Goal: Task Accomplishment & Management: Use online tool/utility

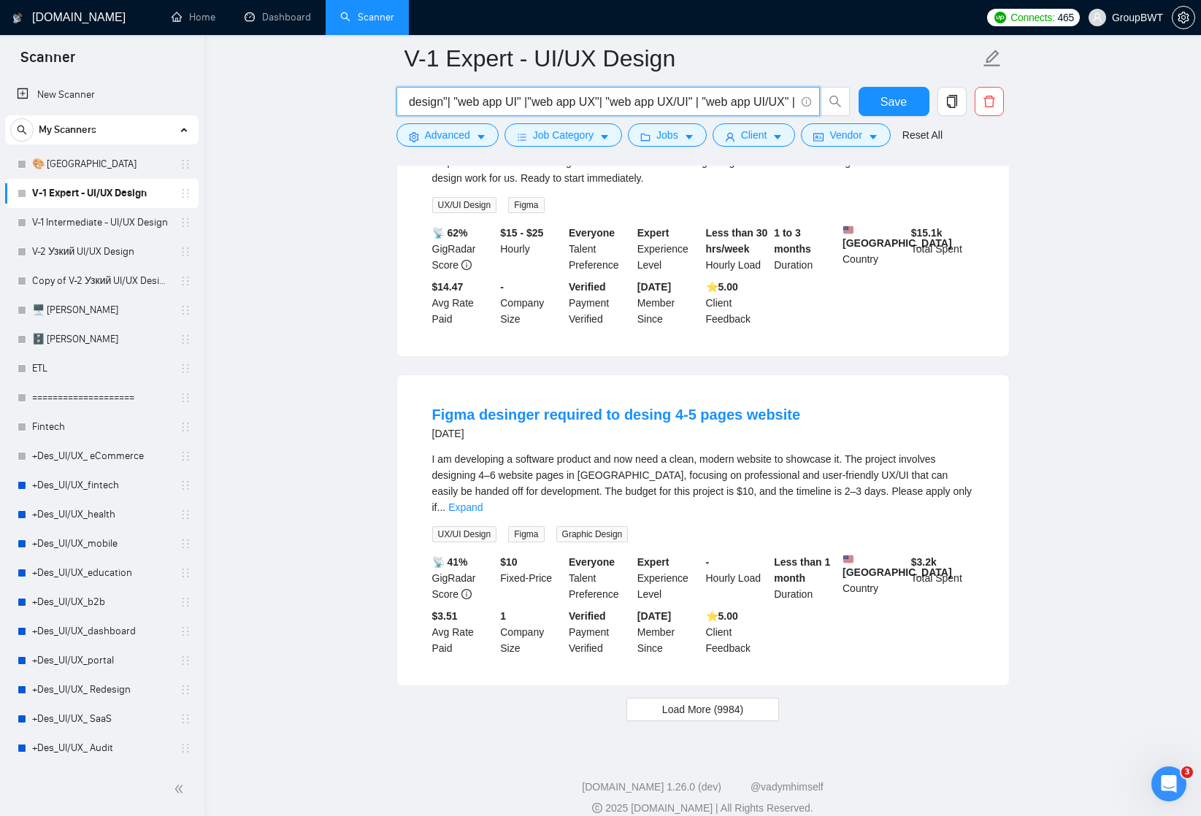
scroll to position [2771, 0]
click at [572, 99] on input ""UI UX designer" | "UX UI designer" | "UX/UI designer" | "UI/UX designer" | "UI…" at bounding box center [600, 102] width 390 height 18
drag, startPoint x: 746, startPoint y: 99, endPoint x: 949, endPoint y: 108, distance: 203.1
click at [949, 108] on div ""UI UX designer" | "UX UI designer" | "UX/UI designer" | "UI/UX designer" | "UI…" at bounding box center [699, 105] width 613 height 36
click at [687, 105] on input ""UI UX designer" | "UX UI designer" | "UX/UI designer" | "UI/UX designer" | "UI…" at bounding box center [600, 102] width 390 height 18
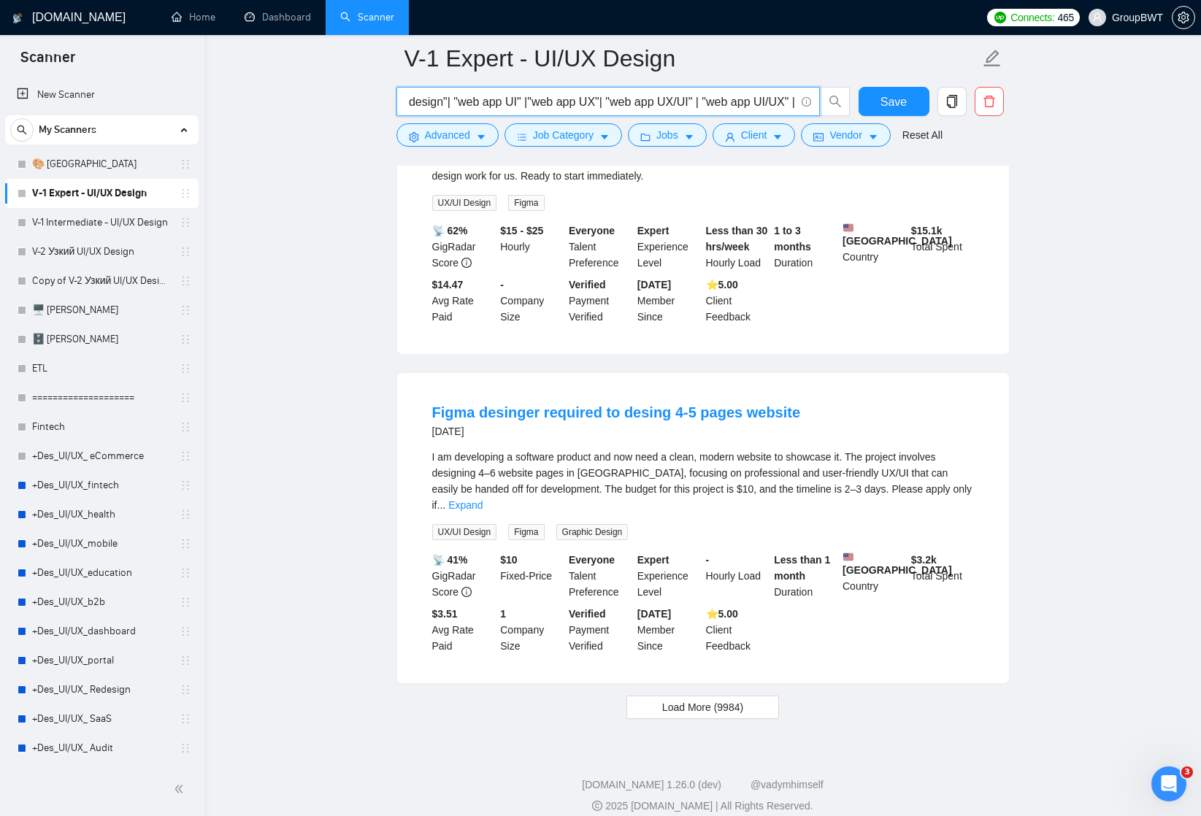
drag, startPoint x: 699, startPoint y: 99, endPoint x: 850, endPoint y: 98, distance: 151.1
click at [850, 98] on div ""UI UX designer" | "UX UI designer" | "UX/UI designer" | "UI/UX designer" | "UI…" at bounding box center [623, 105] width 460 height 36
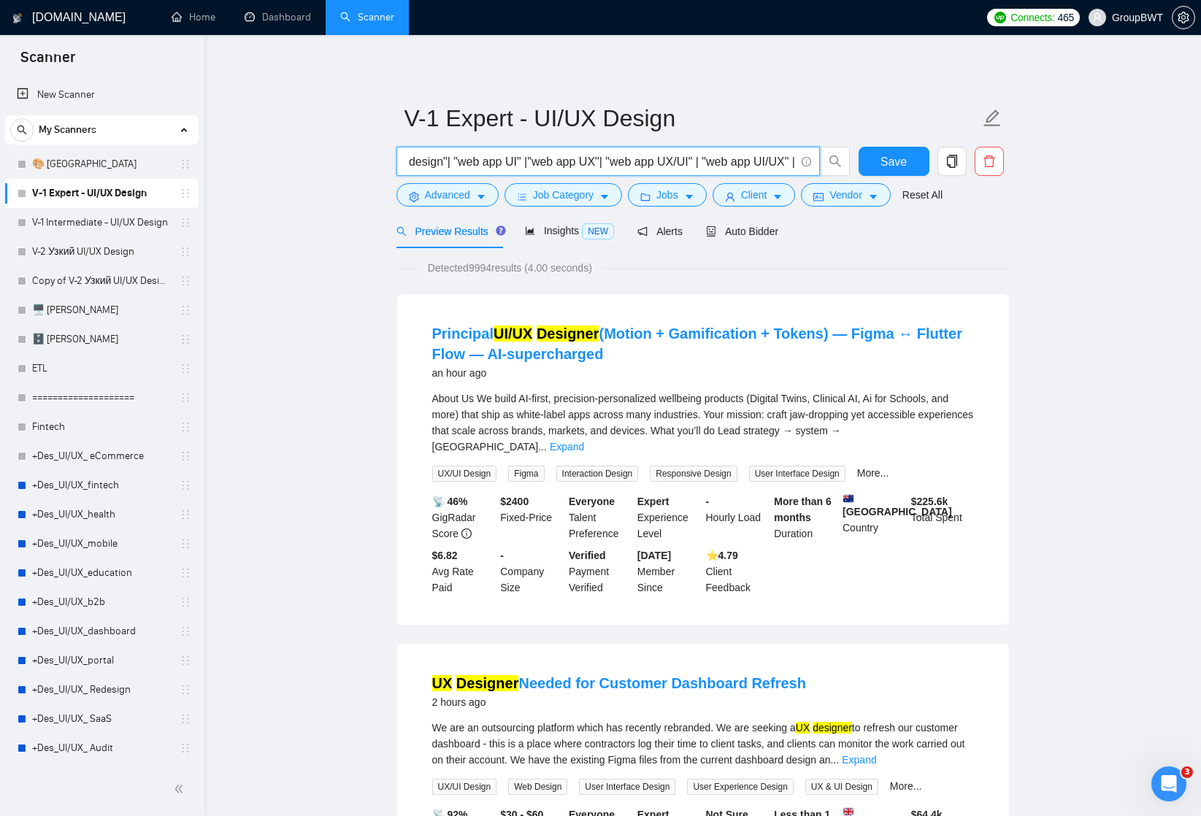
scroll to position [0, 0]
click at [717, 163] on input ""UI UX designer" | "UX UI designer" | "UX/UI designer" | "UI/UX designer" | "UI…" at bounding box center [600, 162] width 390 height 18
drag, startPoint x: 710, startPoint y: 158, endPoint x: 874, endPoint y: 159, distance: 164.2
click at [874, 160] on div ""UI UX designer" | "UX UI designer" | "UX/UI designer" | "UI/UX designer" | "UI…" at bounding box center [699, 165] width 613 height 36
drag, startPoint x: 492, startPoint y: 158, endPoint x: 393, endPoint y: 158, distance: 99.3
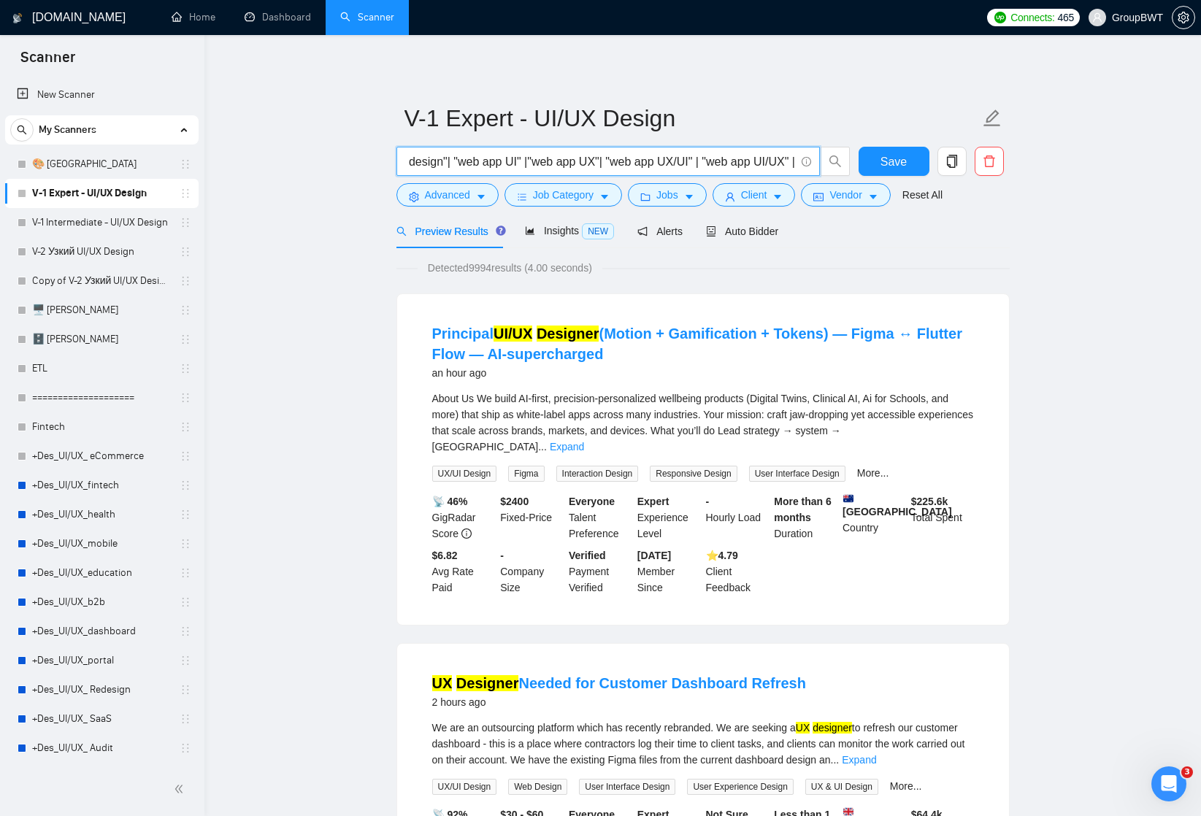
click at [393, 158] on div ""UI UX designer" | "UX UI designer" | "UX/UI designer" | "UI/UX designer" | "UI…" at bounding box center [623, 165] width 460 height 36
click at [466, 161] on input ""UI UX designer" | "UX UI designer" | "UX/UI designer" | "UI/UX designer" | "UI…" at bounding box center [600, 162] width 390 height 18
drag, startPoint x: 486, startPoint y: 161, endPoint x: 393, endPoint y: 161, distance: 93.4
click at [471, 159] on input ""UI UX designer" | "UX UI designer" | "UX/UI designer" | "UI/UX designer" | "UI…" at bounding box center [600, 162] width 390 height 18
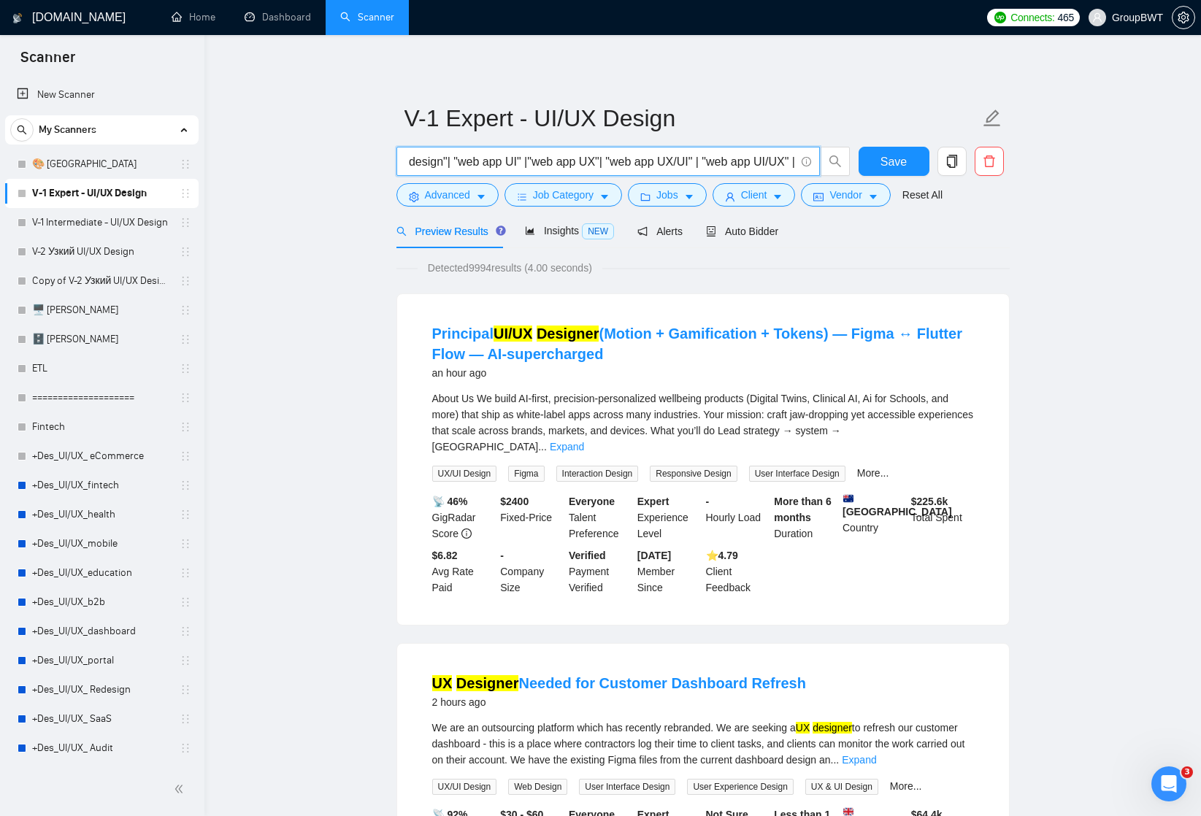
drag, startPoint x: 494, startPoint y: 163, endPoint x: 288, endPoint y: 173, distance: 206.8
drag, startPoint x: 685, startPoint y: 161, endPoint x: 788, endPoint y: 162, distance: 102.9
click at [788, 163] on input ""UI UX designer" | "UX UI designer" | "UX/UI designer" | "UI/UX designer" | "UI…" at bounding box center [600, 162] width 390 height 18
click at [672, 162] on input ""UI UX designer" | "UX UI designer" | "UX/UI designer" | "UI/UX designer" | "UI…" at bounding box center [600, 162] width 390 height 18
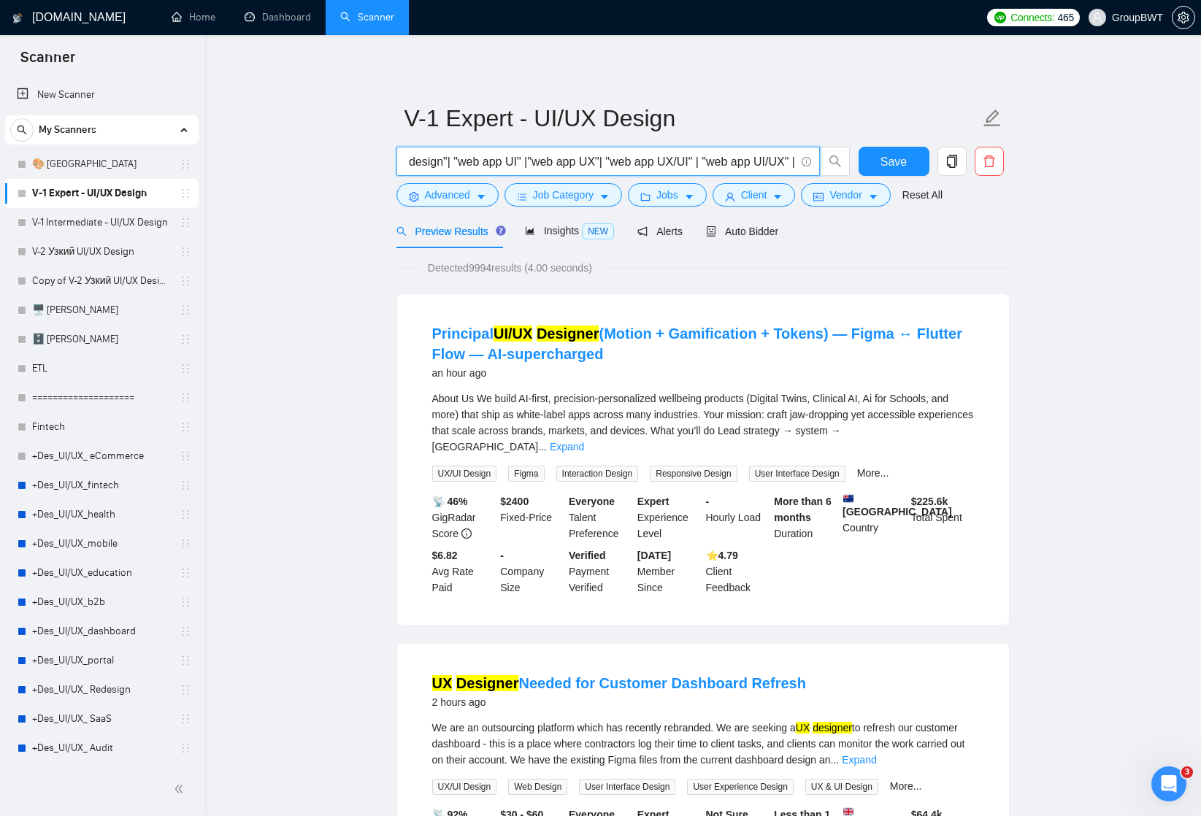
click at [728, 160] on input ""UI UX designer" | "UX UI designer" | "UX/UI designer" | "UI/UX designer" | "UI…" at bounding box center [600, 162] width 390 height 18
drag, startPoint x: 728, startPoint y: 160, endPoint x: 805, endPoint y: 160, distance: 77.4
click at [805, 160] on span ""UI UX designer" | "UX UI designer" | "UX/UI designer" | "UI/UX designer" | "UI…" at bounding box center [607, 161] width 423 height 29
click at [742, 233] on span "Auto Bidder" at bounding box center [742, 232] width 72 height 12
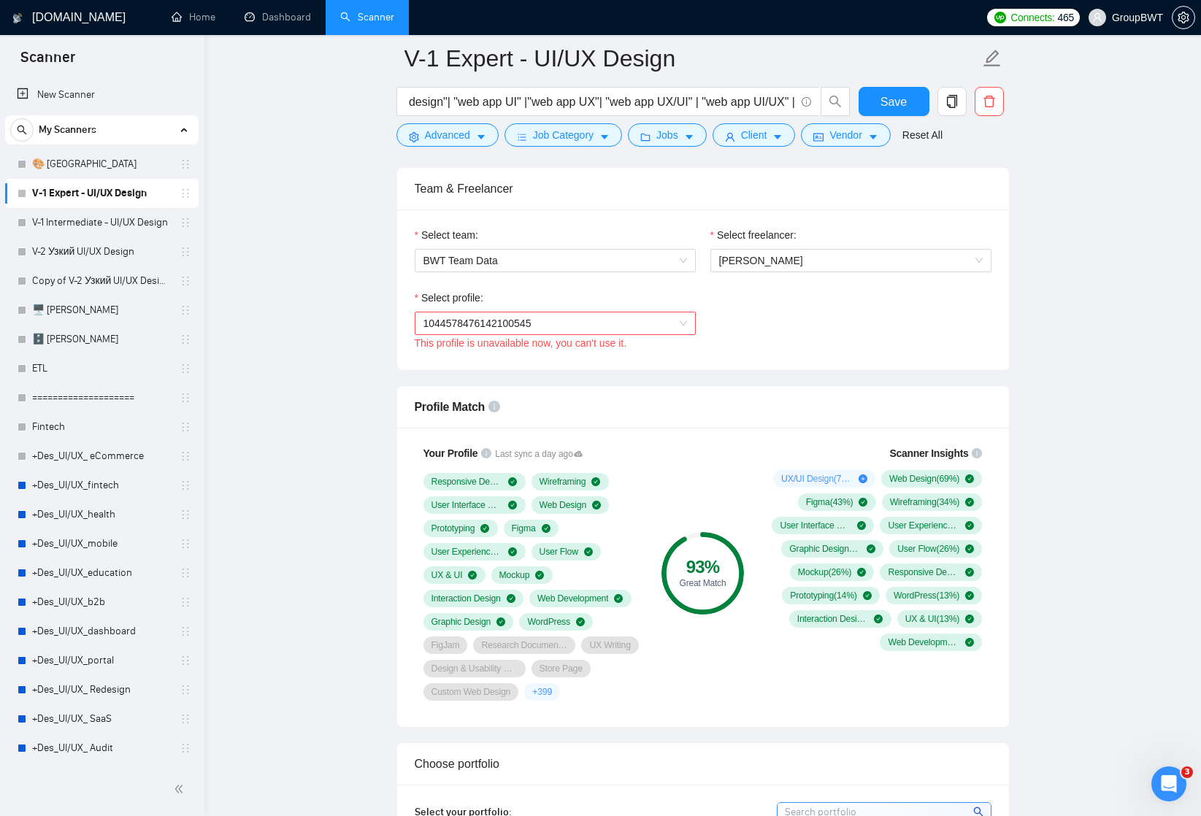
scroll to position [680, 0]
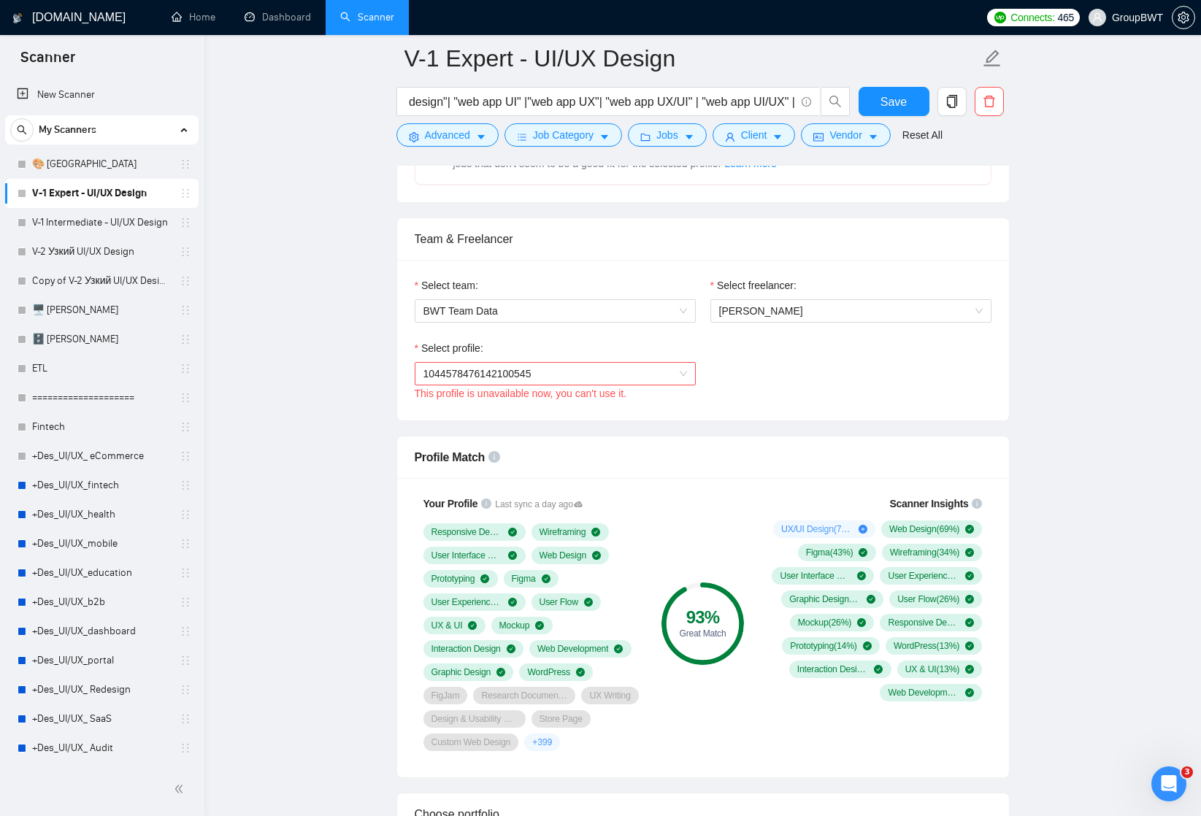
click at [677, 369] on span "1044578476142100545" at bounding box center [554, 374] width 263 height 22
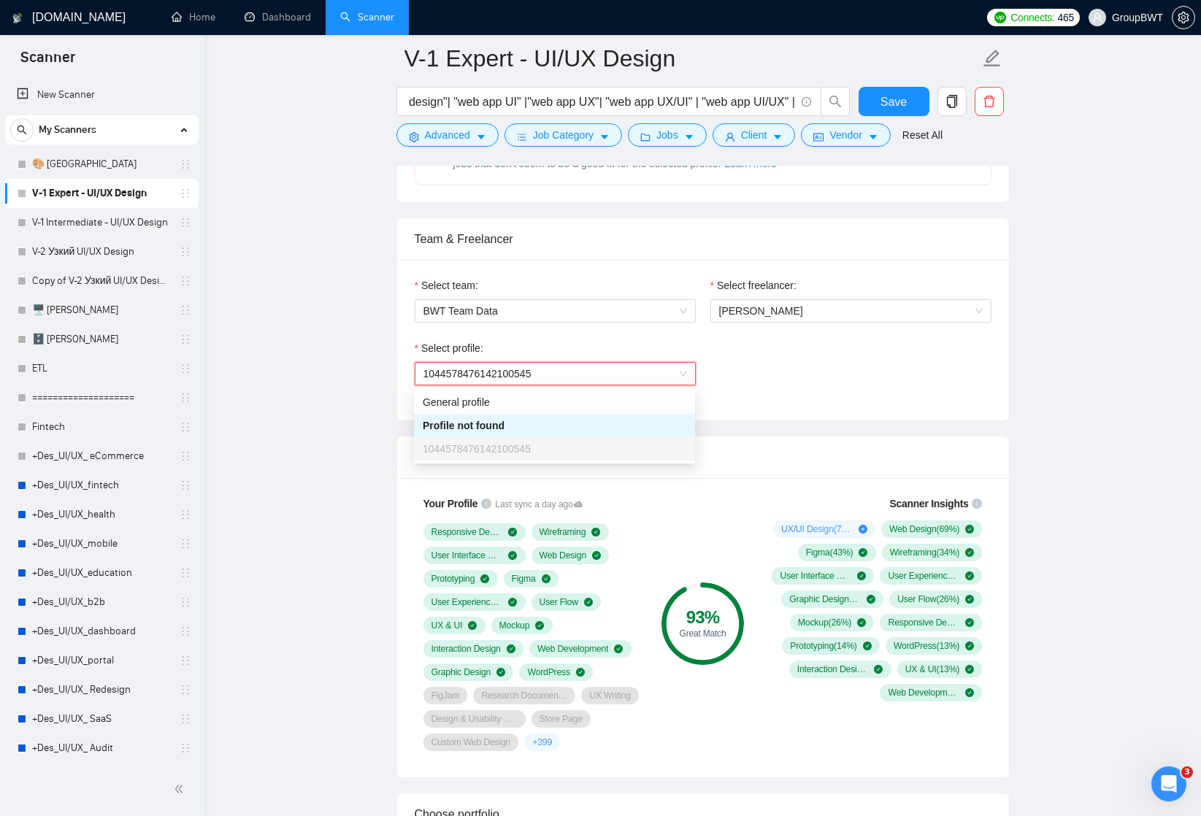
click at [739, 359] on div "Select profile: 1044578476142100545 1044578476142100545 This profile is unavail…" at bounding box center [702, 371] width 591 height 63
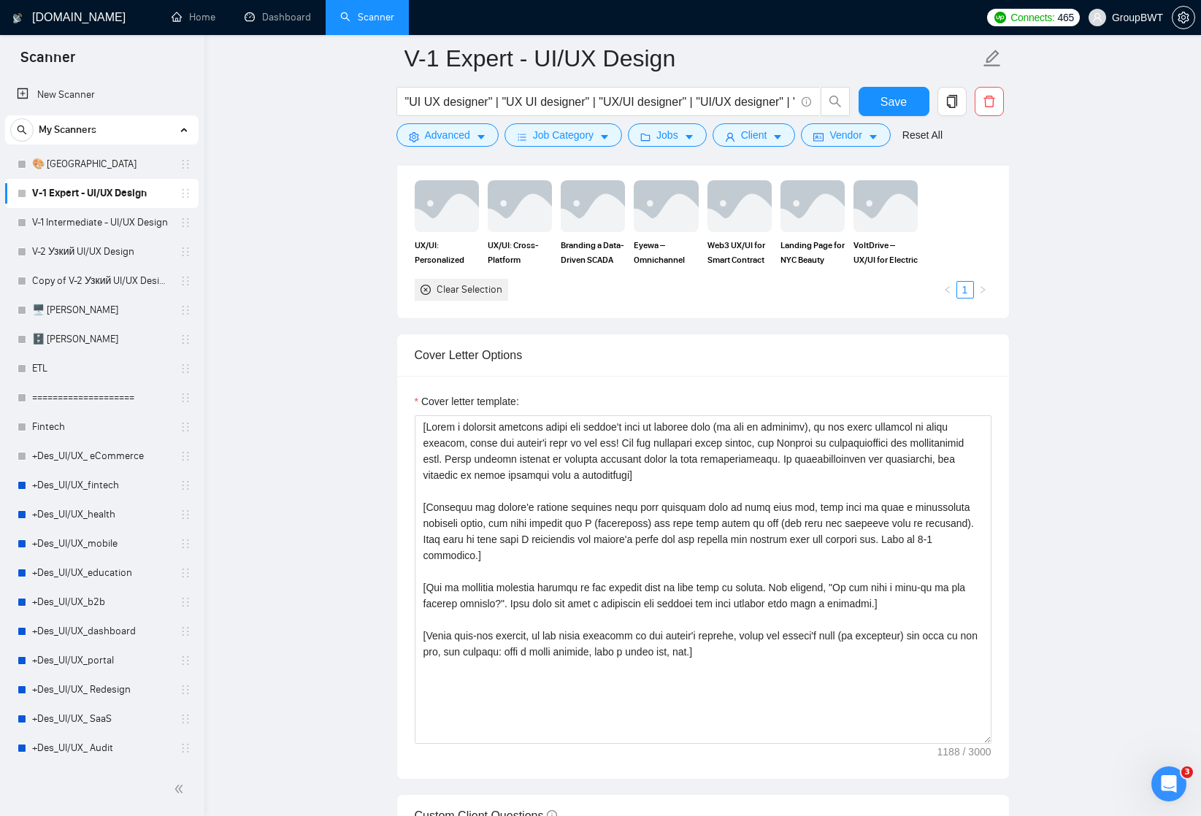
scroll to position [1430, 0]
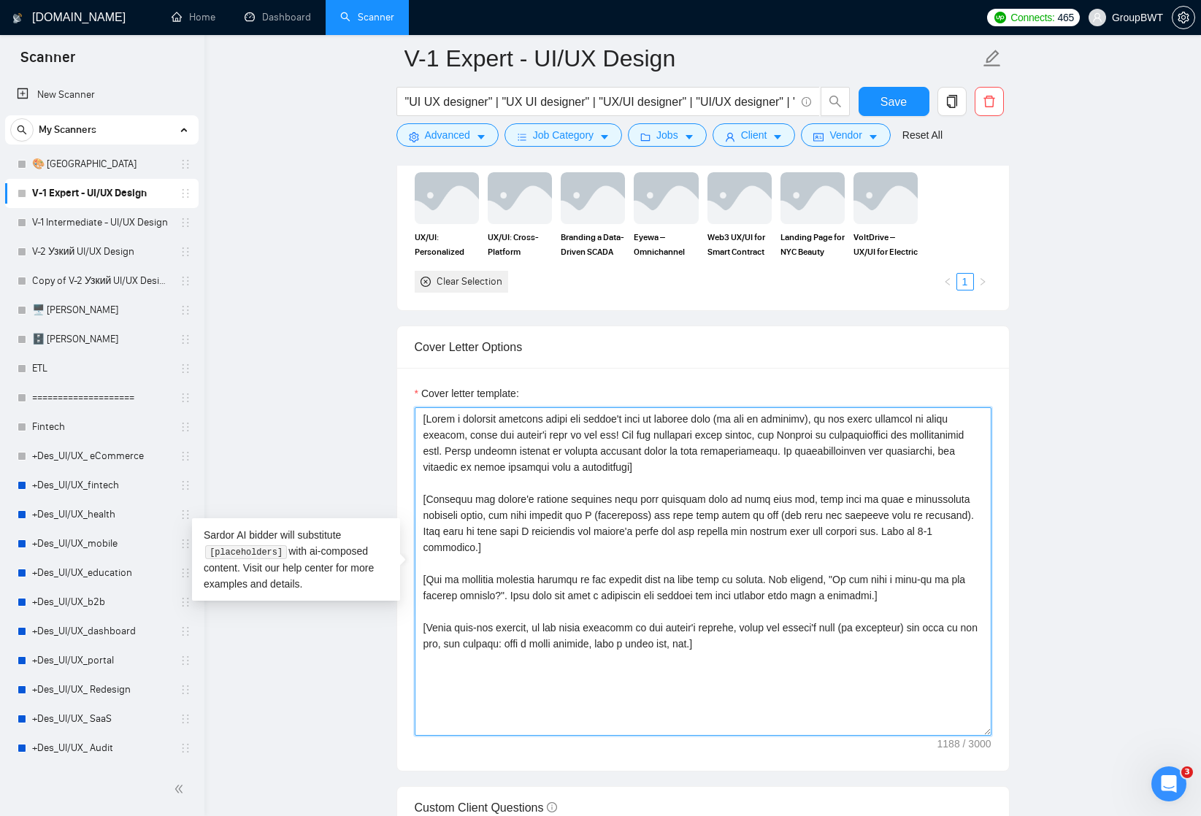
click at [424, 417] on textarea "Cover letter template:" at bounding box center [703, 571] width 577 height 328
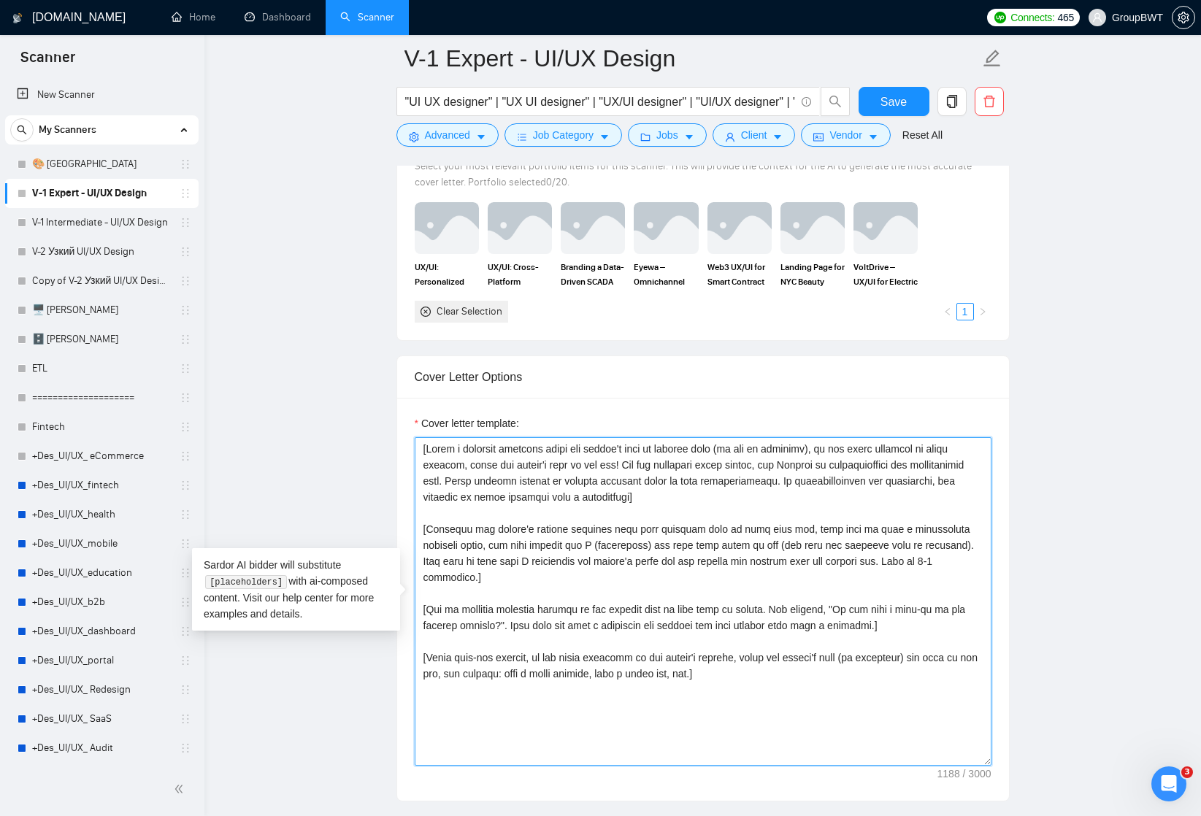
scroll to position [1401, 0]
drag, startPoint x: 428, startPoint y: 445, endPoint x: 496, endPoint y: 581, distance: 152.4
click at [496, 581] on textarea "Cover letter template:" at bounding box center [703, 600] width 577 height 328
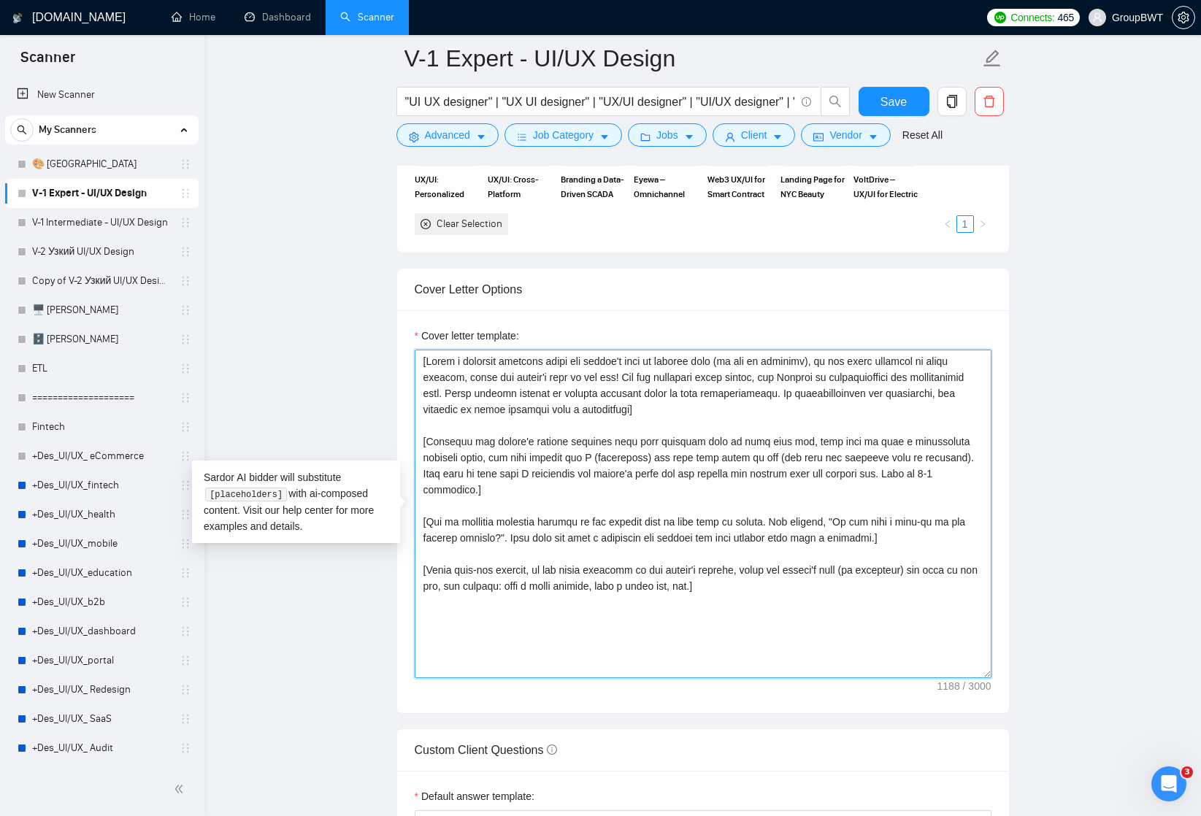
scroll to position [1512, 0]
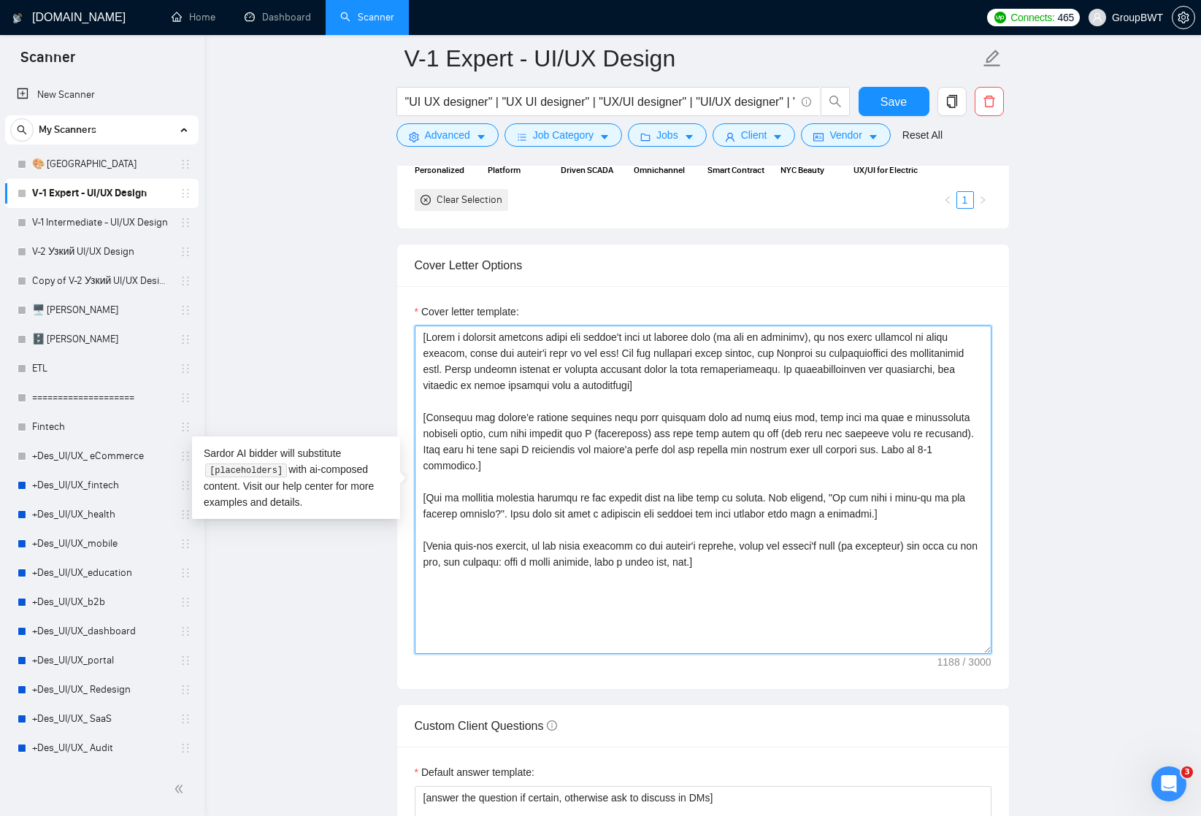
click at [587, 556] on textarea "Cover letter template:" at bounding box center [703, 490] width 577 height 328
drag, startPoint x: 742, startPoint y: 547, endPoint x: 399, endPoint y: 311, distance: 415.7
click at [399, 311] on div "Cover letter template:" at bounding box center [703, 487] width 612 height 403
click at [501, 368] on textarea "Cover letter template:" at bounding box center [703, 490] width 577 height 328
drag, startPoint x: 680, startPoint y: 387, endPoint x: 403, endPoint y: 339, distance: 280.8
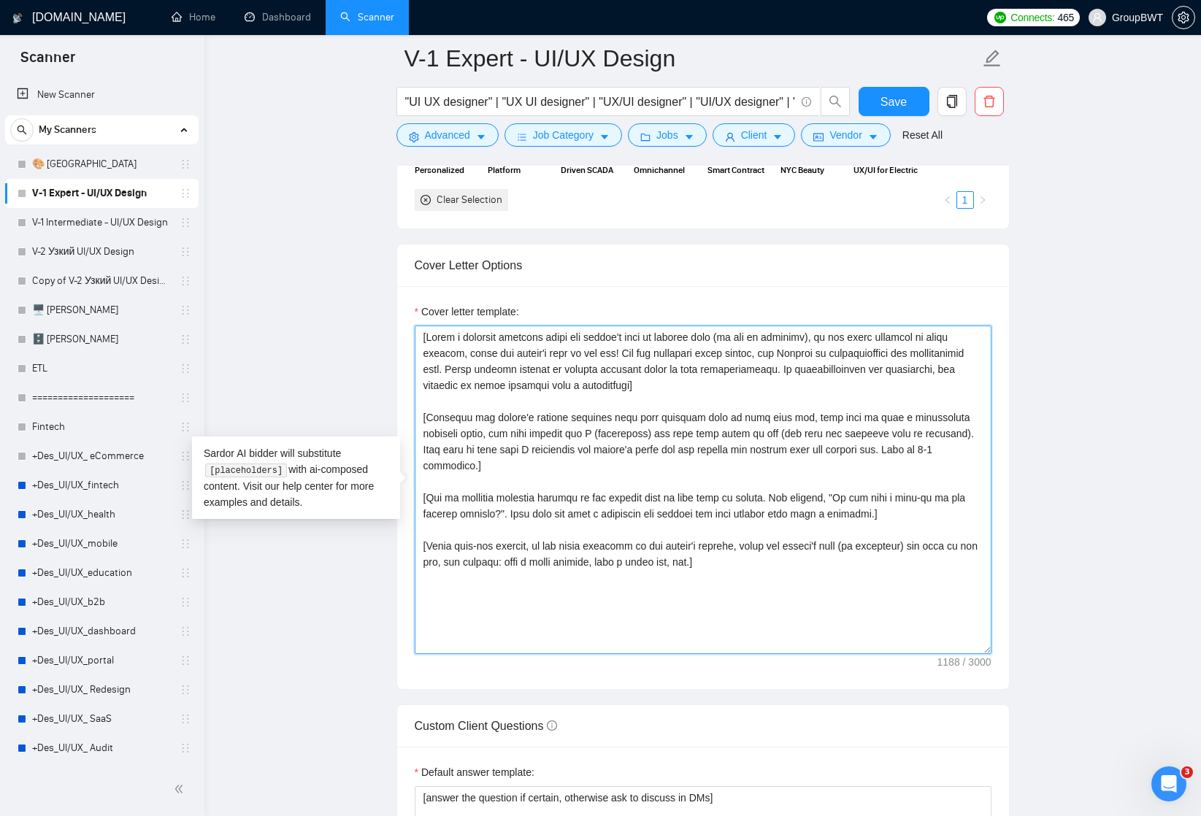
click at [403, 338] on div "Cover letter template:" at bounding box center [703, 487] width 612 height 403
drag, startPoint x: 642, startPoint y: 353, endPoint x: 815, endPoint y: 353, distance: 172.3
click at [817, 356] on textarea "Cover letter template:" at bounding box center [703, 490] width 577 height 328
drag, startPoint x: 913, startPoint y: 354, endPoint x: 981, endPoint y: 365, distance: 68.8
click at [981, 365] on textarea "Cover letter template:" at bounding box center [703, 490] width 577 height 328
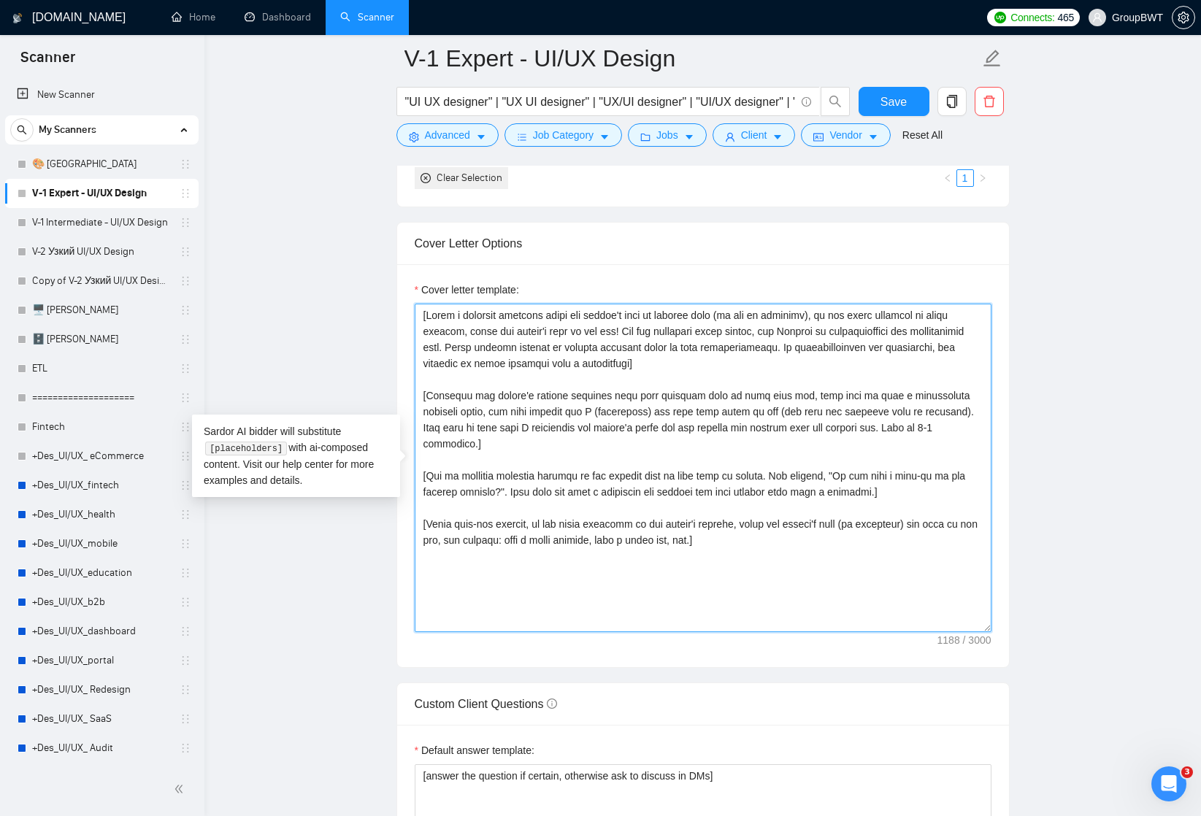
scroll to position [1555, 0]
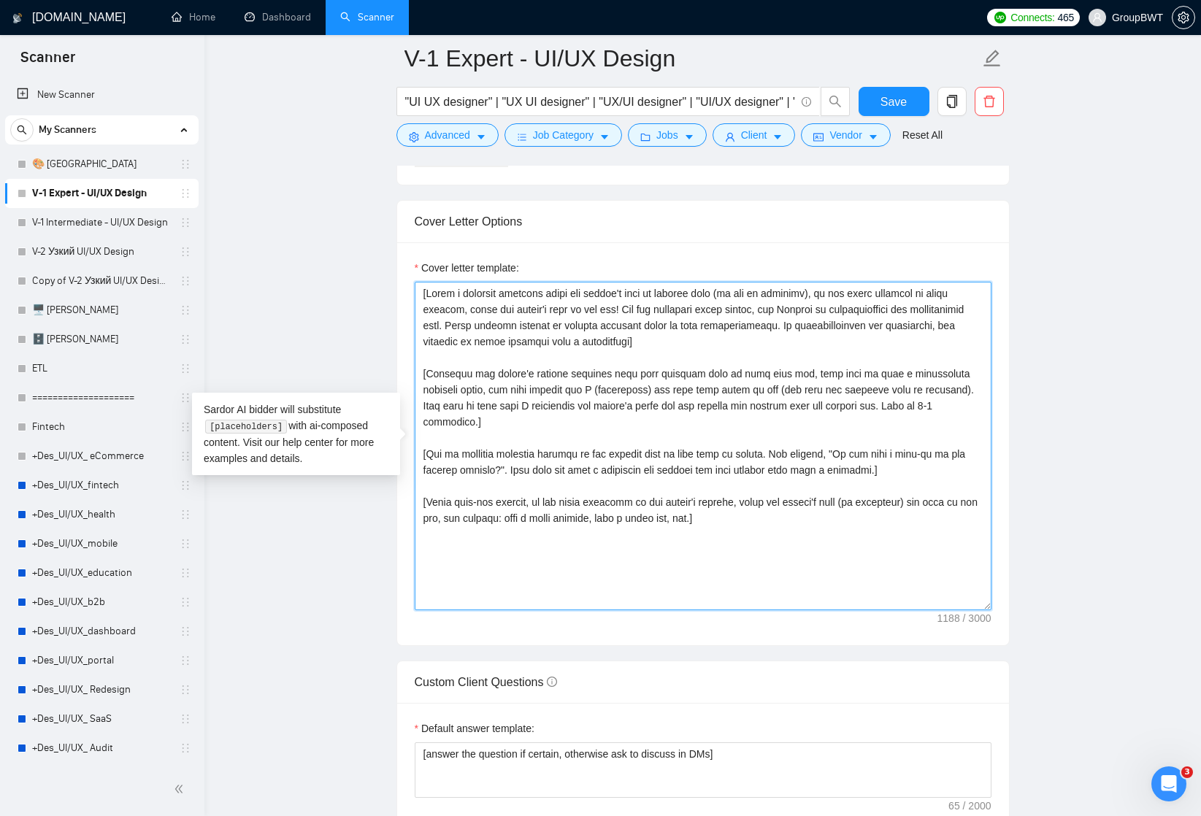
drag, startPoint x: 431, startPoint y: 368, endPoint x: 670, endPoint y: 381, distance: 239.0
click at [670, 381] on textarea "Cover letter template:" at bounding box center [703, 446] width 577 height 328
click at [526, 390] on textarea "Cover letter template:" at bounding box center [703, 446] width 577 height 328
drag, startPoint x: 423, startPoint y: 372, endPoint x: 984, endPoint y: 377, distance: 560.6
click at [984, 377] on textarea "Cover letter template:" at bounding box center [703, 446] width 577 height 328
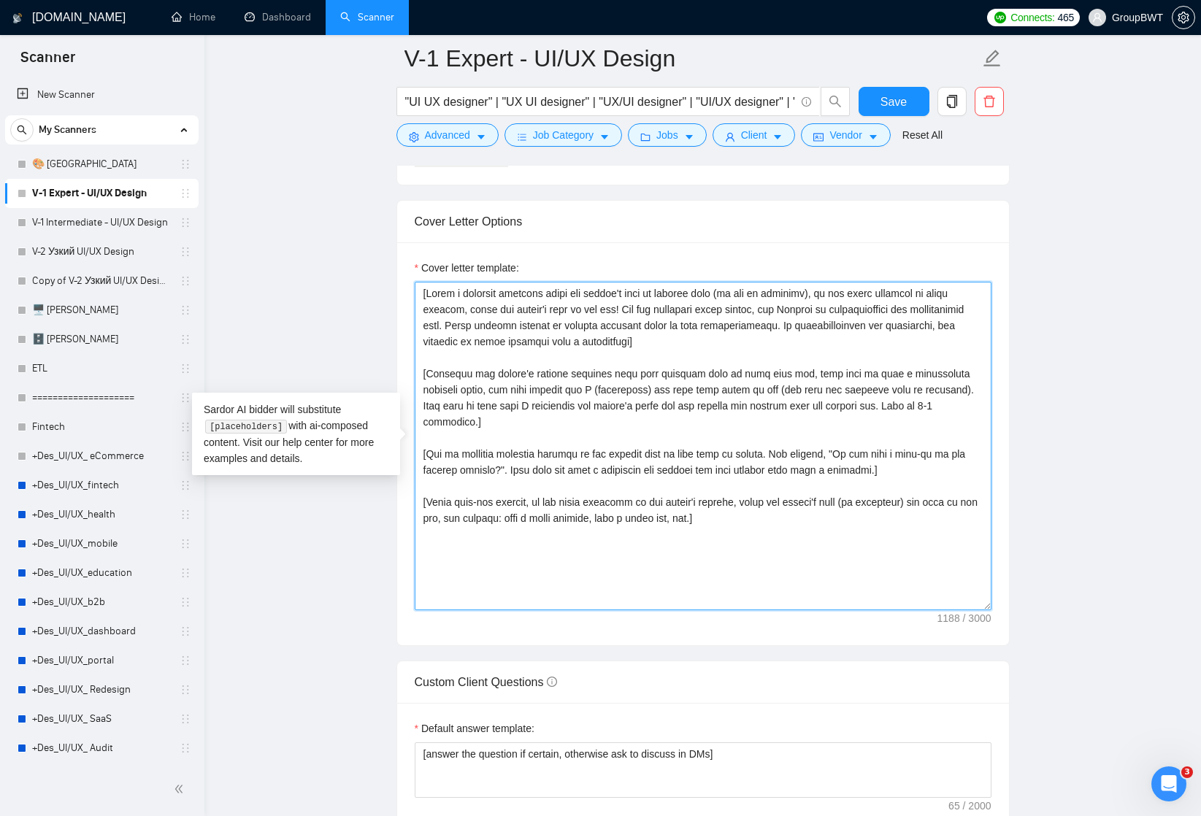
drag, startPoint x: 677, startPoint y: 391, endPoint x: 928, endPoint y: 384, distance: 250.5
click at [928, 385] on textarea "Cover letter template:" at bounding box center [703, 446] width 577 height 328
drag, startPoint x: 887, startPoint y: 404, endPoint x: 957, endPoint y: 402, distance: 70.1
click at [957, 403] on textarea "Cover letter template:" at bounding box center [703, 446] width 577 height 328
drag, startPoint x: 434, startPoint y: 434, endPoint x: 863, endPoint y: 434, distance: 429.2
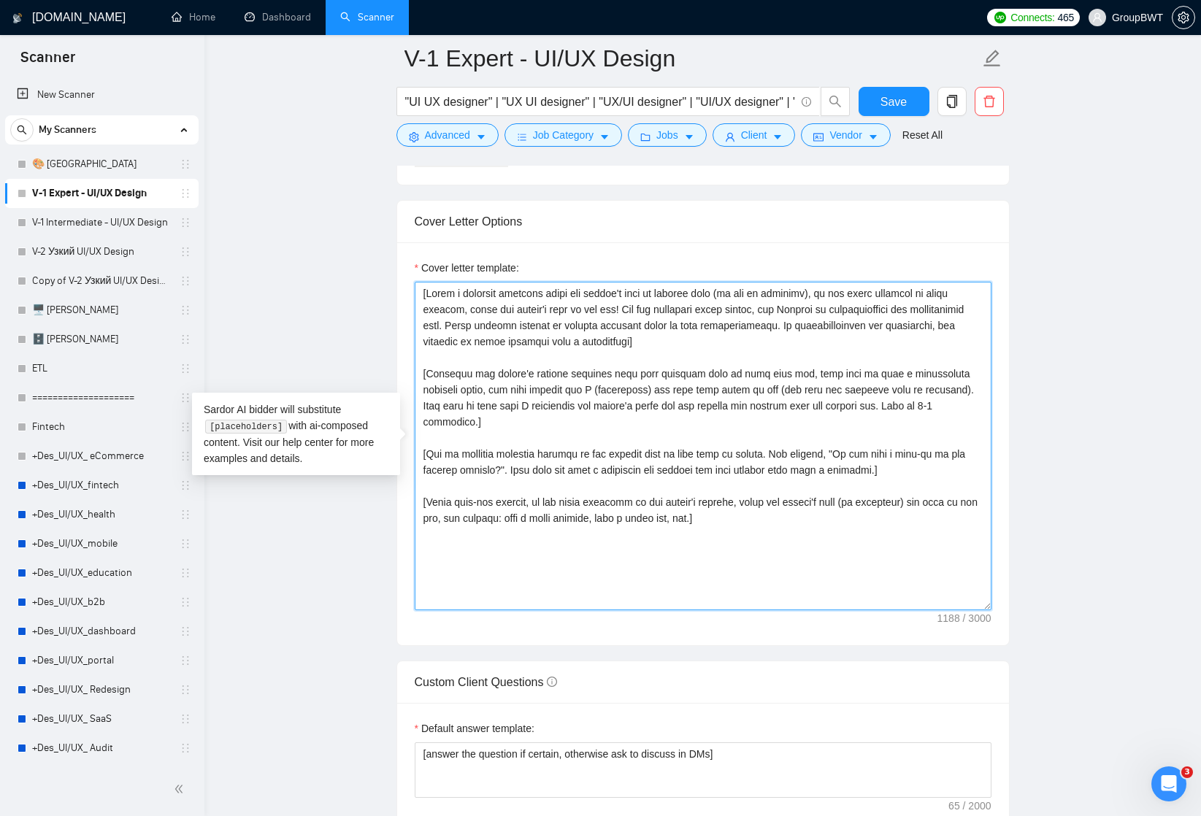
click at [863, 435] on textarea "Cover letter template:" at bounding box center [703, 446] width 577 height 328
click at [810, 435] on textarea "Cover letter template:" at bounding box center [703, 446] width 577 height 328
drag, startPoint x: 845, startPoint y: 434, endPoint x: 947, endPoint y: 447, distance: 102.4
click at [946, 449] on textarea "Cover letter template:" at bounding box center [703, 446] width 577 height 328
drag, startPoint x: 431, startPoint y: 485, endPoint x: 663, endPoint y: 488, distance: 231.4
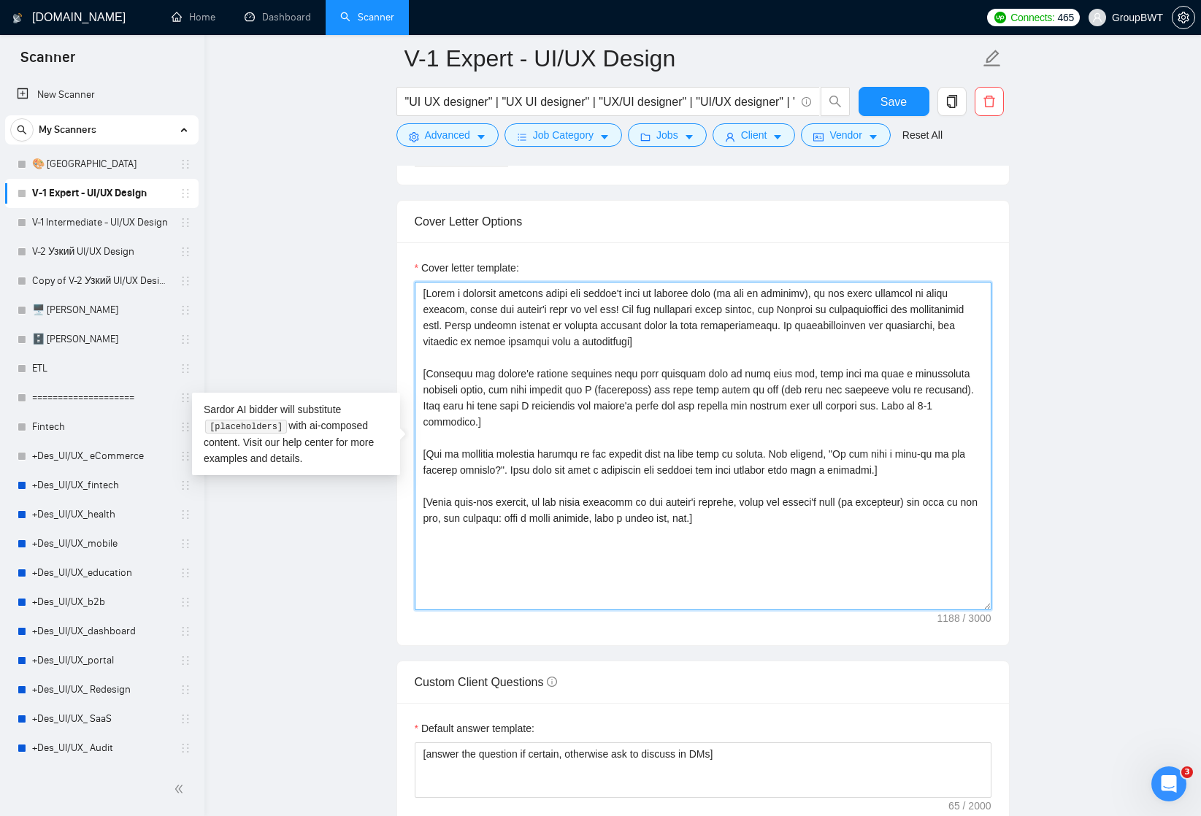
click at [662, 488] on textarea "Cover letter template:" at bounding box center [703, 446] width 577 height 328
drag, startPoint x: 743, startPoint y: 501, endPoint x: 459, endPoint y: 491, distance: 284.1
click at [458, 490] on textarea "Cover letter template:" at bounding box center [703, 446] width 577 height 328
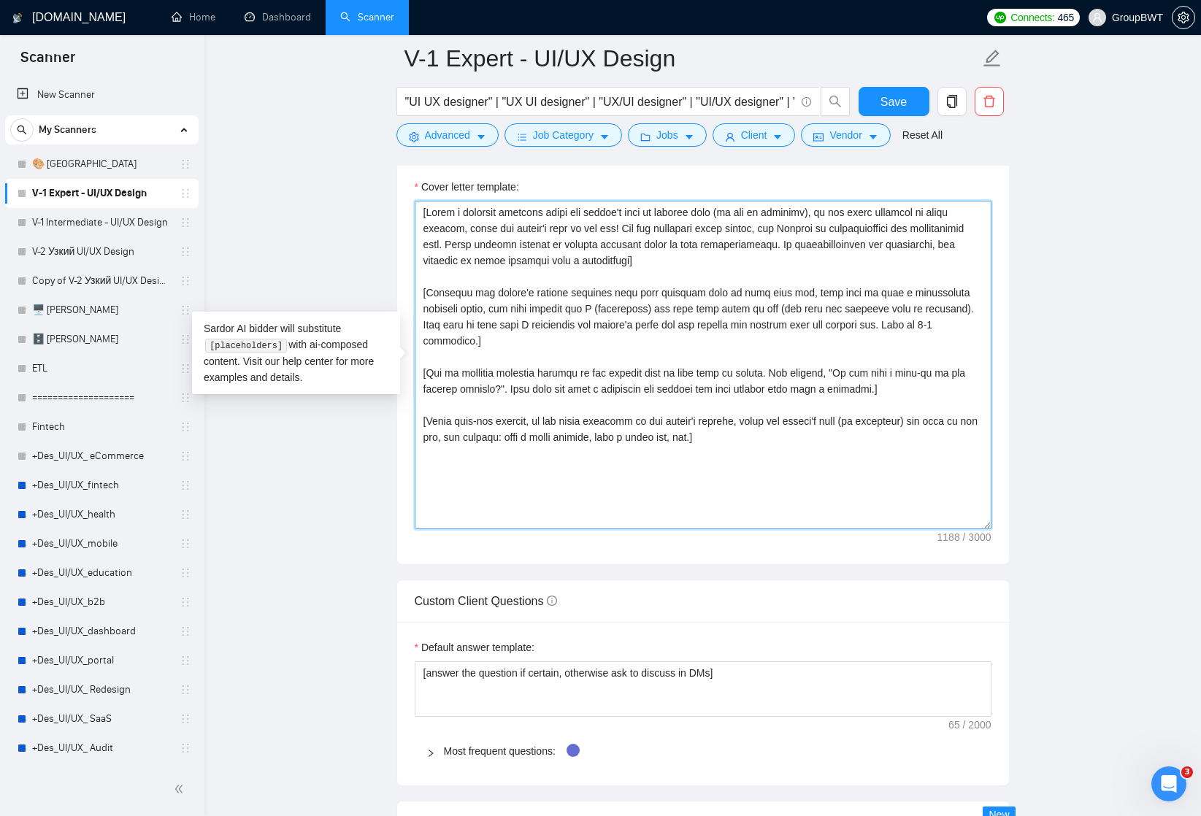
scroll to position [1612, 0]
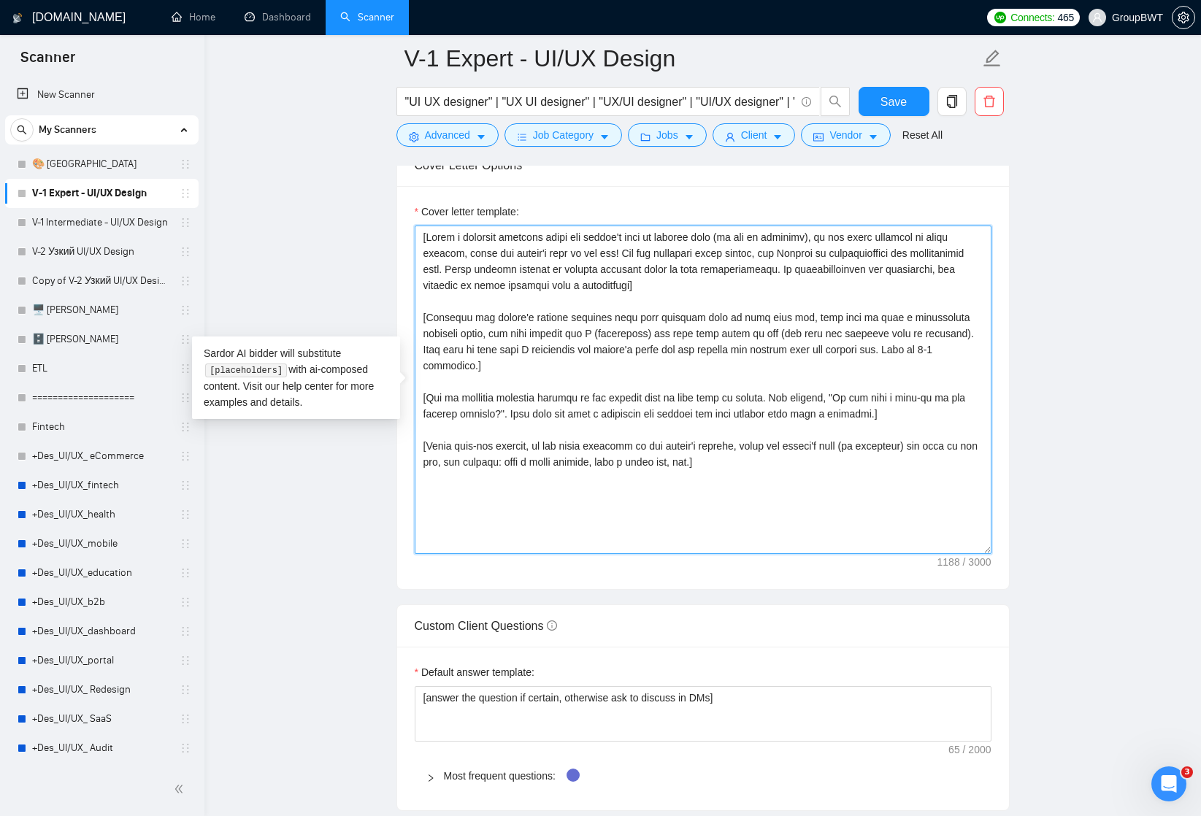
click at [564, 456] on textarea "Cover letter template:" at bounding box center [703, 390] width 577 height 328
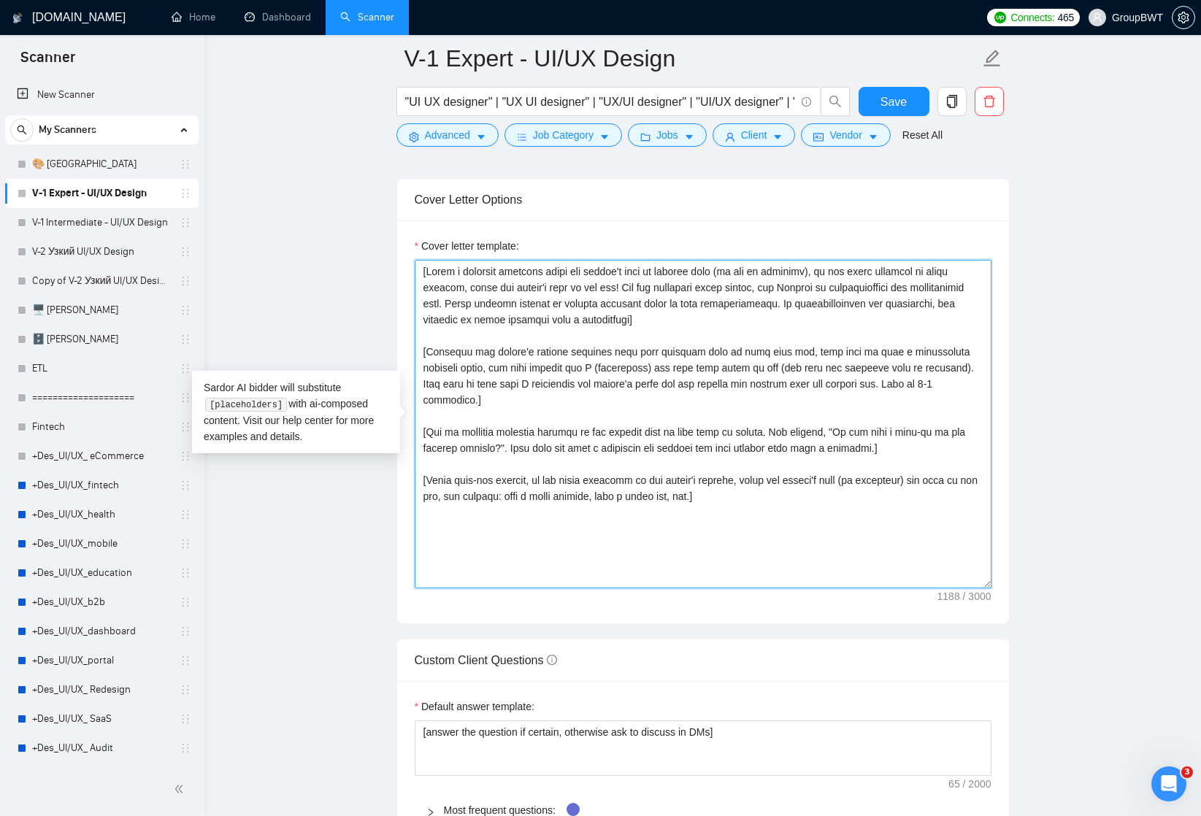
scroll to position [1577, 0]
click at [420, 269] on textarea "Cover letter template:" at bounding box center [703, 424] width 577 height 328
drag, startPoint x: 440, startPoint y: 392, endPoint x: 417, endPoint y: 347, distance: 50.9
click at [416, 347] on textarea "Cover letter template:" at bounding box center [703, 424] width 577 height 328
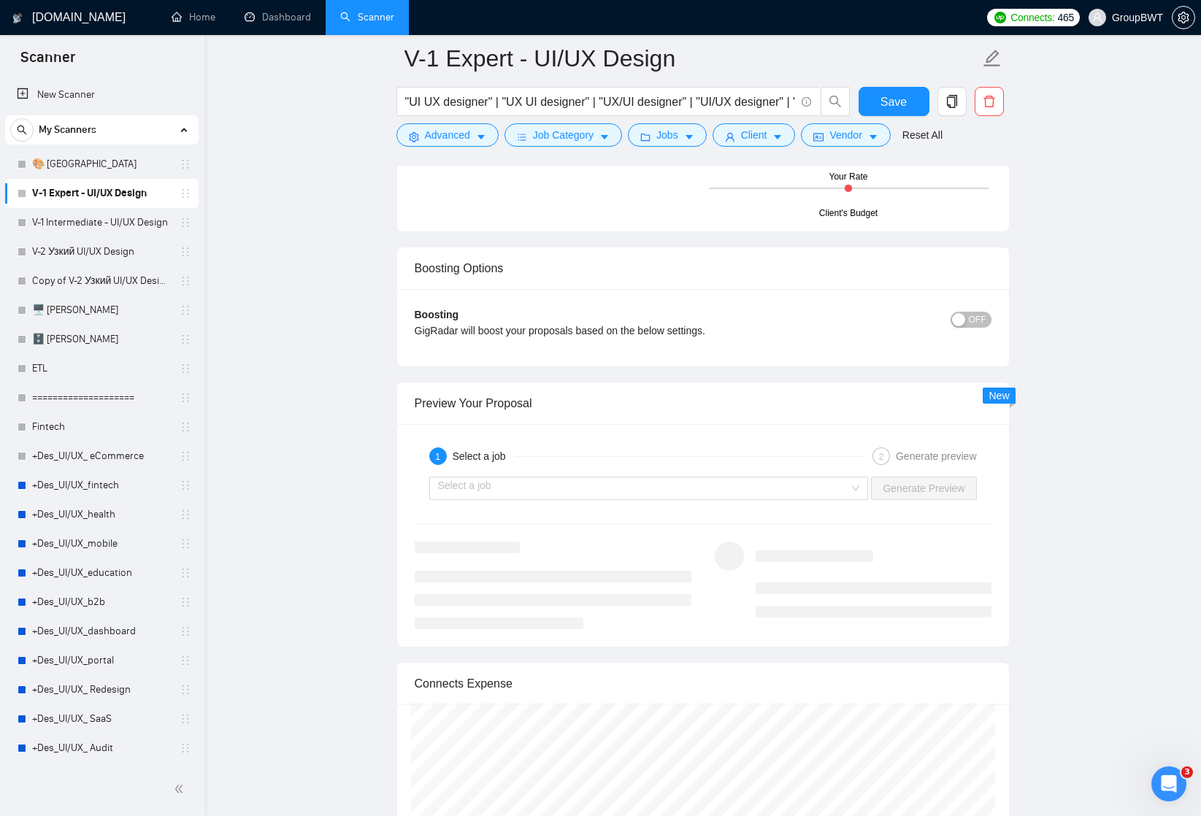
scroll to position [2545, 0]
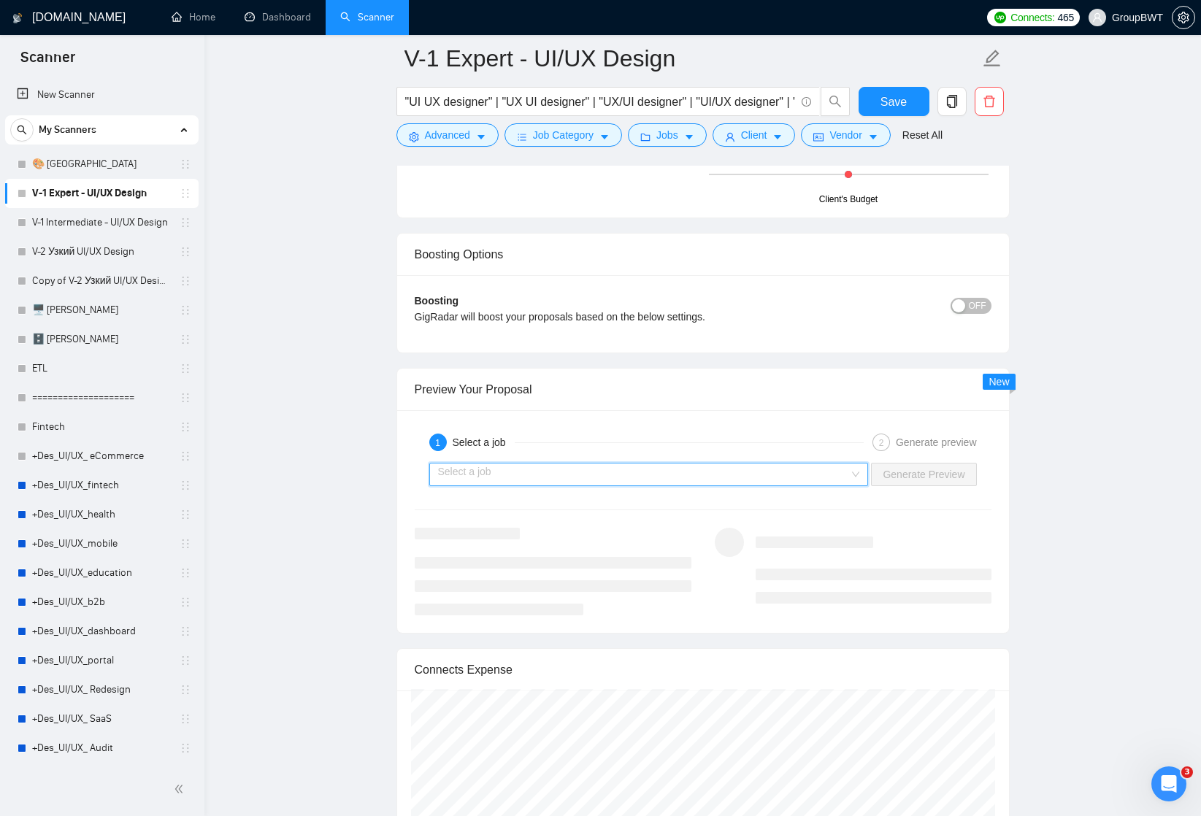
click at [631, 479] on input "search" at bounding box center [644, 474] width 412 height 22
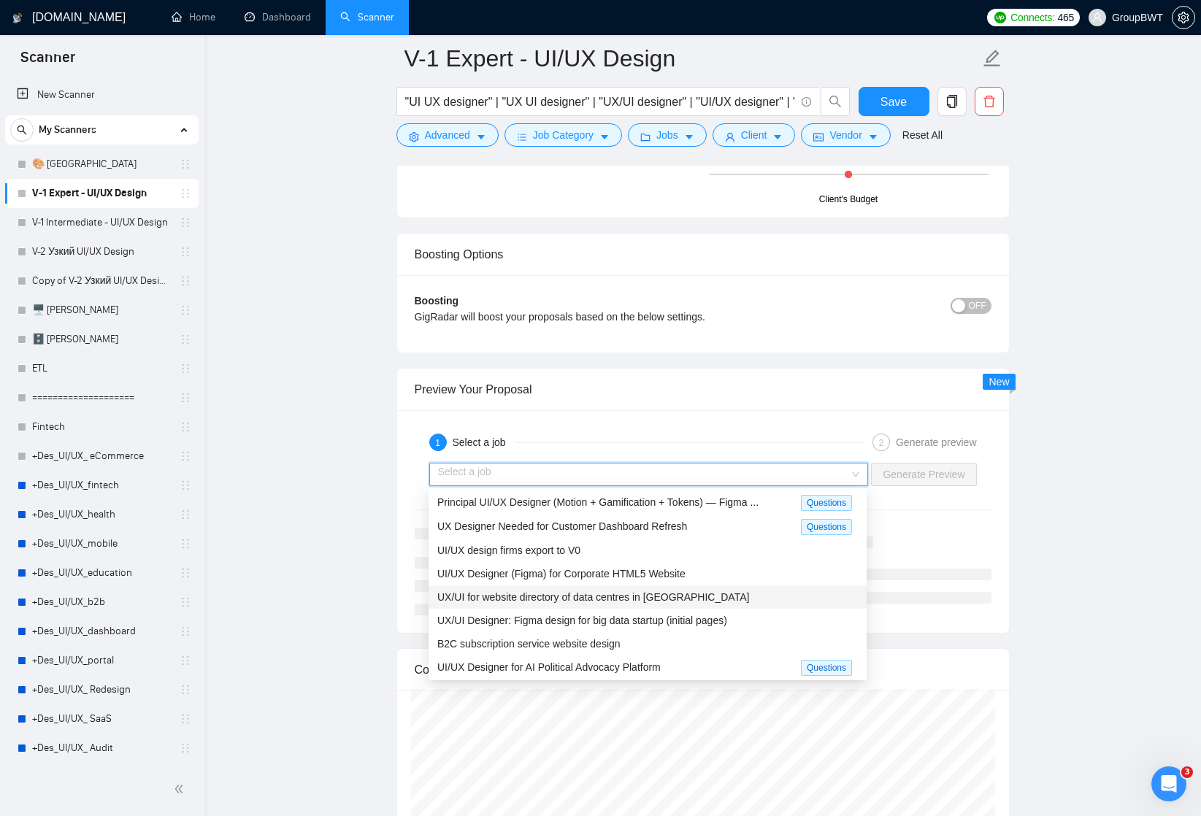
click at [542, 594] on span "UX/UI for website directory of data centres in [GEOGRAPHIC_DATA]" at bounding box center [593, 597] width 312 height 12
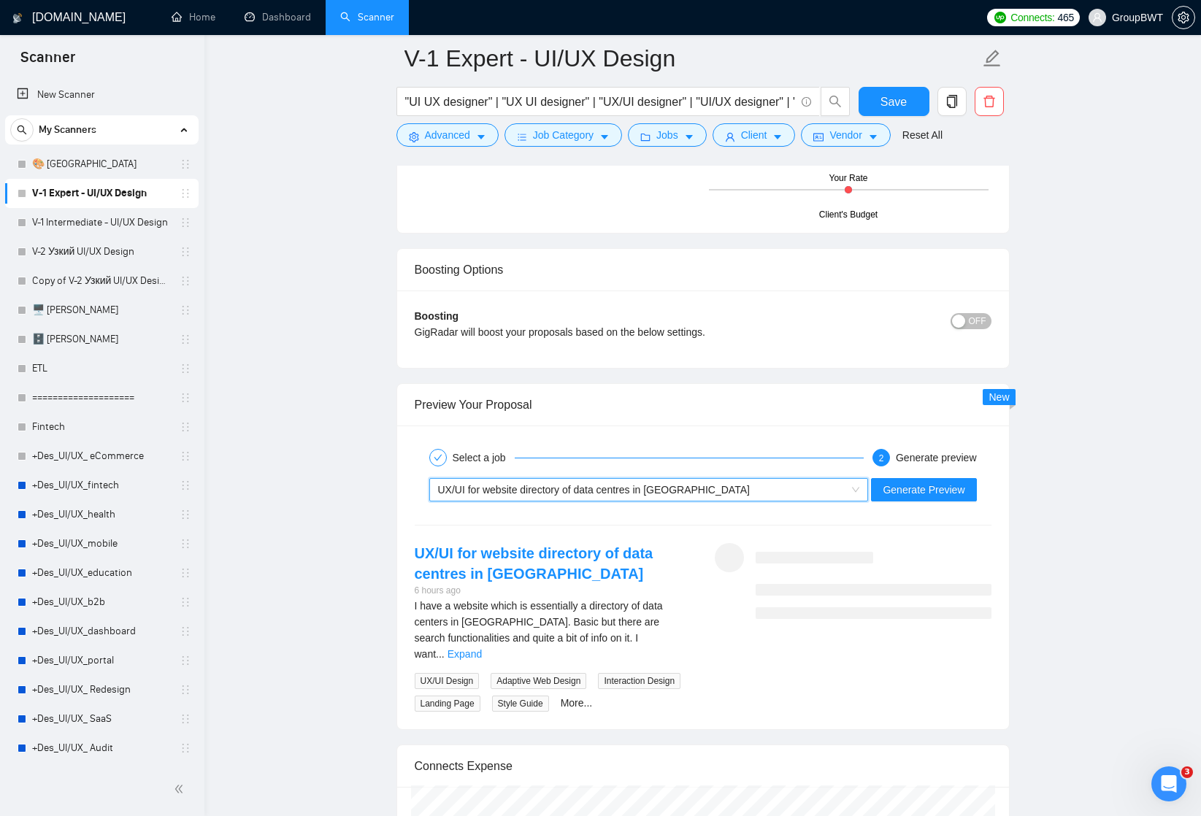
scroll to position [2527, 0]
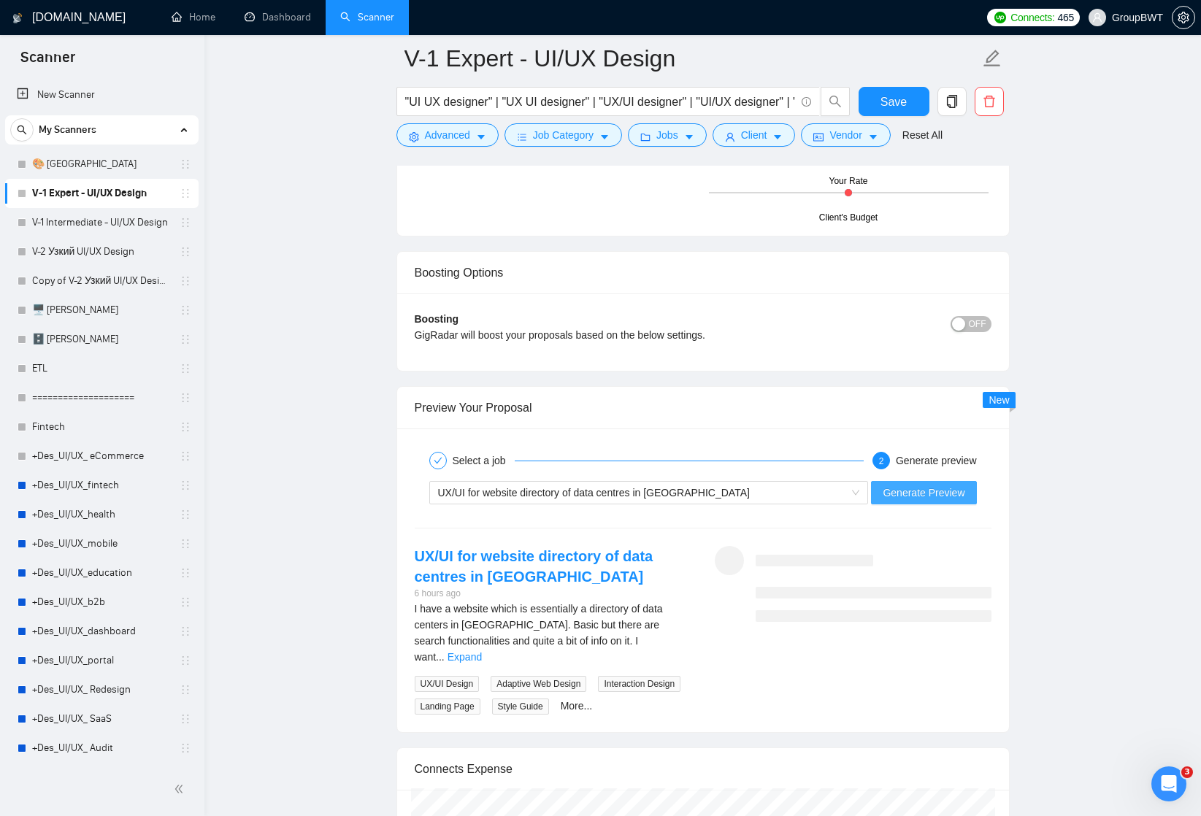
click at [925, 490] on span "Generate Preview" at bounding box center [923, 493] width 82 height 16
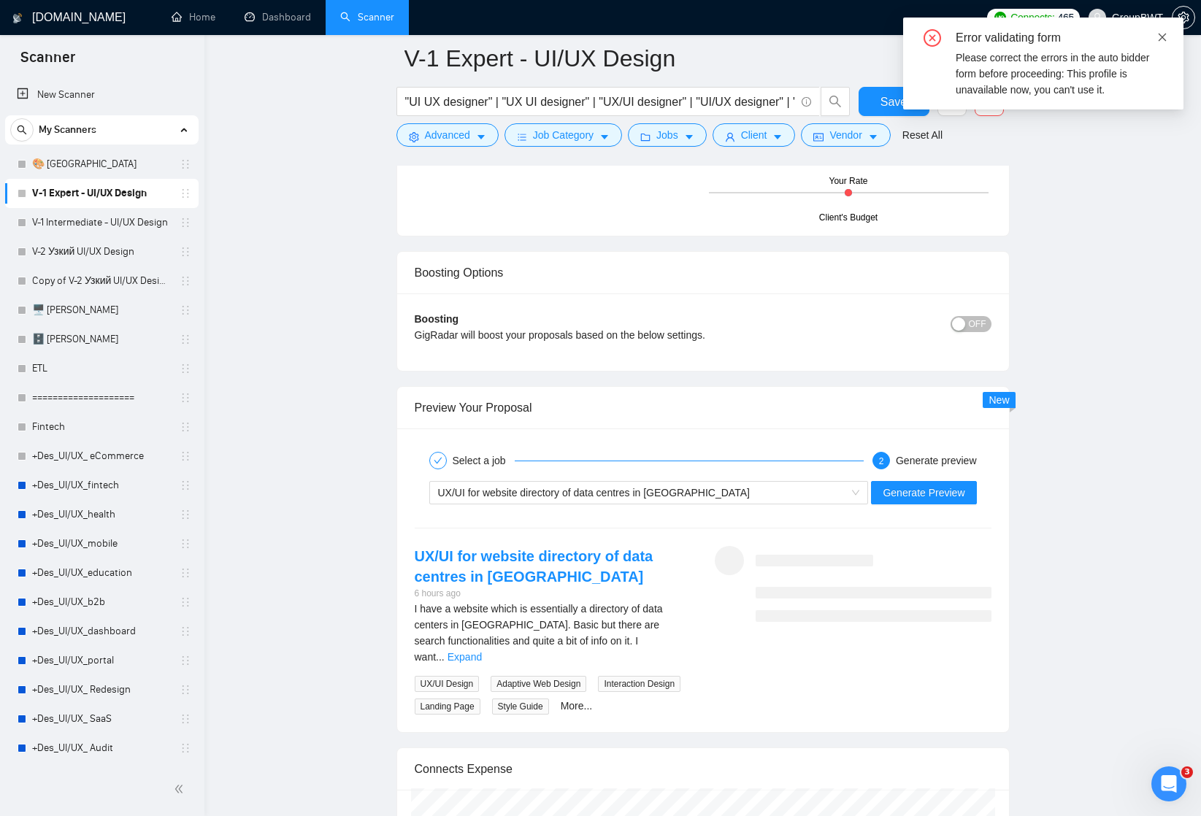
click at [1161, 38] on icon "close" at bounding box center [1162, 37] width 8 height 8
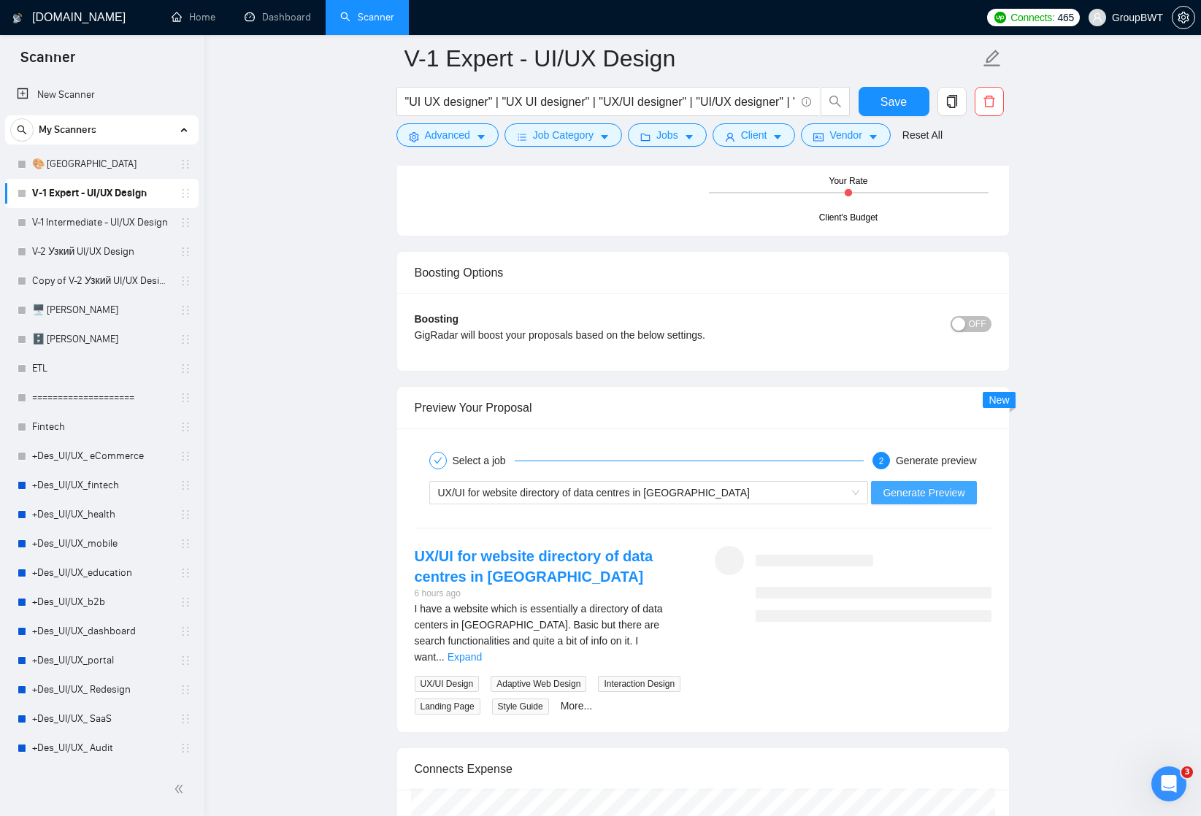
click at [923, 491] on span "Generate Preview" at bounding box center [923, 493] width 82 height 16
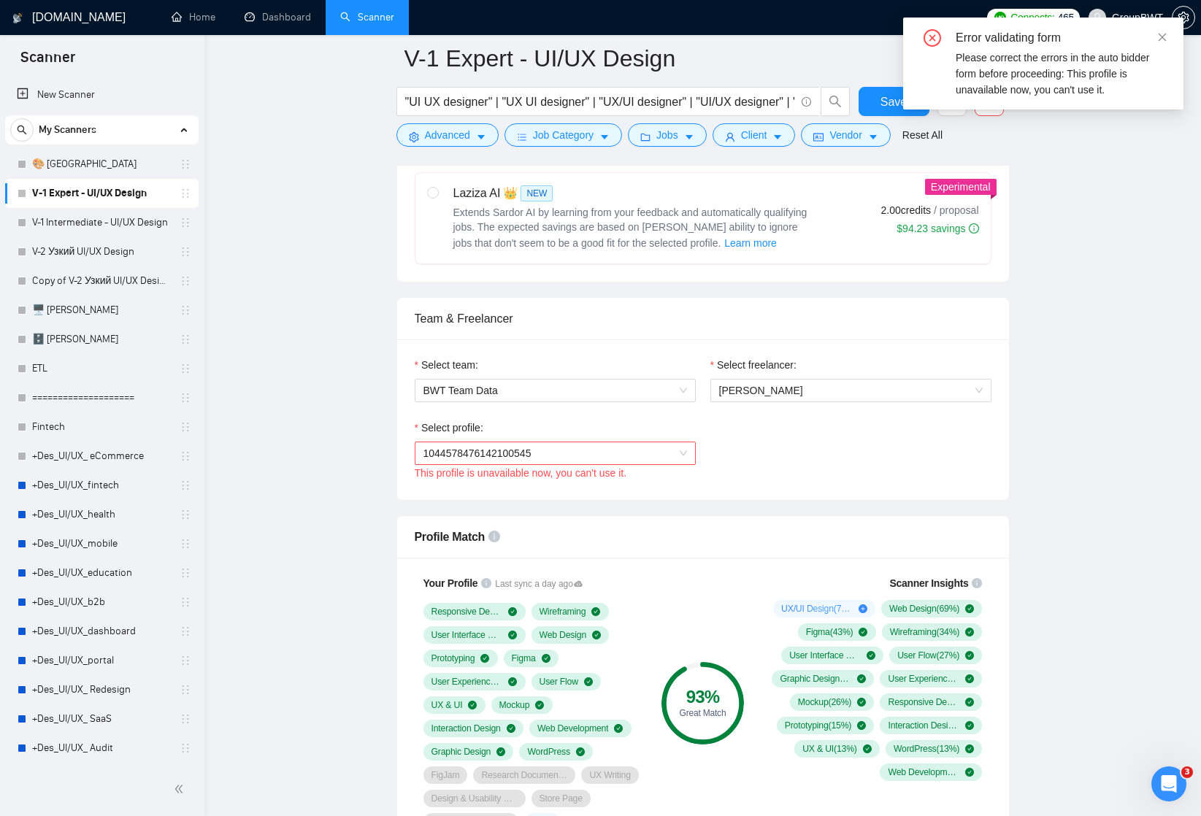
scroll to position [457, 0]
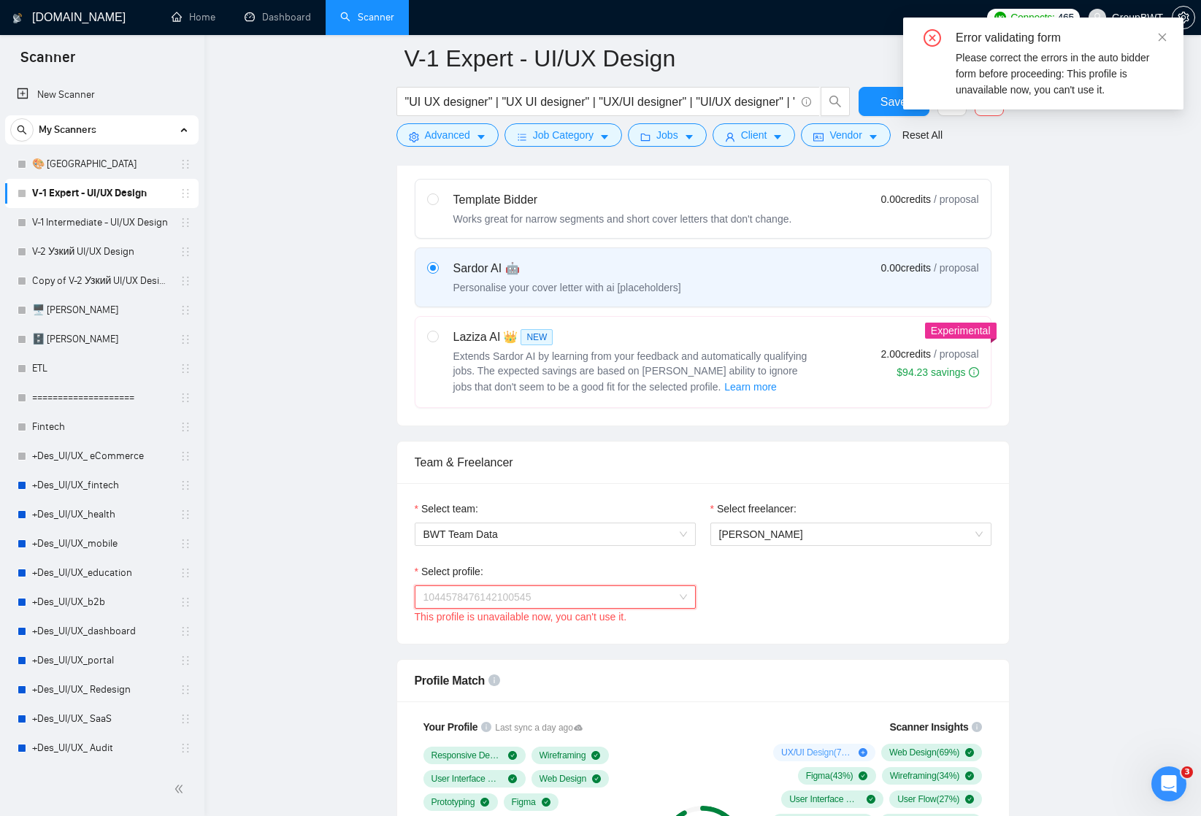
click at [687, 599] on div "1044578476142100545" at bounding box center [555, 596] width 281 height 23
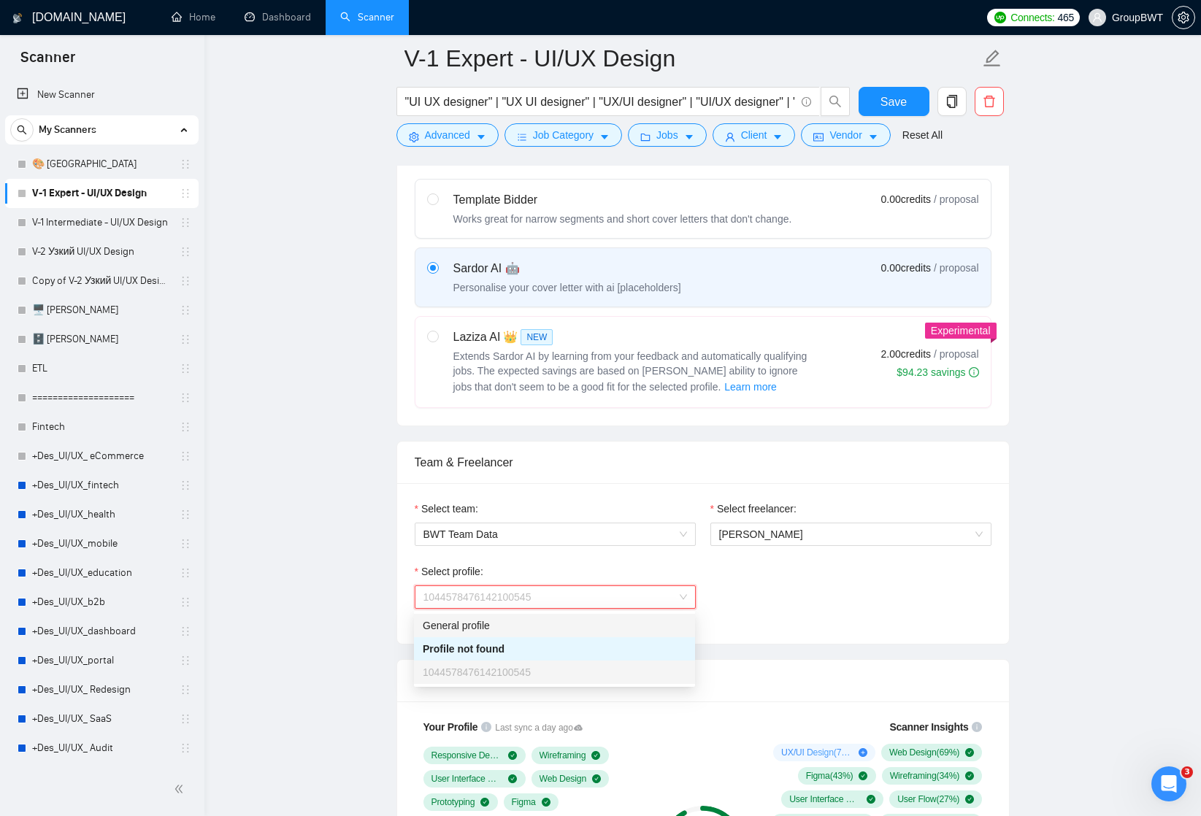
click at [607, 621] on div "General profile" at bounding box center [554, 625] width 263 height 16
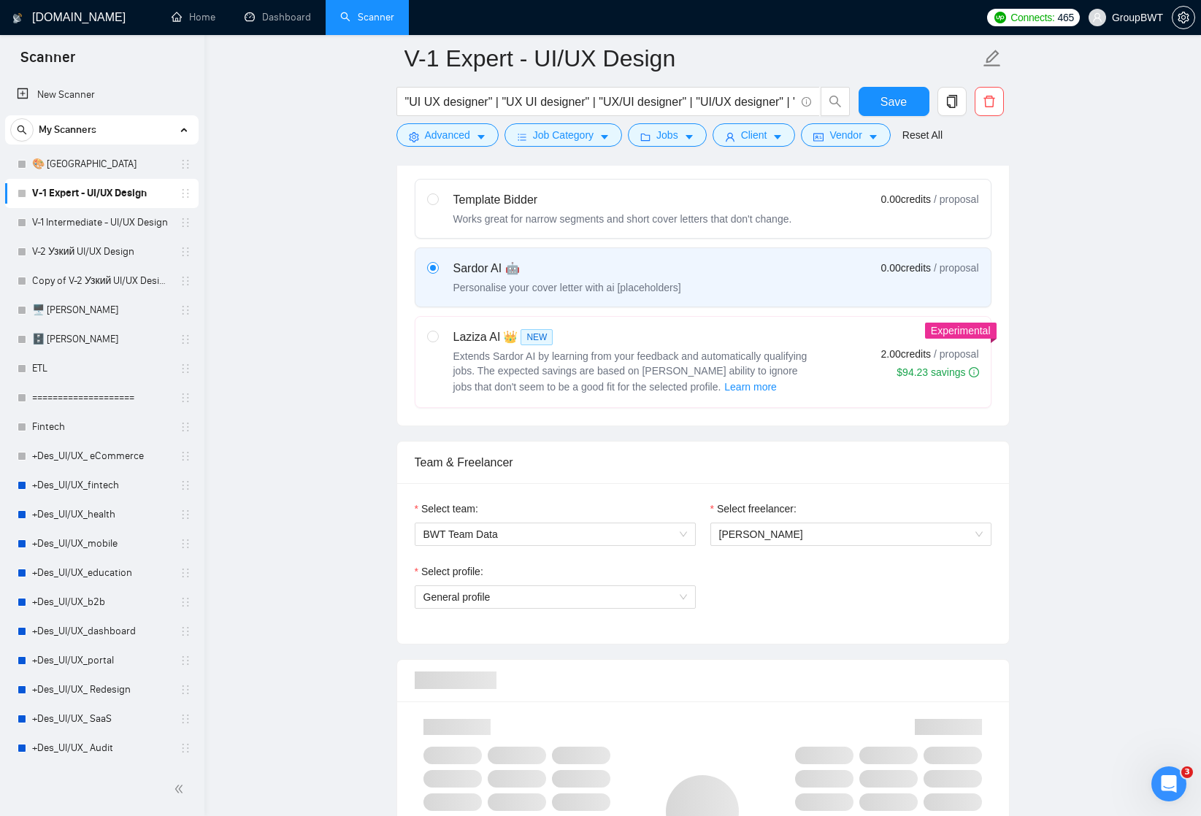
click at [820, 601] on div "Select profile: General profile" at bounding box center [702, 594] width 591 height 63
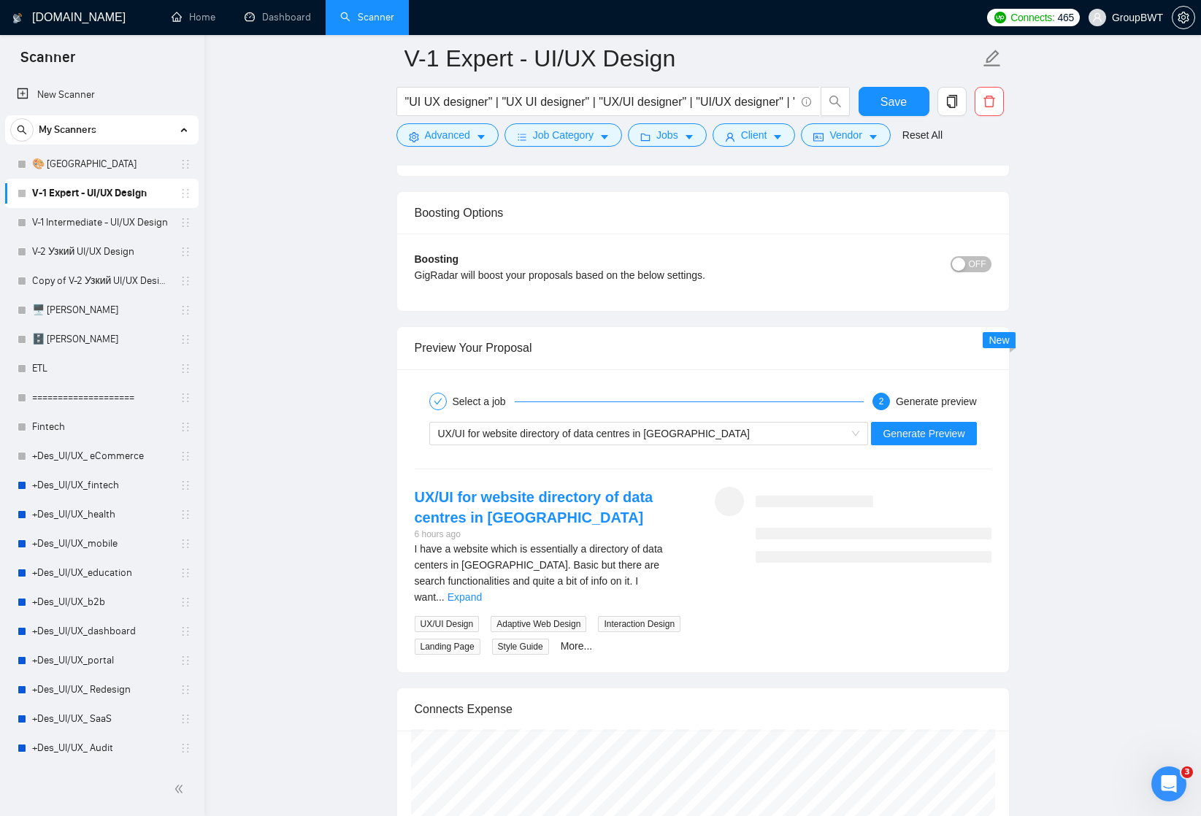
scroll to position [2644, 0]
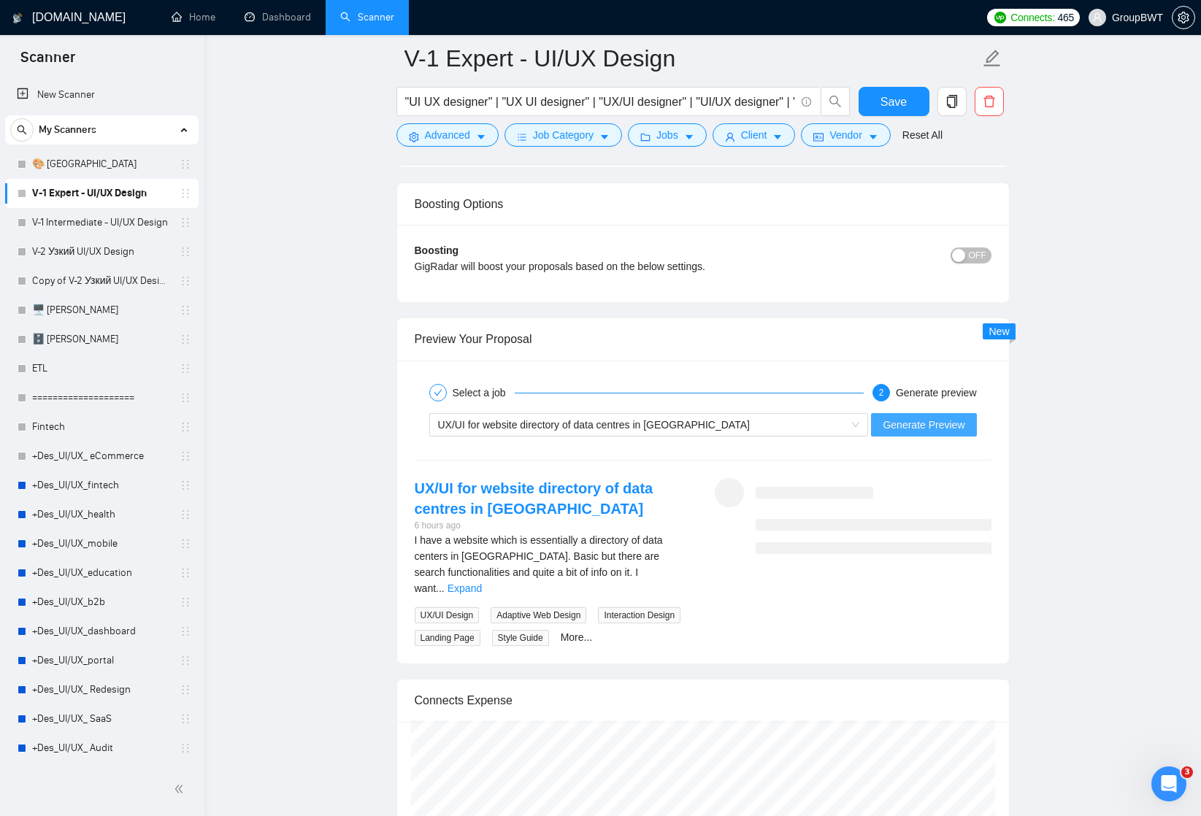
click at [901, 426] on span "Generate Preview" at bounding box center [923, 425] width 82 height 16
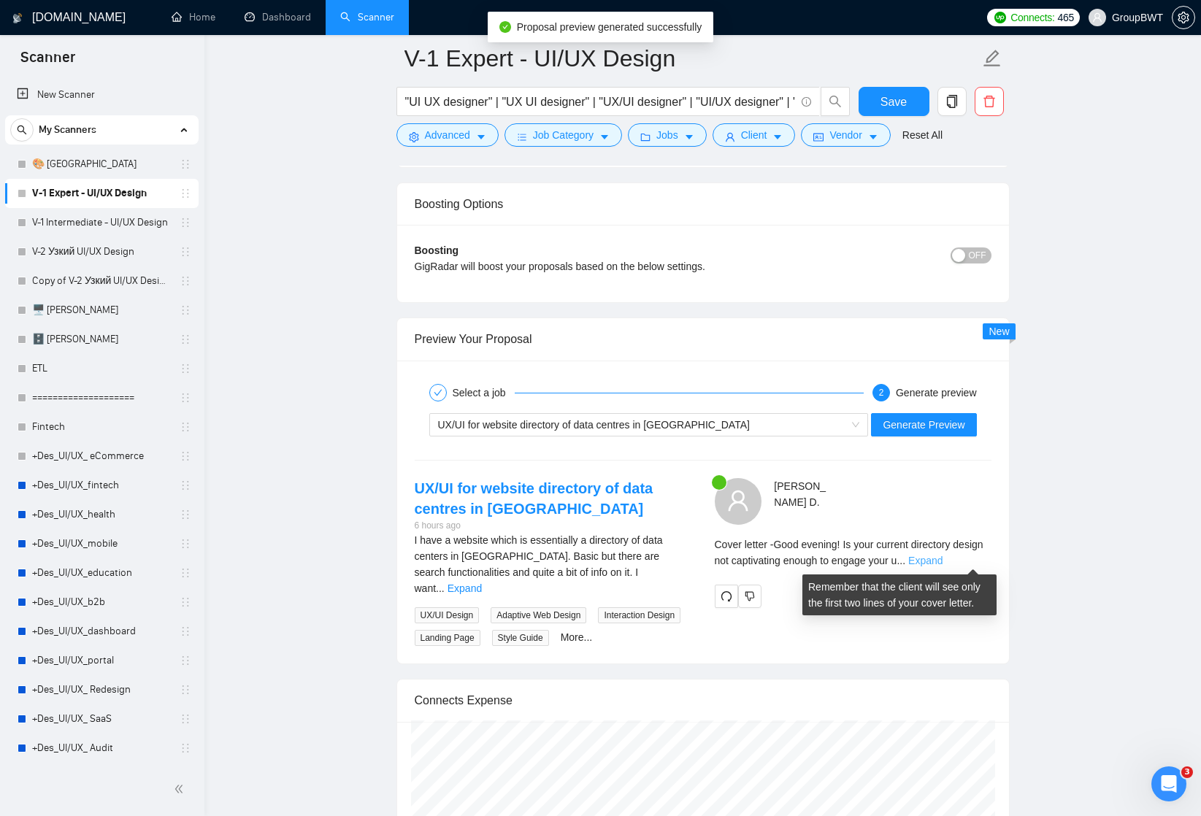
click at [942, 561] on link "Expand" at bounding box center [925, 561] width 34 height 12
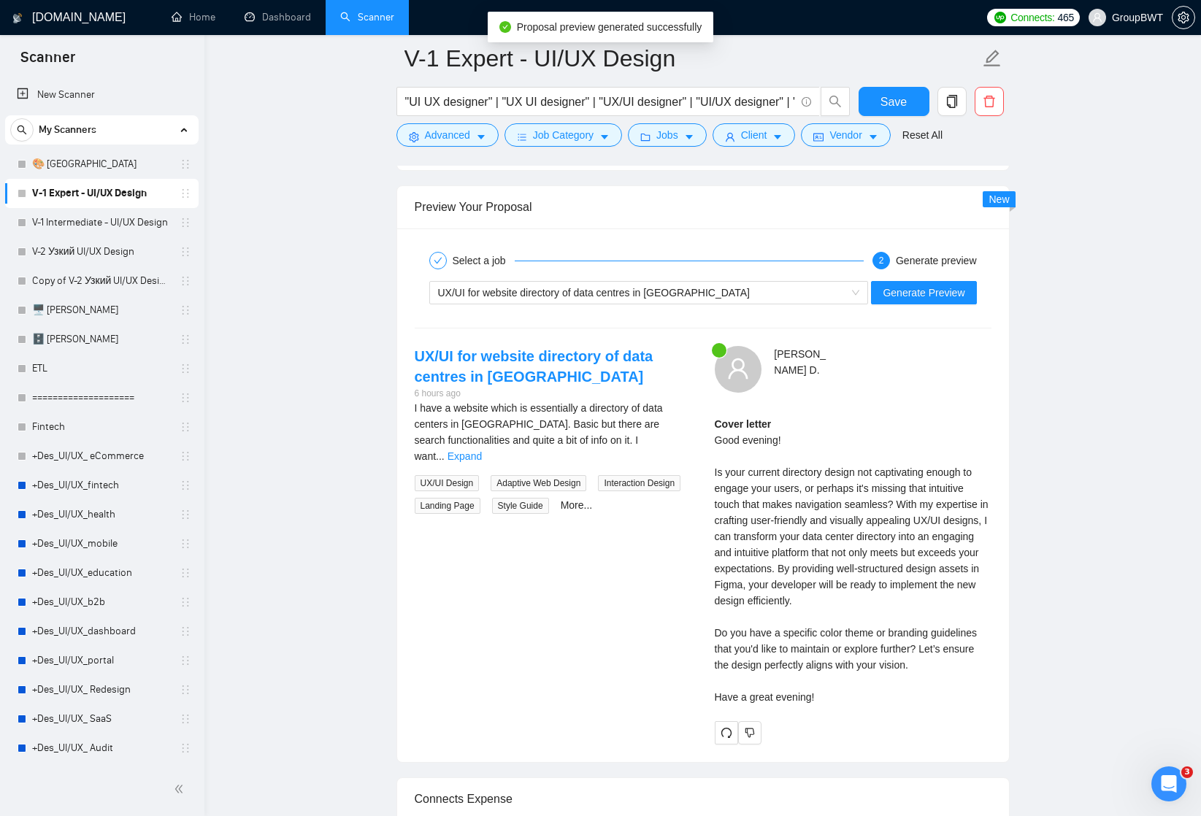
scroll to position [2814, 0]
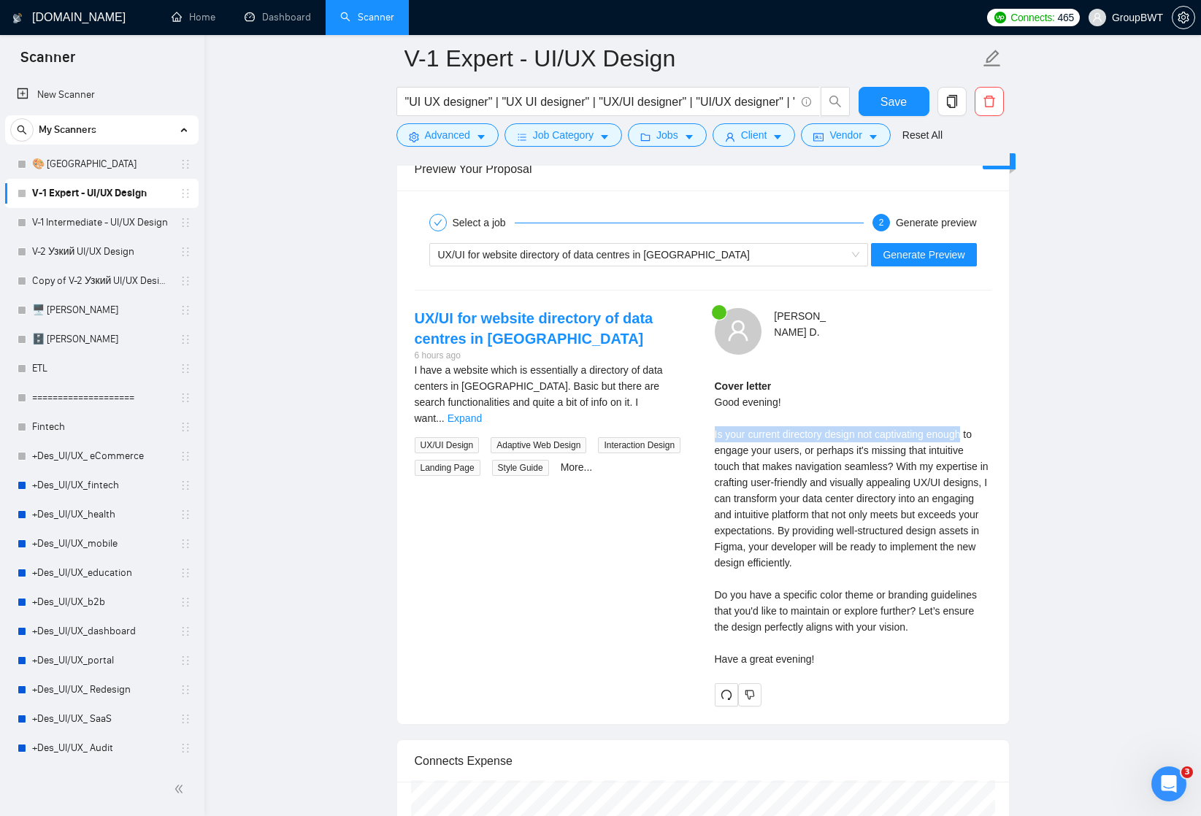
drag, startPoint x: 715, startPoint y: 430, endPoint x: 975, endPoint y: 428, distance: 259.9
click at [975, 429] on div "Cover letter Good evening! Is your current directory design not captivating eno…" at bounding box center [853, 522] width 277 height 289
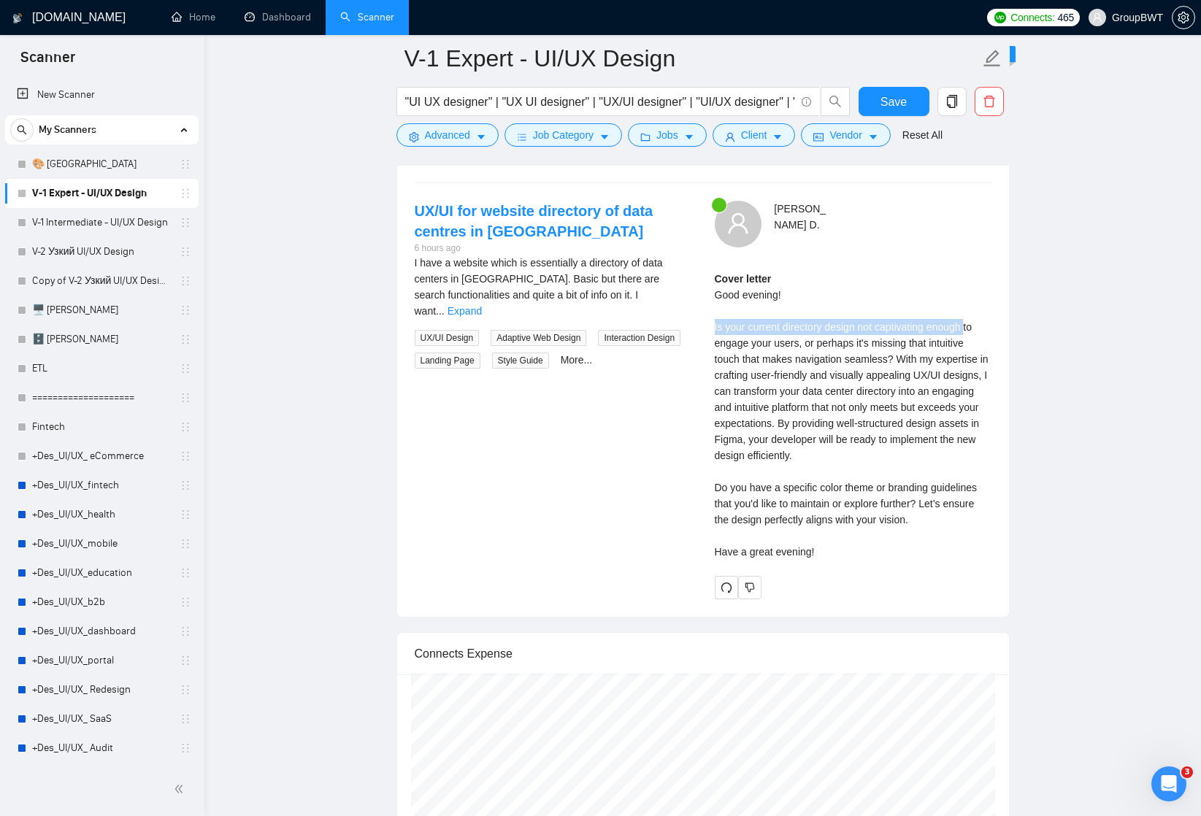
scroll to position [2918, 0]
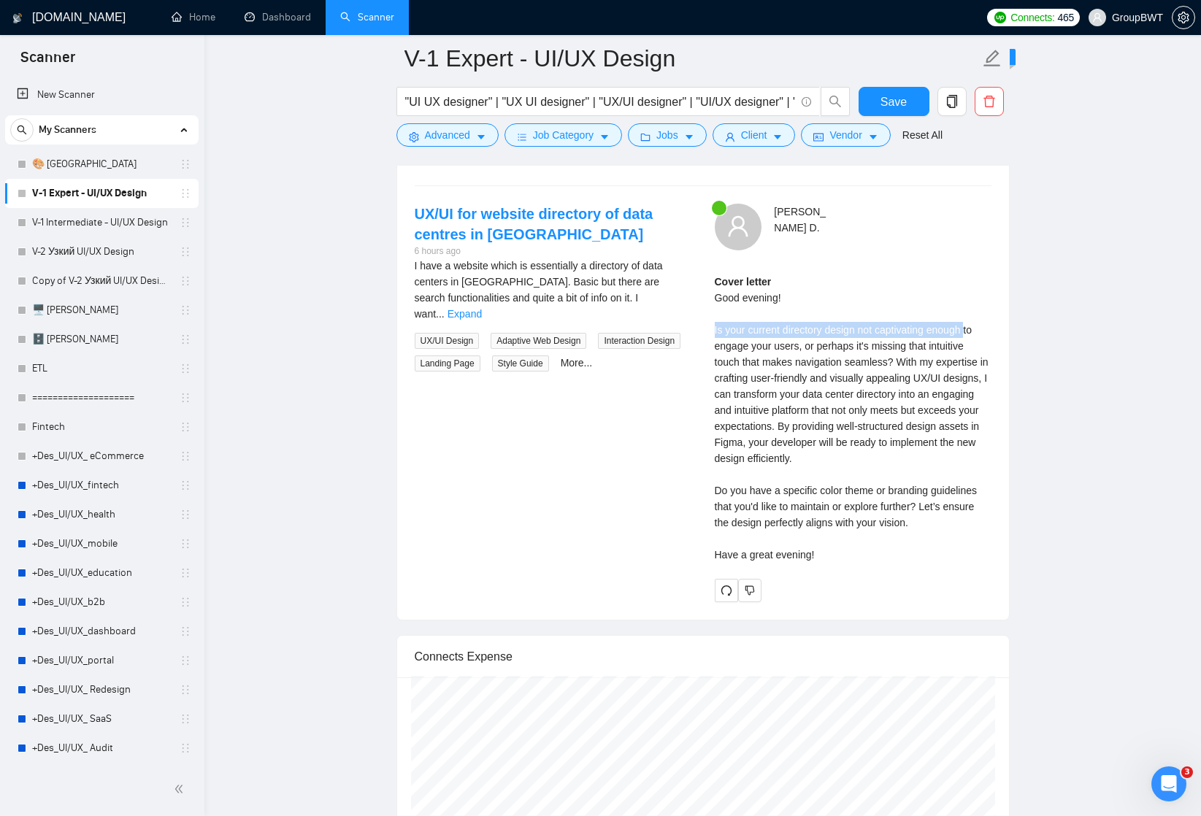
click at [876, 333] on div "Cover letter Good evening! Is your current directory design not captivating eno…" at bounding box center [853, 418] width 277 height 289
drag, startPoint x: 796, startPoint y: 328, endPoint x: 869, endPoint y: 328, distance: 73.0
click at [869, 328] on div "Cover letter Good evening! Is your current directory design not captivating eno…" at bounding box center [853, 418] width 277 height 289
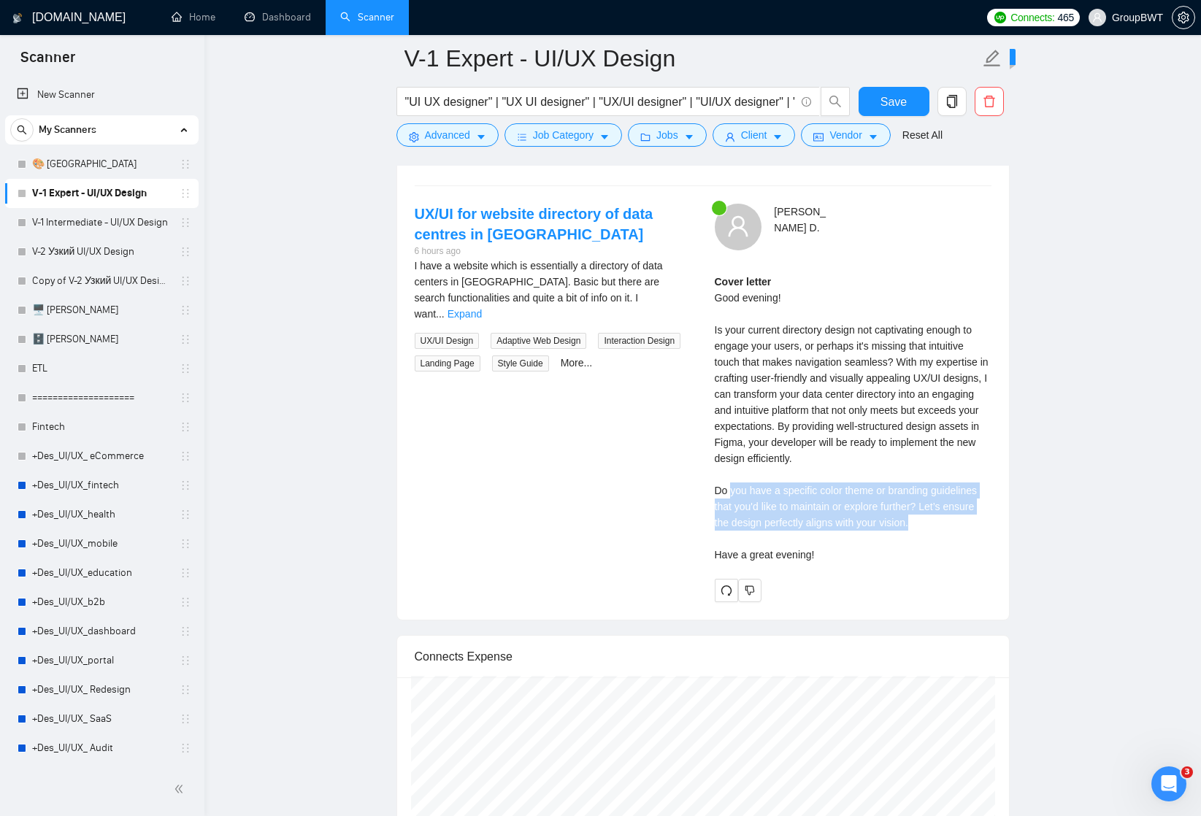
drag, startPoint x: 730, startPoint y: 487, endPoint x: 983, endPoint y: 518, distance: 255.1
click at [983, 518] on div "Cover letter Good evening! Is your current directory design not captivating eno…" at bounding box center [853, 418] width 277 height 289
click at [930, 527] on div "Cover letter Good evening! Is your current directory design not captivating eno…" at bounding box center [853, 418] width 277 height 289
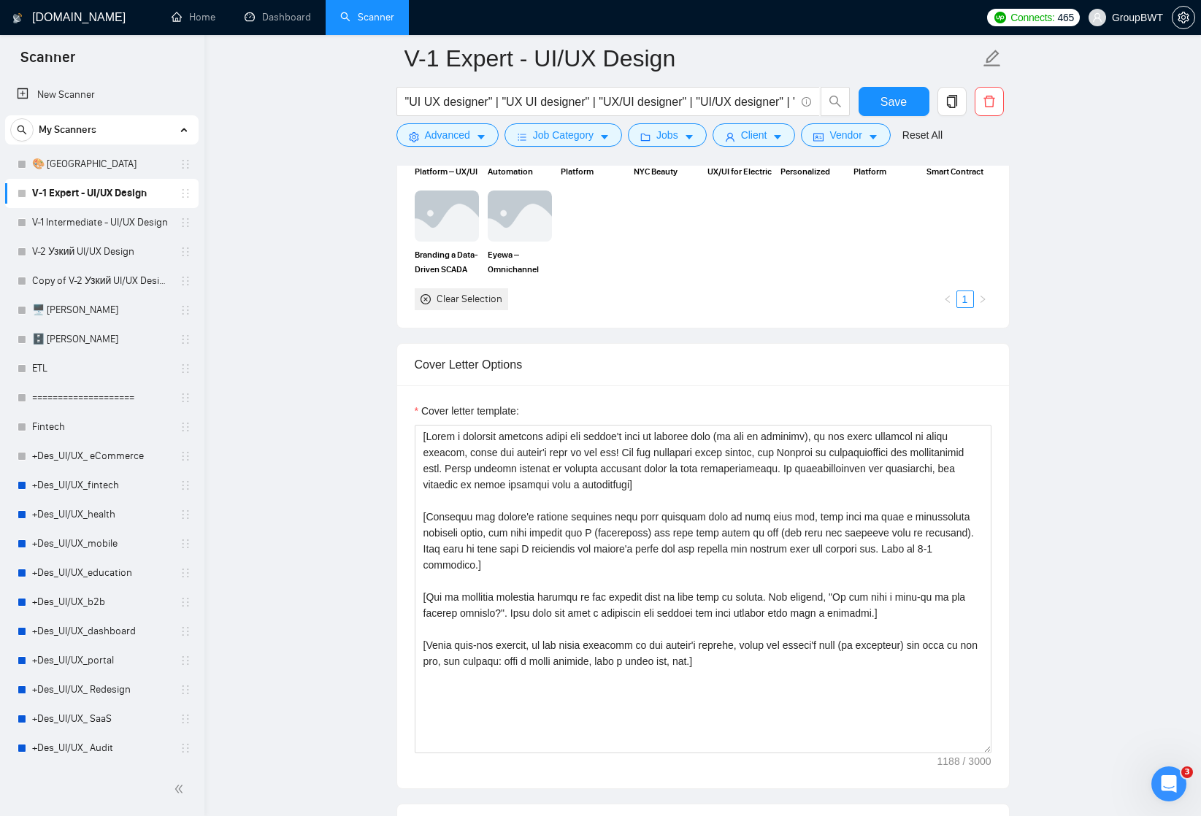
scroll to position [1464, 0]
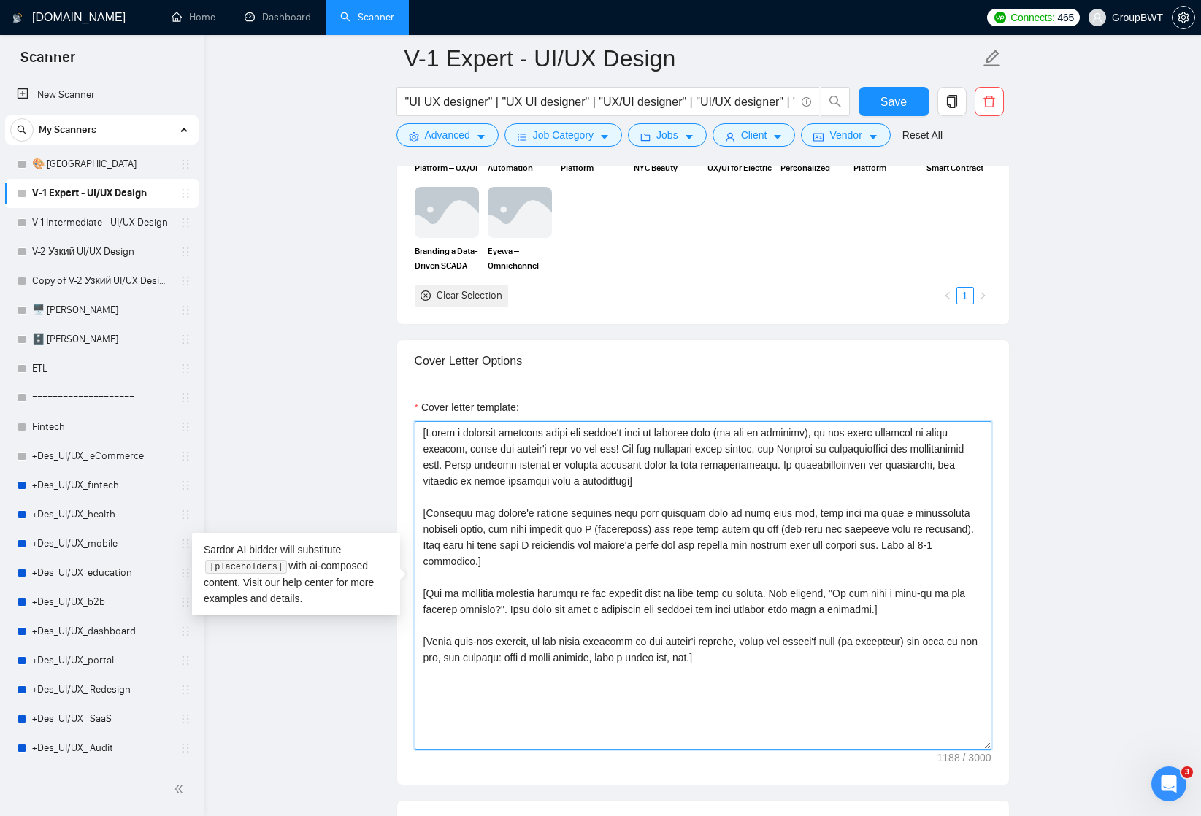
drag, startPoint x: 740, startPoint y: 640, endPoint x: 415, endPoint y: 631, distance: 325.7
click at [415, 631] on textarea "Cover letter template:" at bounding box center [703, 585] width 577 height 328
click at [618, 695] on textarea "Cover letter template:" at bounding box center [703, 585] width 577 height 328
drag, startPoint x: 422, startPoint y: 512, endPoint x: 981, endPoint y: 549, distance: 560.3
click at [982, 550] on textarea "Cover letter template:" at bounding box center [703, 585] width 577 height 328
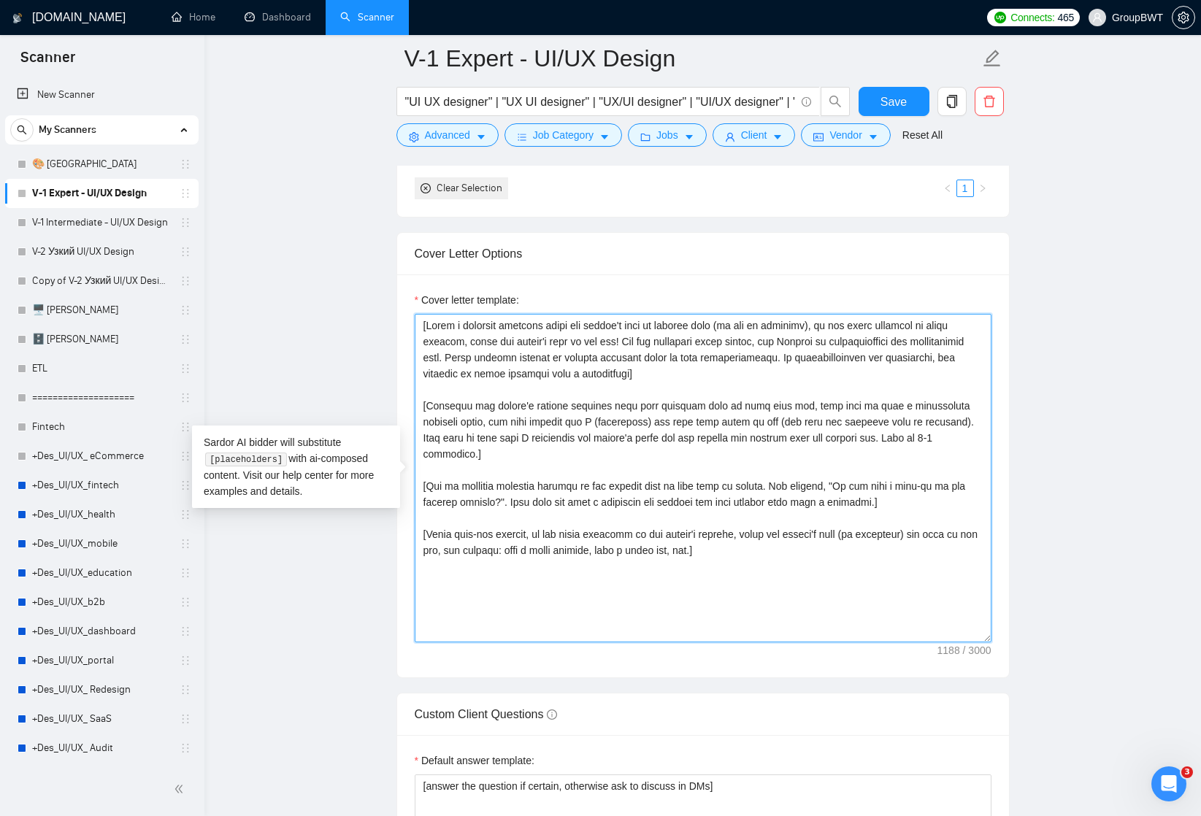
scroll to position [1577, 0]
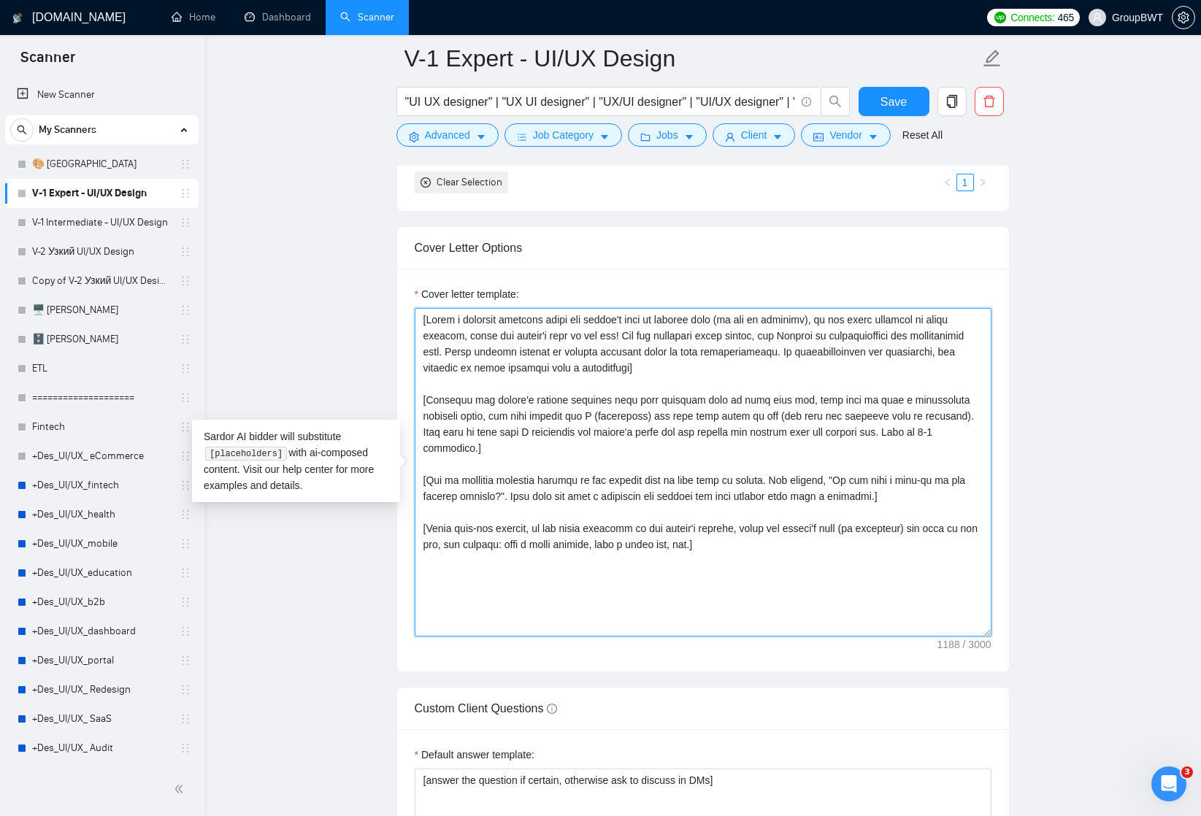
click at [421, 399] on textarea "Cover letter template:" at bounding box center [703, 472] width 577 height 328
drag, startPoint x: 421, startPoint y: 399, endPoint x: 976, endPoint y: 429, distance: 555.5
click at [976, 429] on textarea "Cover letter template:" at bounding box center [703, 472] width 577 height 328
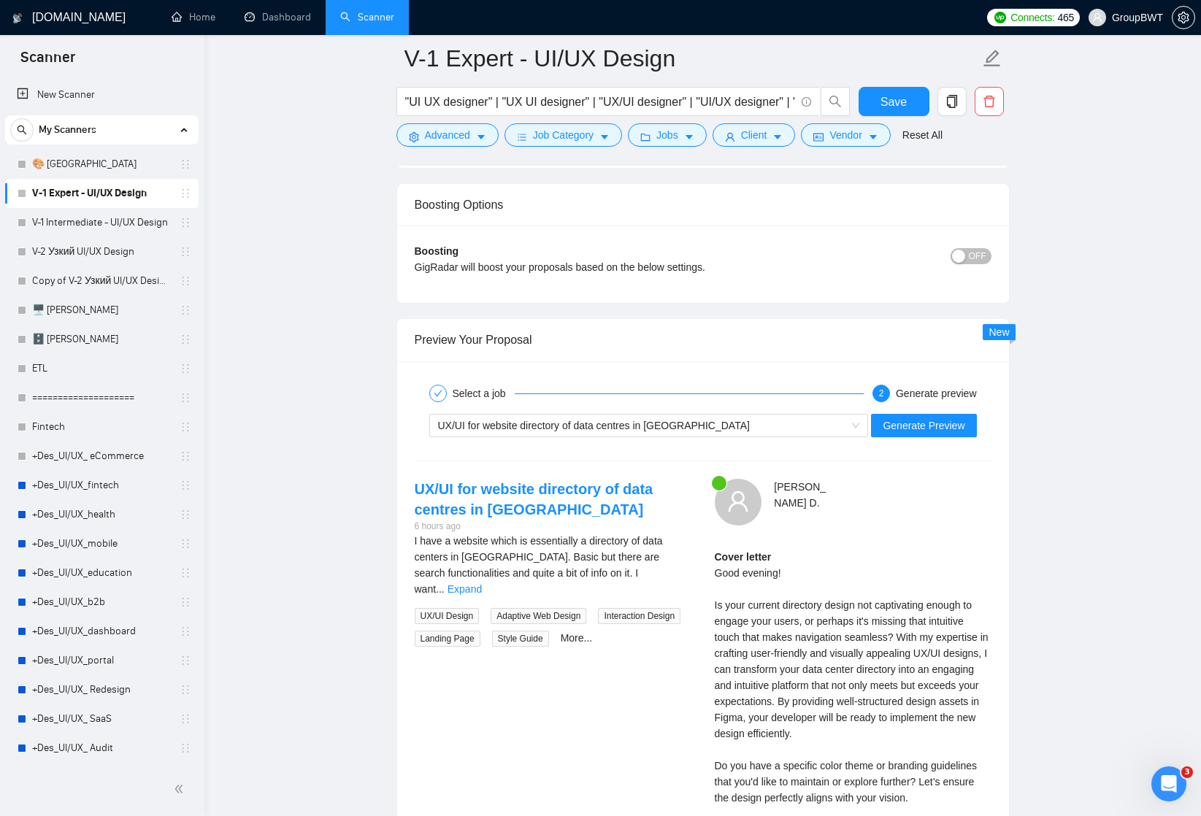
scroll to position [2690, 0]
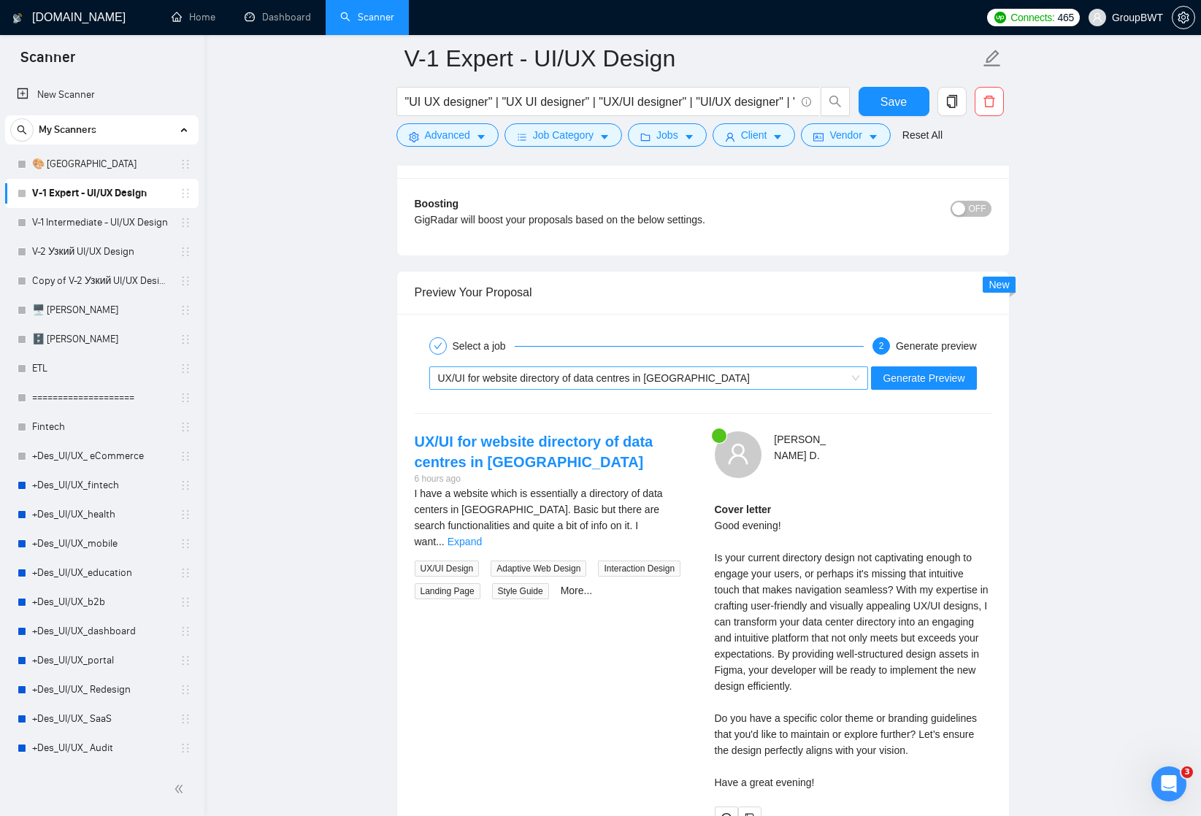
click at [845, 382] on span "UX/UI for website directory of data centres in [GEOGRAPHIC_DATA]" at bounding box center [649, 378] width 422 height 22
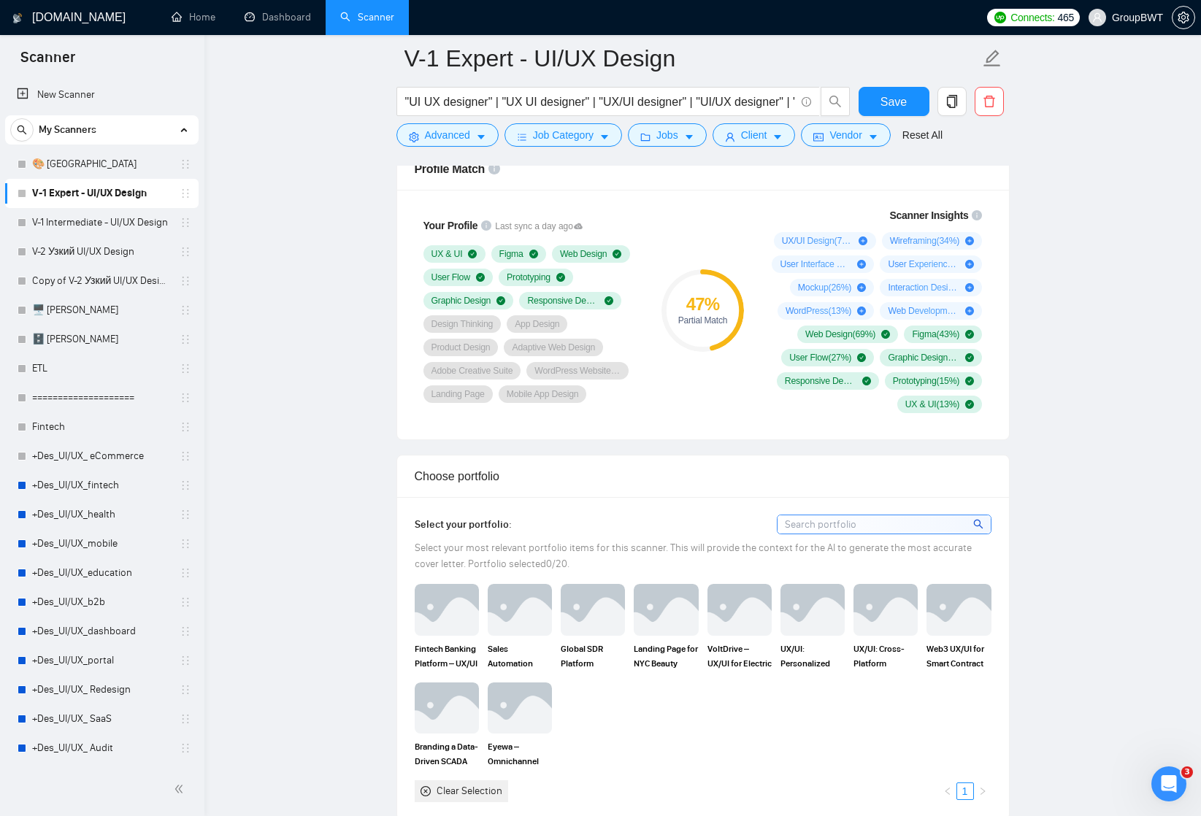
scroll to position [2659, 0]
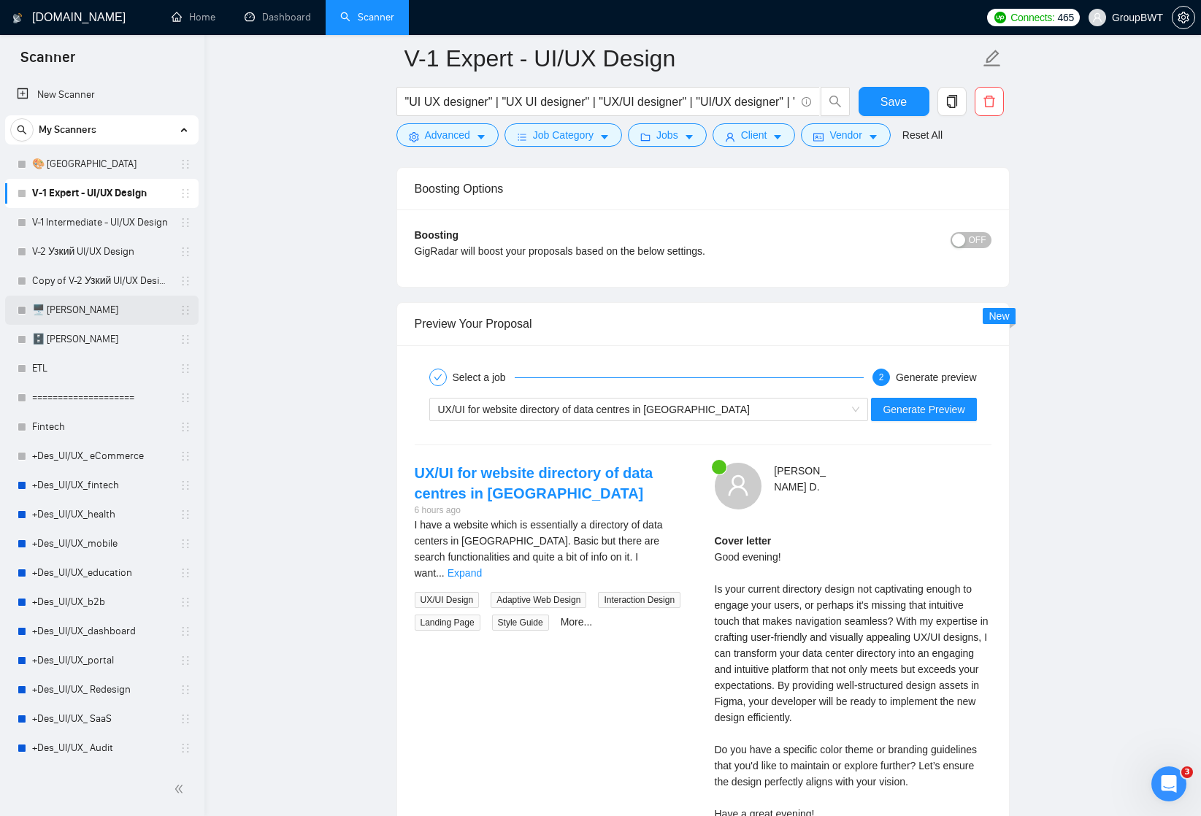
click at [89, 311] on link "🖥️ [PERSON_NAME]" at bounding box center [101, 310] width 139 height 29
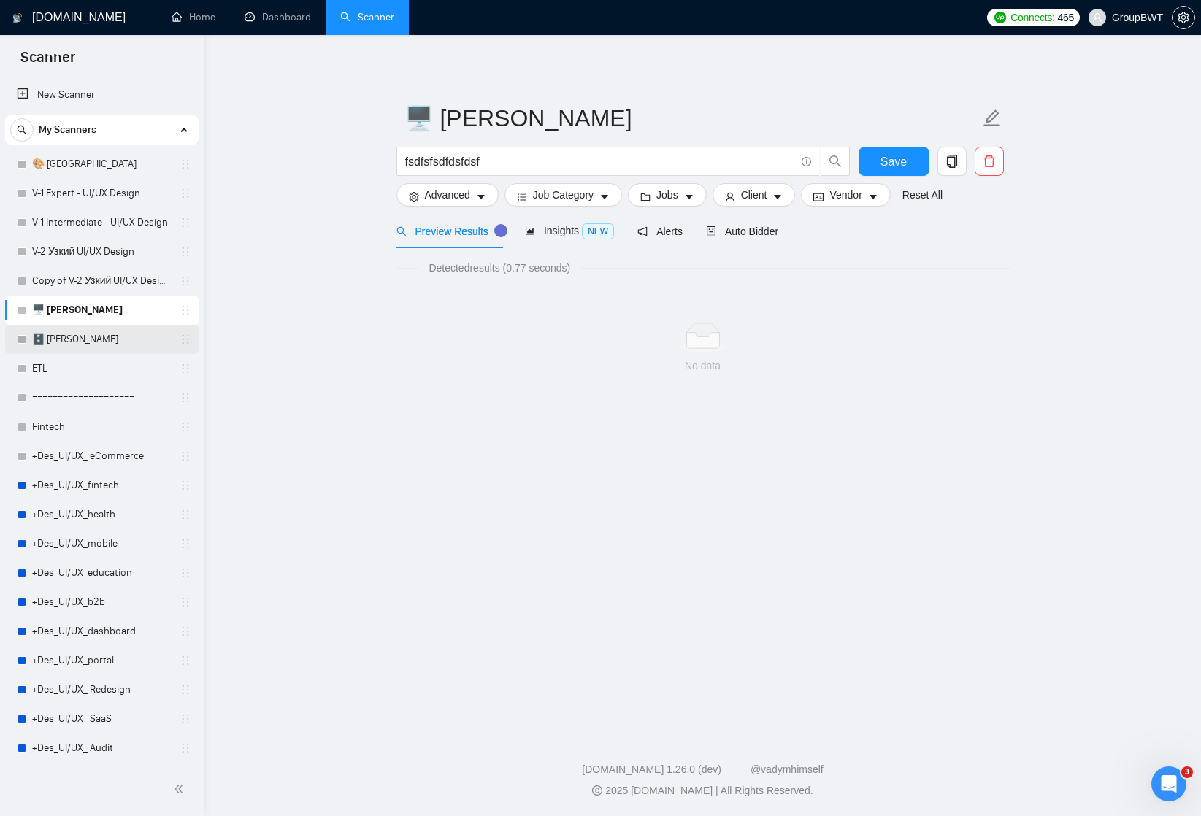
click at [80, 339] on link "🗄️ [PERSON_NAME]" at bounding box center [101, 339] width 139 height 29
click at [58, 369] on link "ETL" at bounding box center [101, 368] width 139 height 29
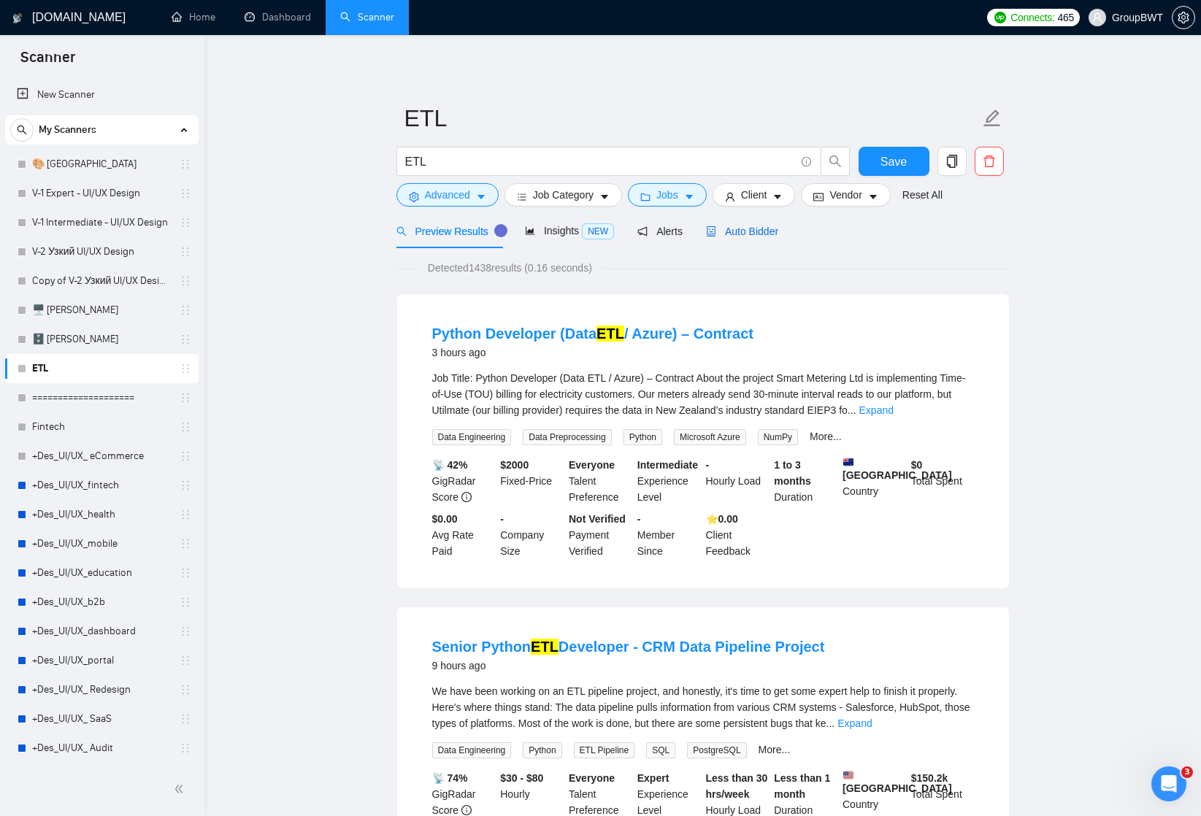
click at [747, 234] on span "Auto Bidder" at bounding box center [742, 232] width 72 height 12
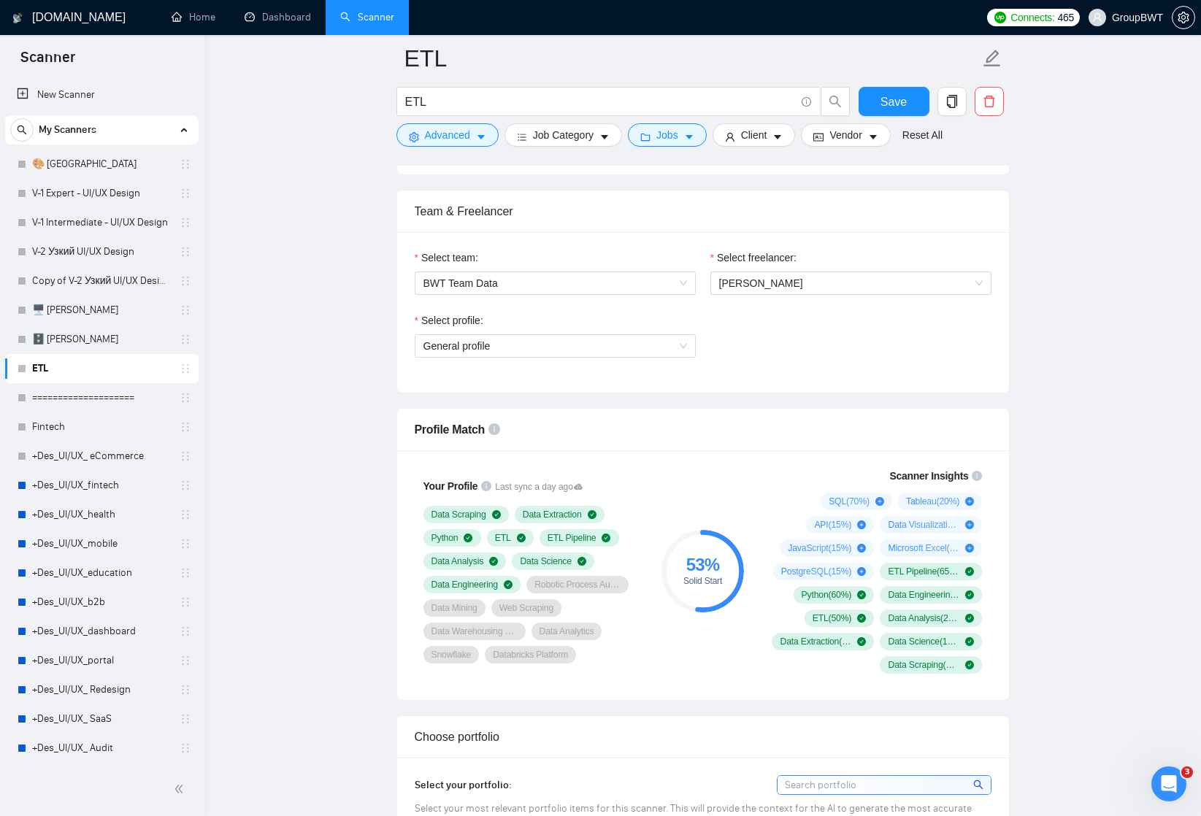
scroll to position [638, 0]
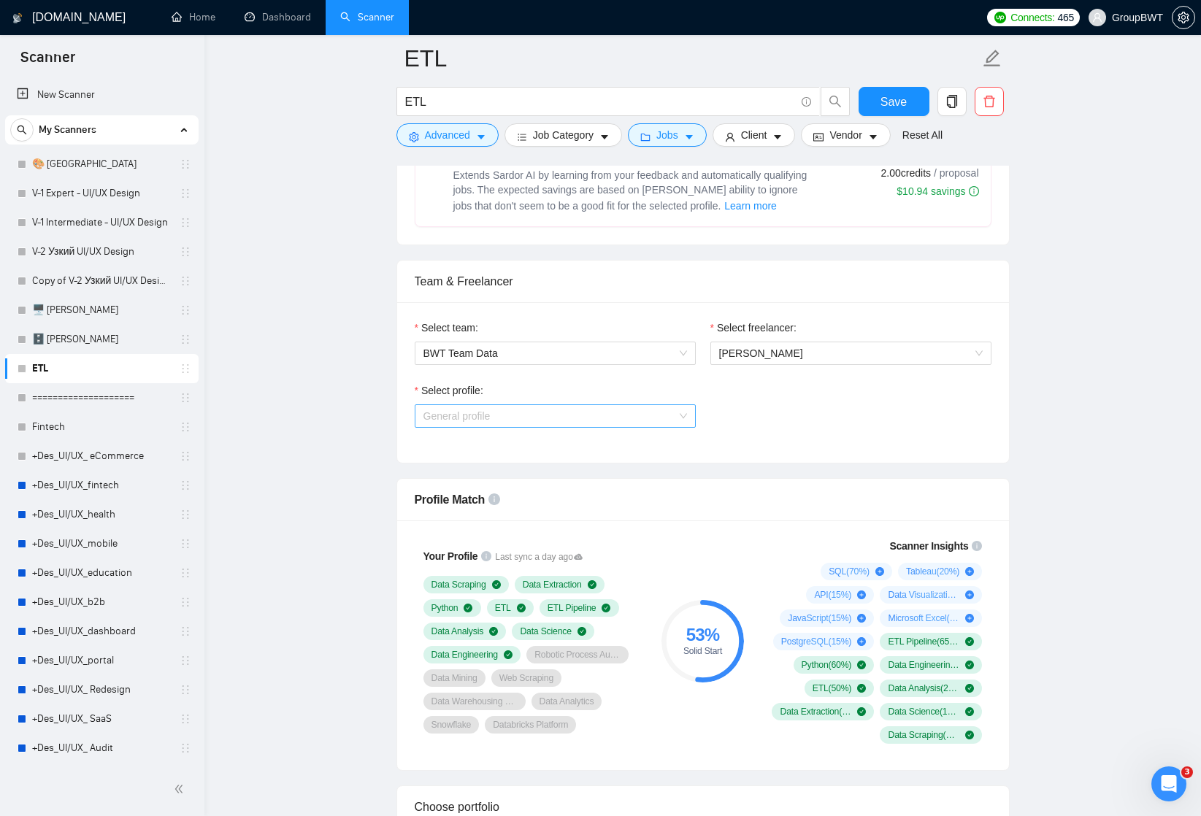
click at [665, 412] on span "General profile" at bounding box center [554, 416] width 263 height 22
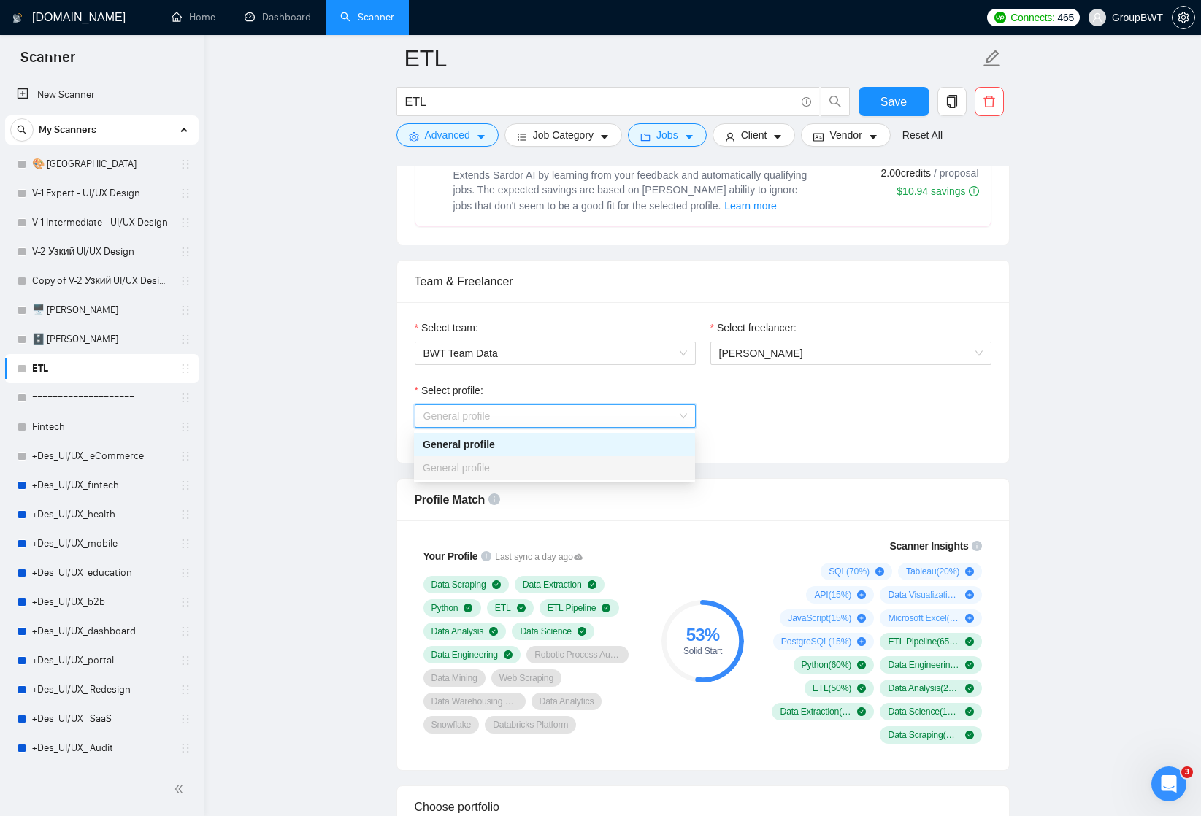
click at [647, 446] on div "General profile" at bounding box center [554, 444] width 263 height 16
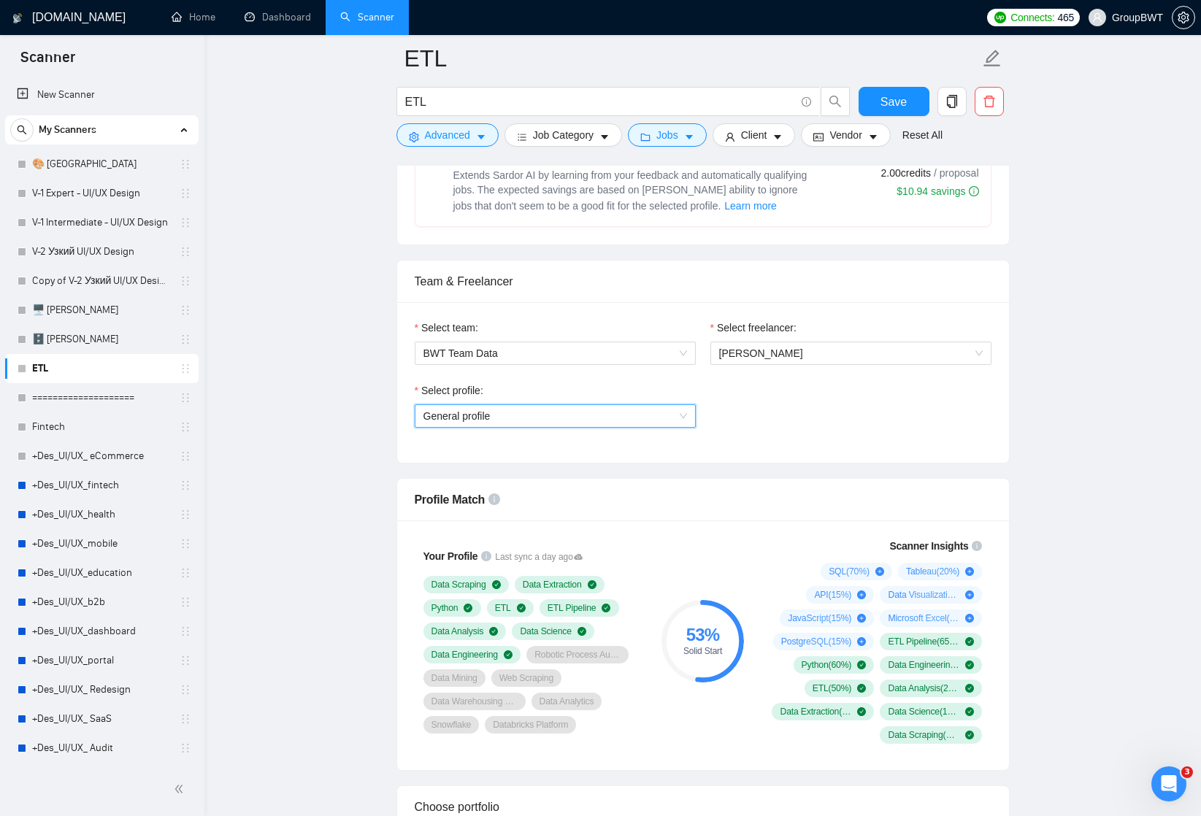
click at [773, 412] on div "Select profile: General profile General profile" at bounding box center [702, 413] width 591 height 63
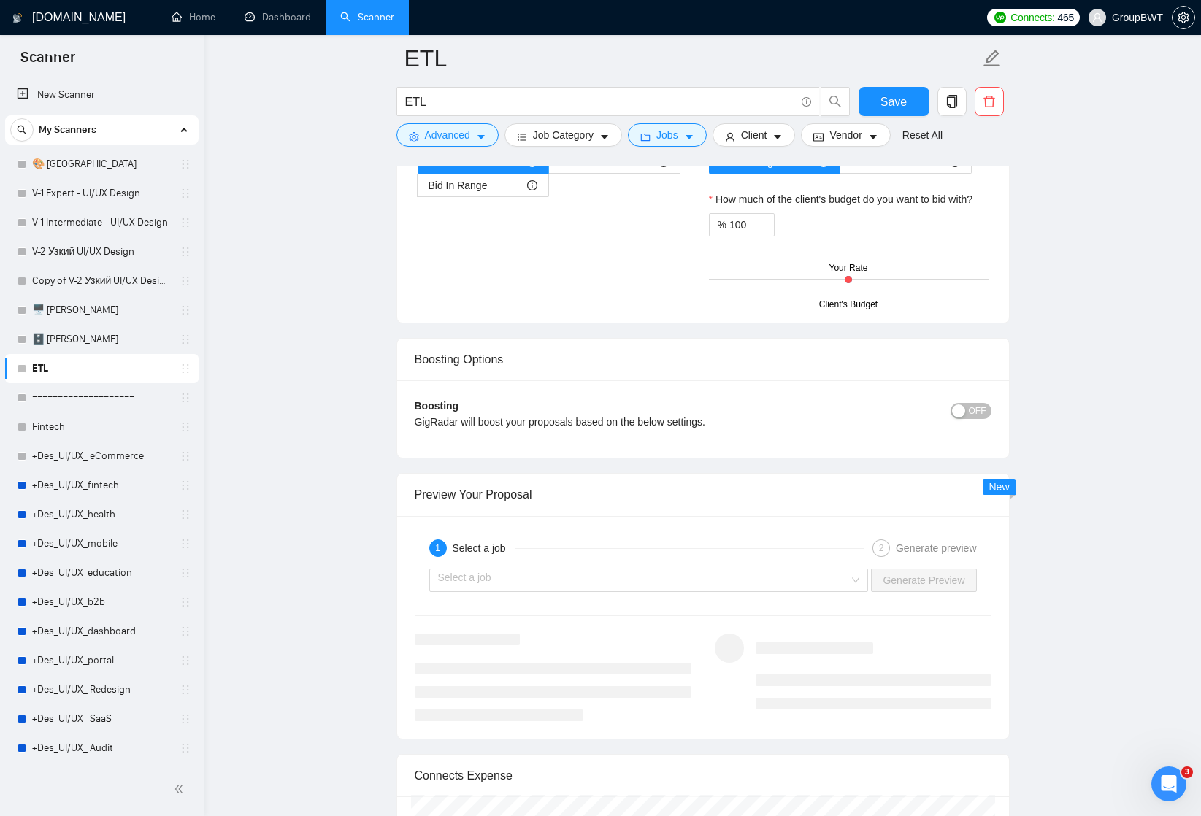
scroll to position [2572, 0]
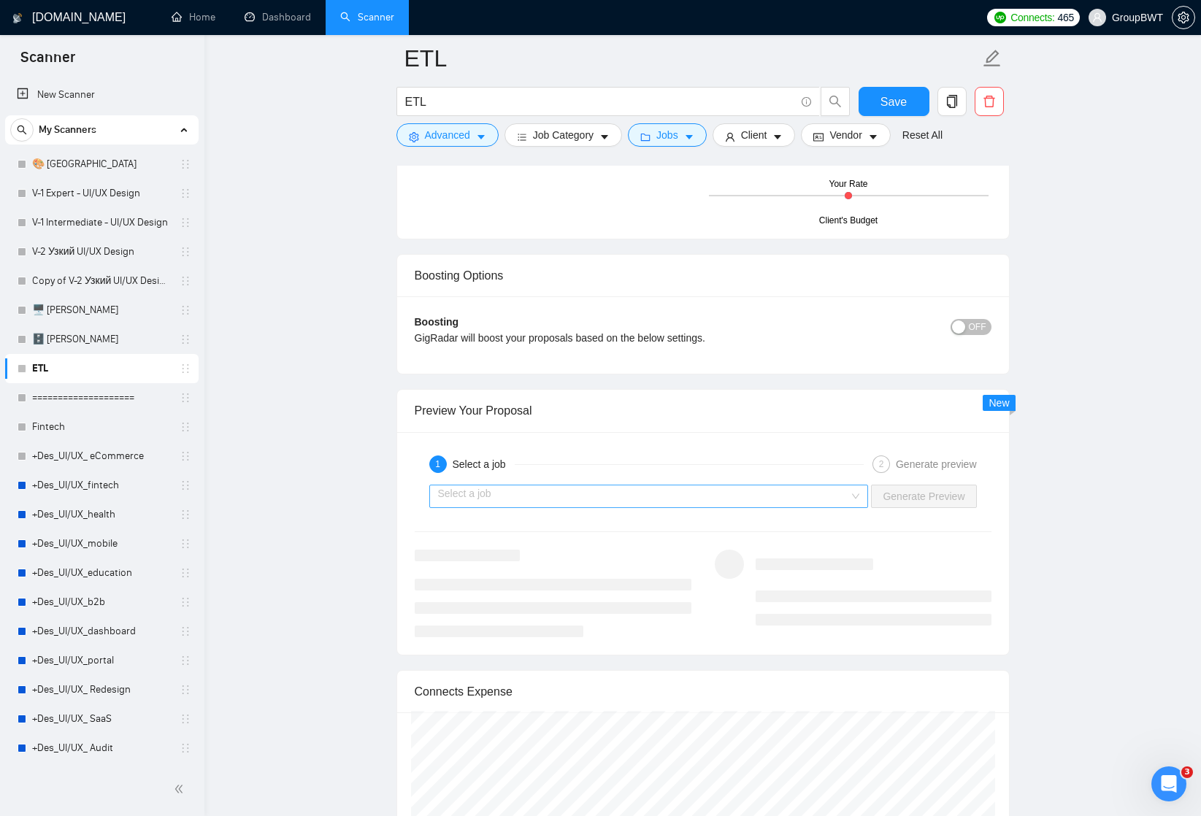
click at [818, 492] on input "search" at bounding box center [644, 496] width 412 height 22
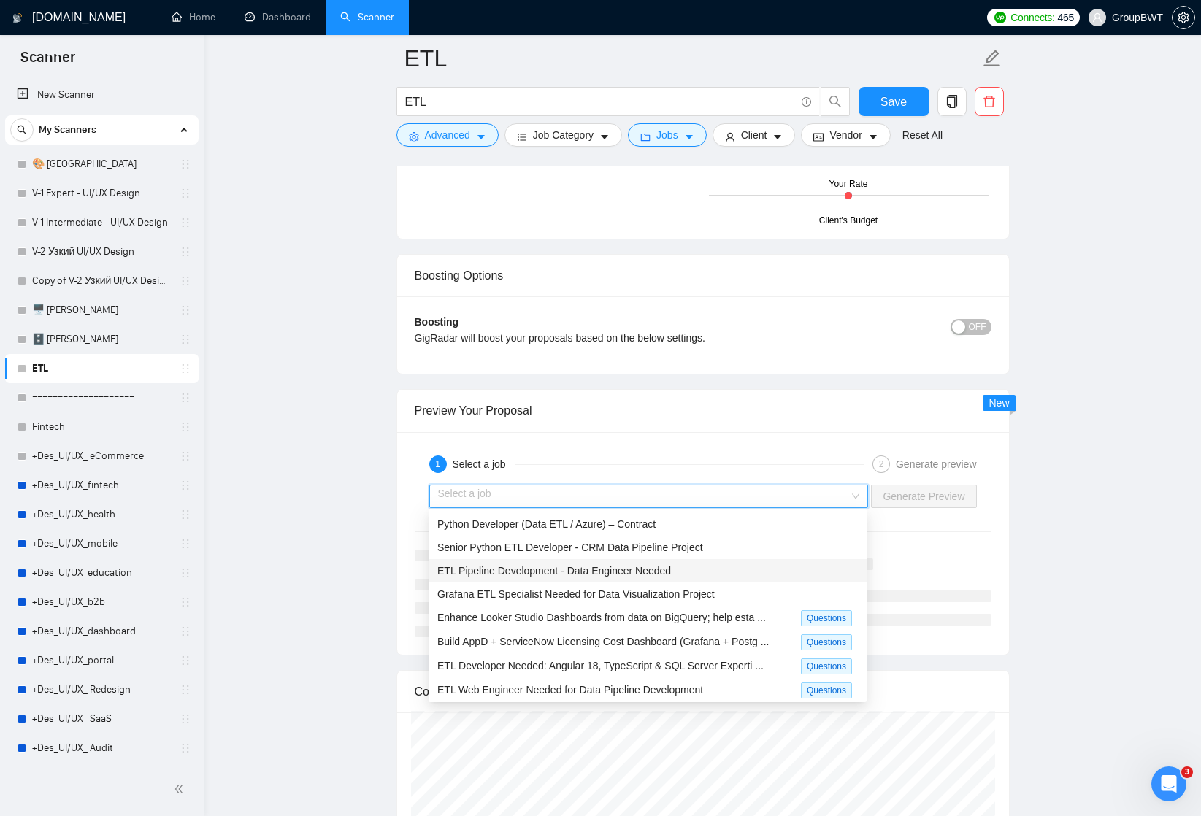
click at [666, 573] on span "ETL Pipeline Development - Data Engineer Needed" at bounding box center [554, 571] width 234 height 12
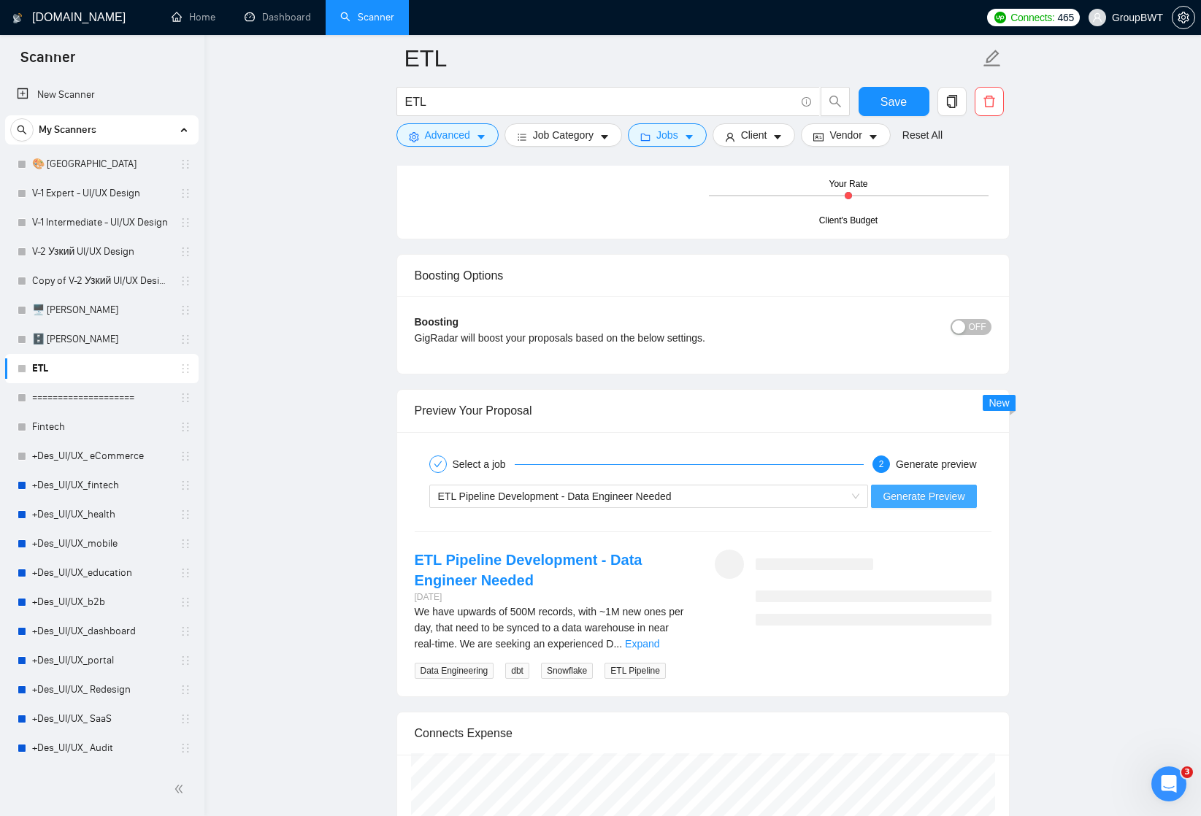
click at [926, 491] on span "Generate Preview" at bounding box center [923, 496] width 82 height 16
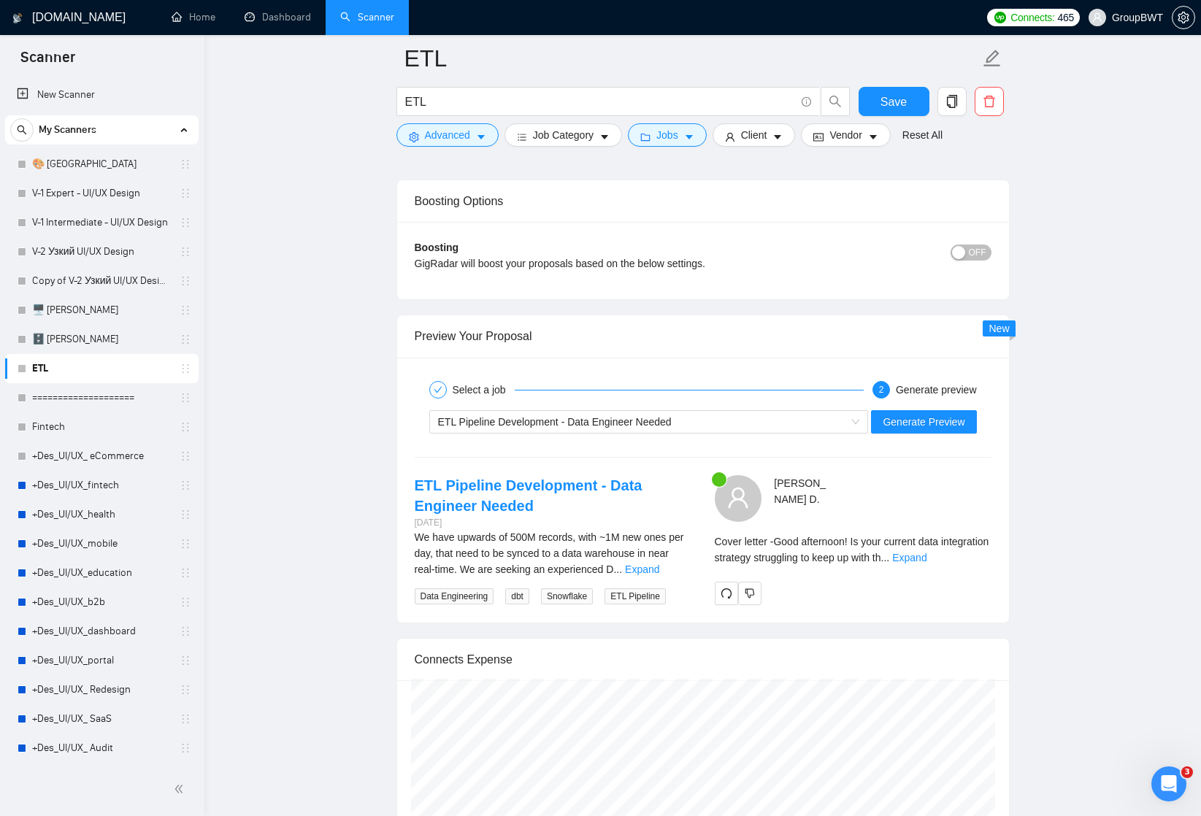
scroll to position [2701, 0]
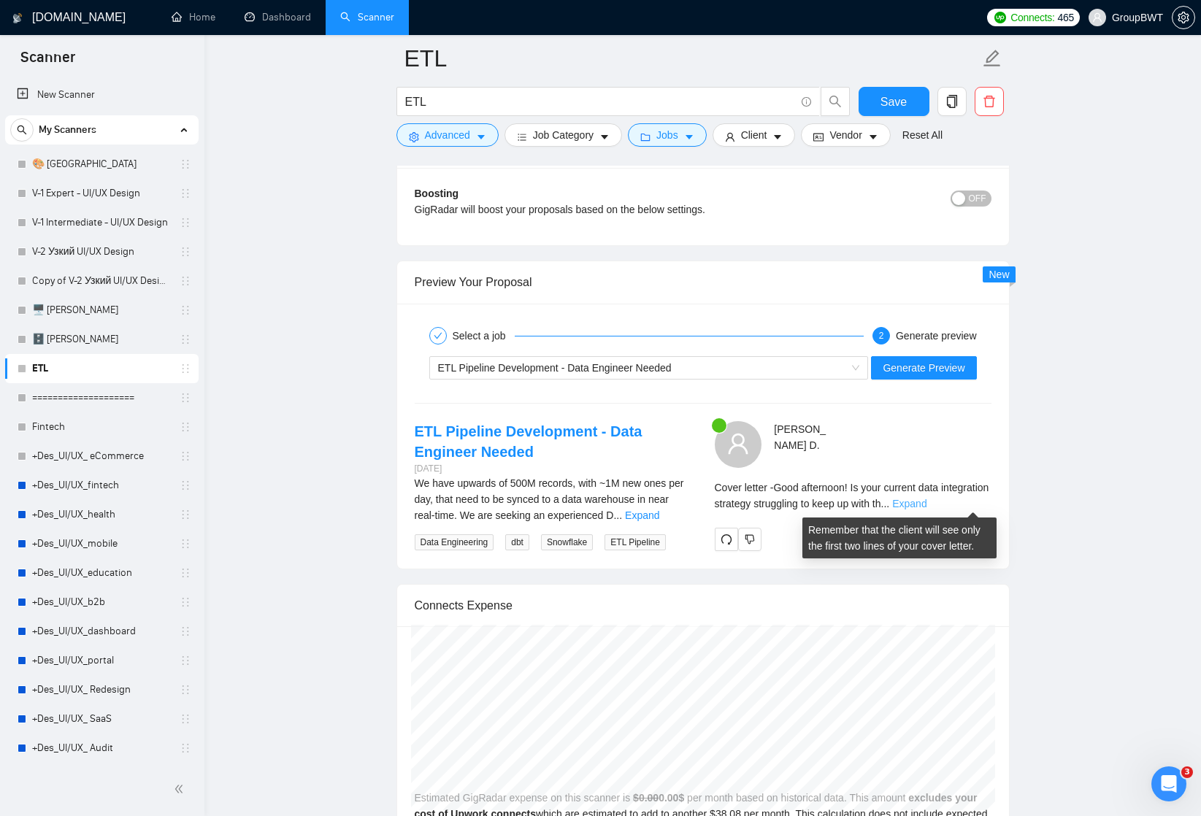
click at [926, 504] on link "Expand" at bounding box center [909, 504] width 34 height 12
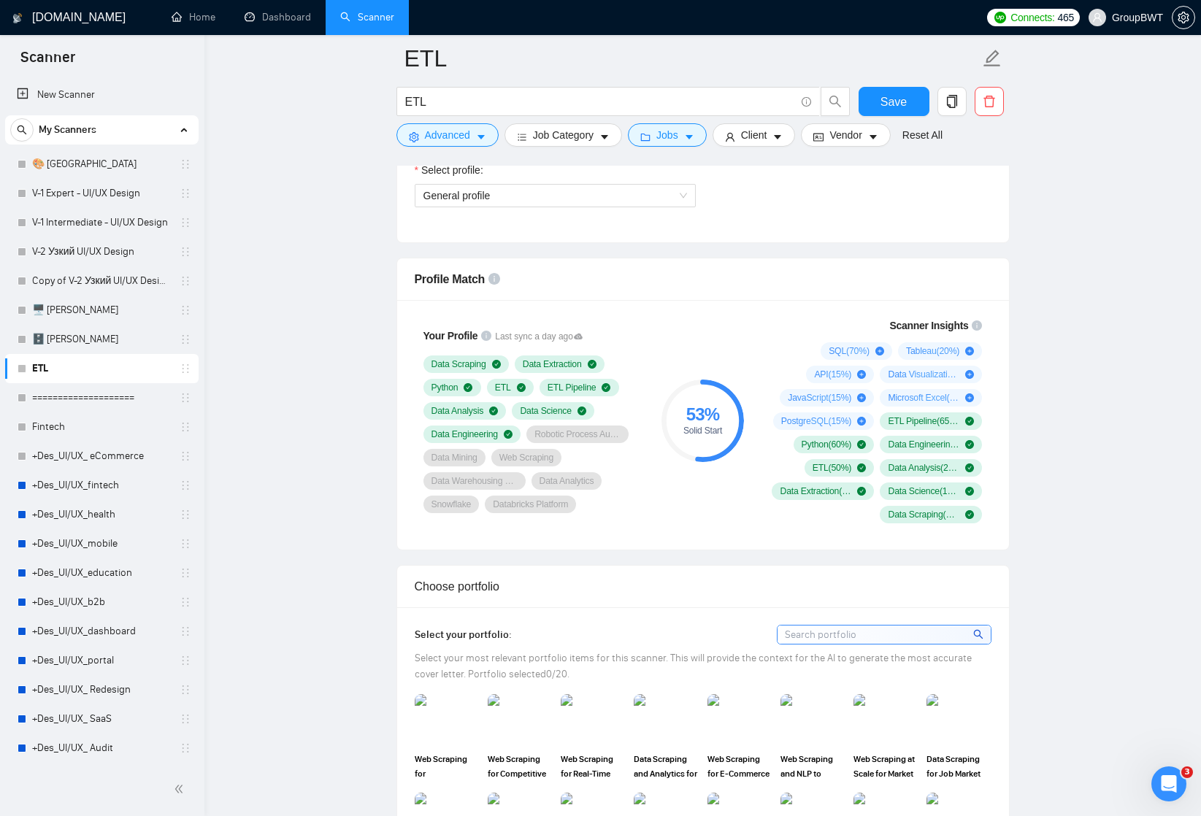
scroll to position [774, 0]
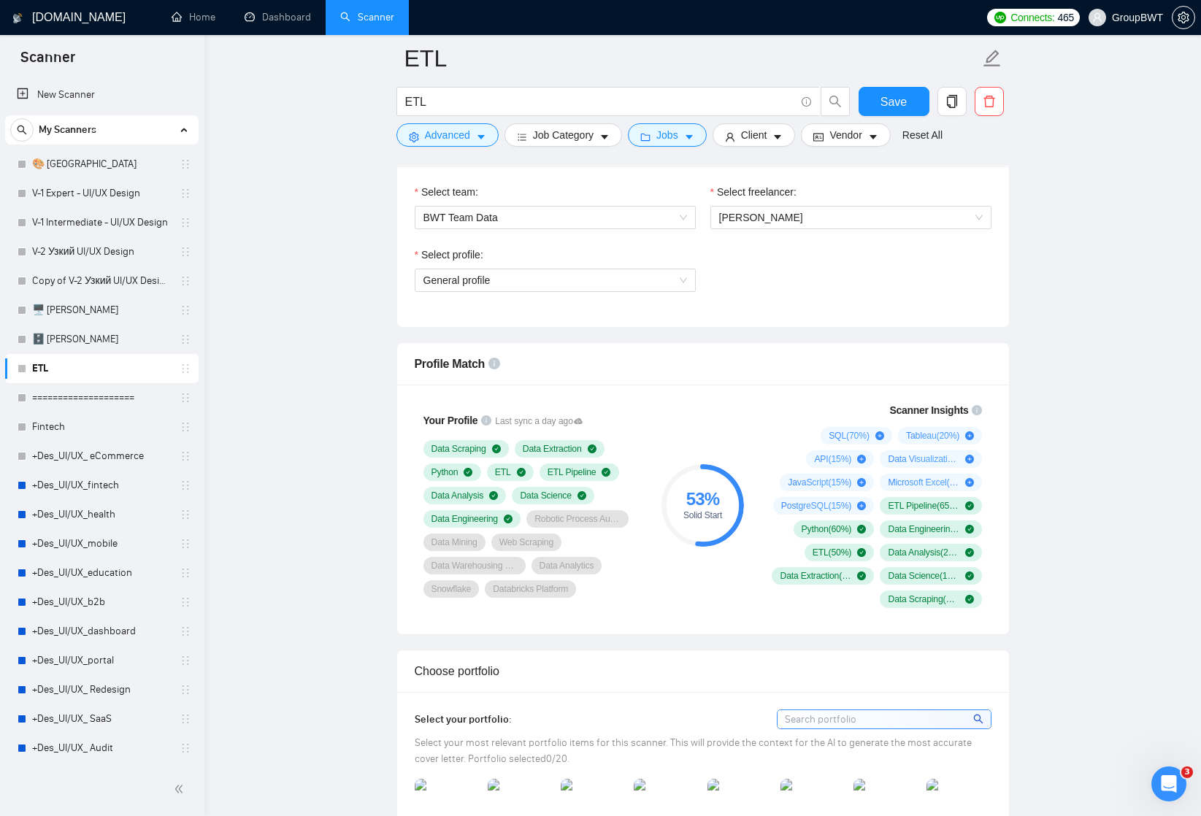
click at [696, 282] on div "Select profile: General profile" at bounding box center [555, 278] width 296 height 63
click at [690, 282] on div "General profile" at bounding box center [555, 280] width 281 height 23
click at [690, 274] on div "General profile" at bounding box center [555, 280] width 281 height 23
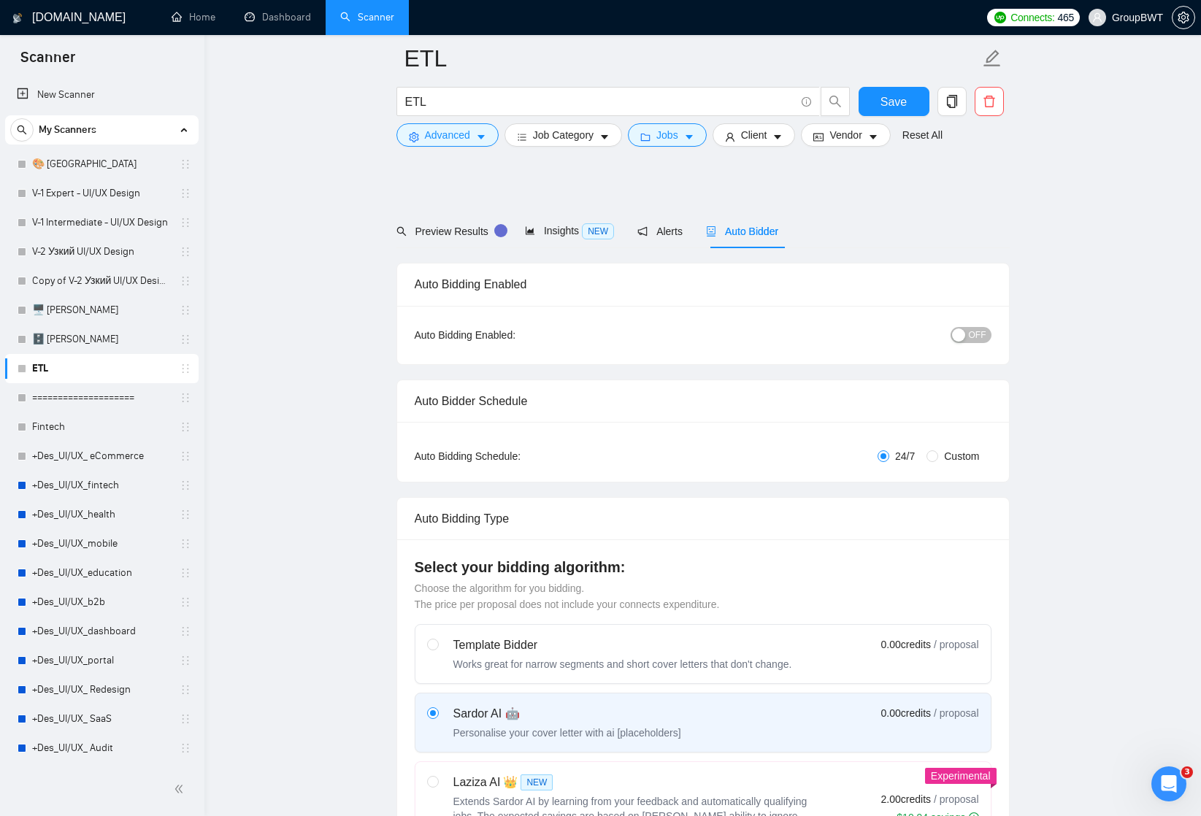
scroll to position [634, 0]
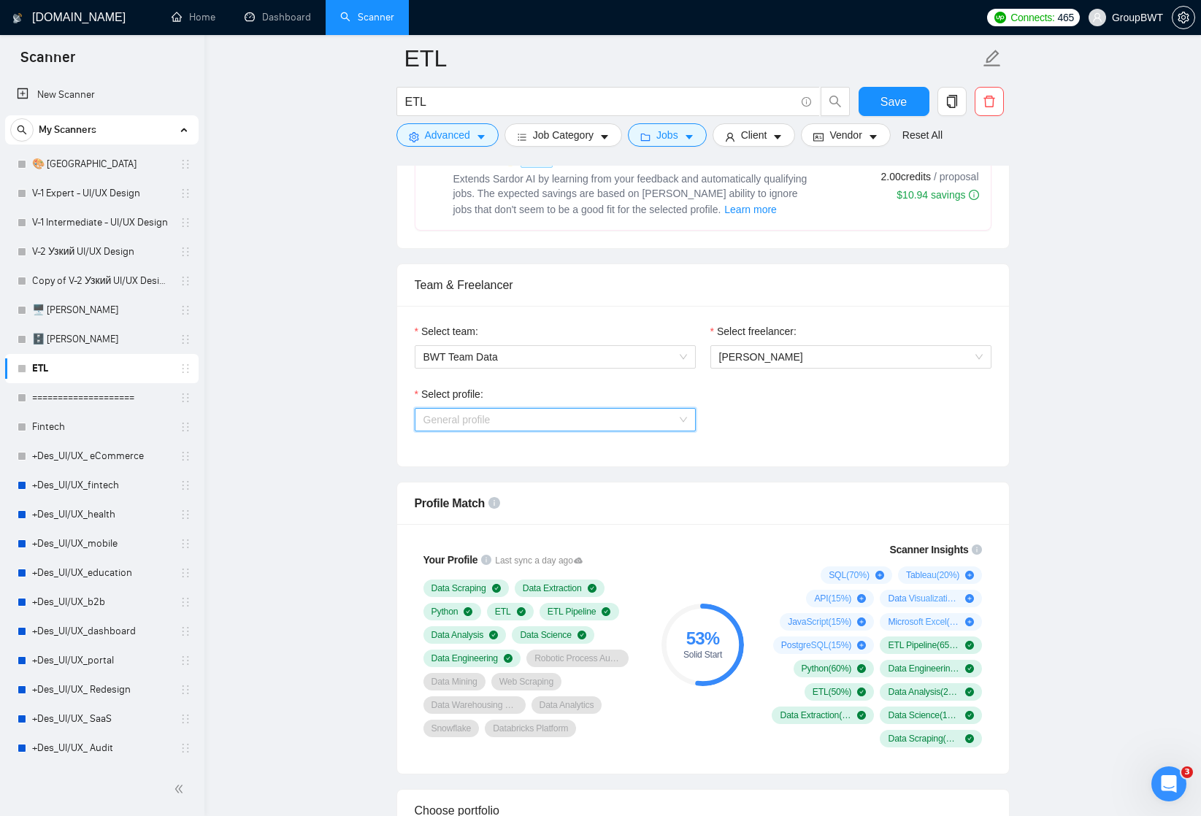
click at [500, 419] on span "General profile" at bounding box center [554, 420] width 263 height 22
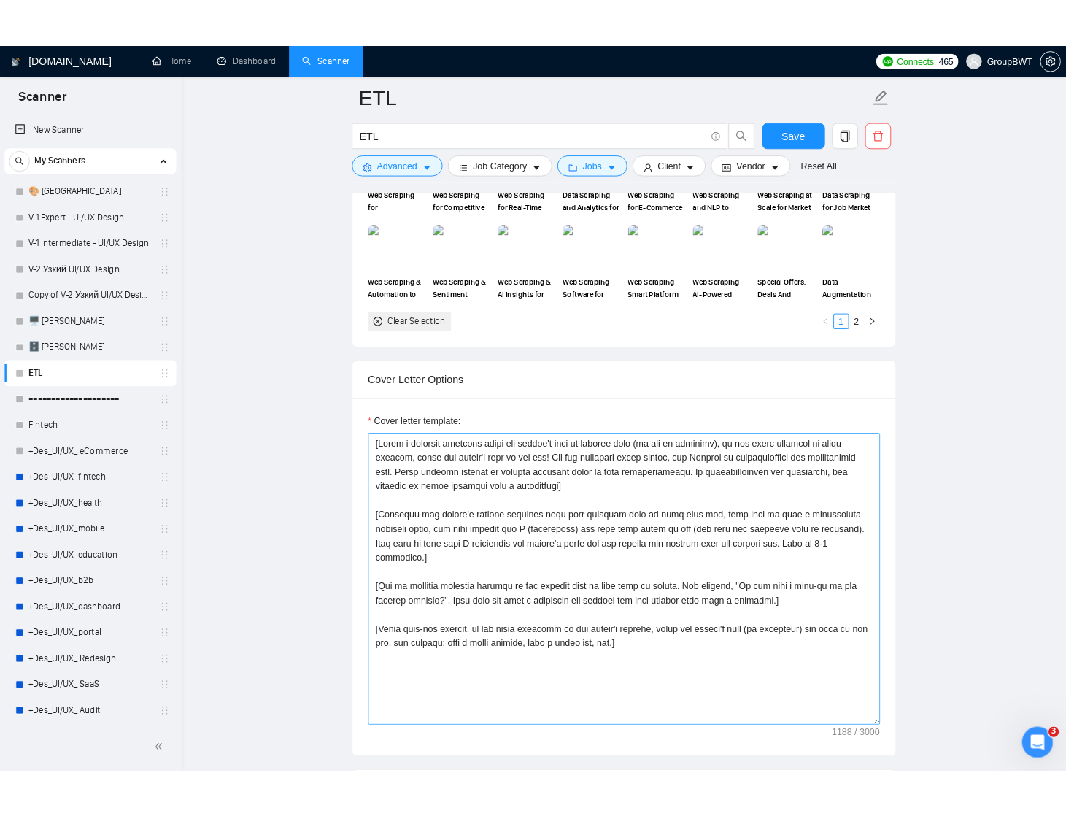
scroll to position [1462, 0]
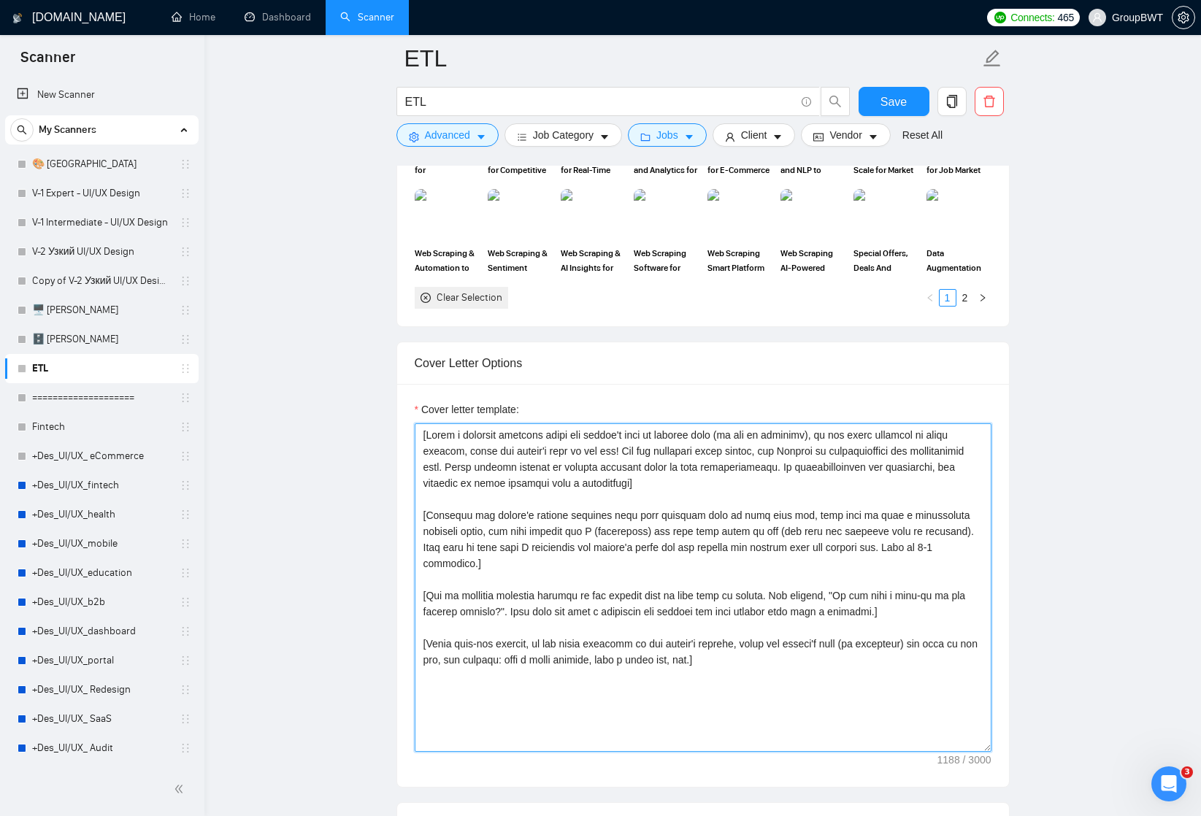
click at [436, 491] on textarea "Cover letter template:" at bounding box center [703, 587] width 577 height 328
click at [423, 434] on textarea "Cover letter template:" at bounding box center [703, 587] width 577 height 328
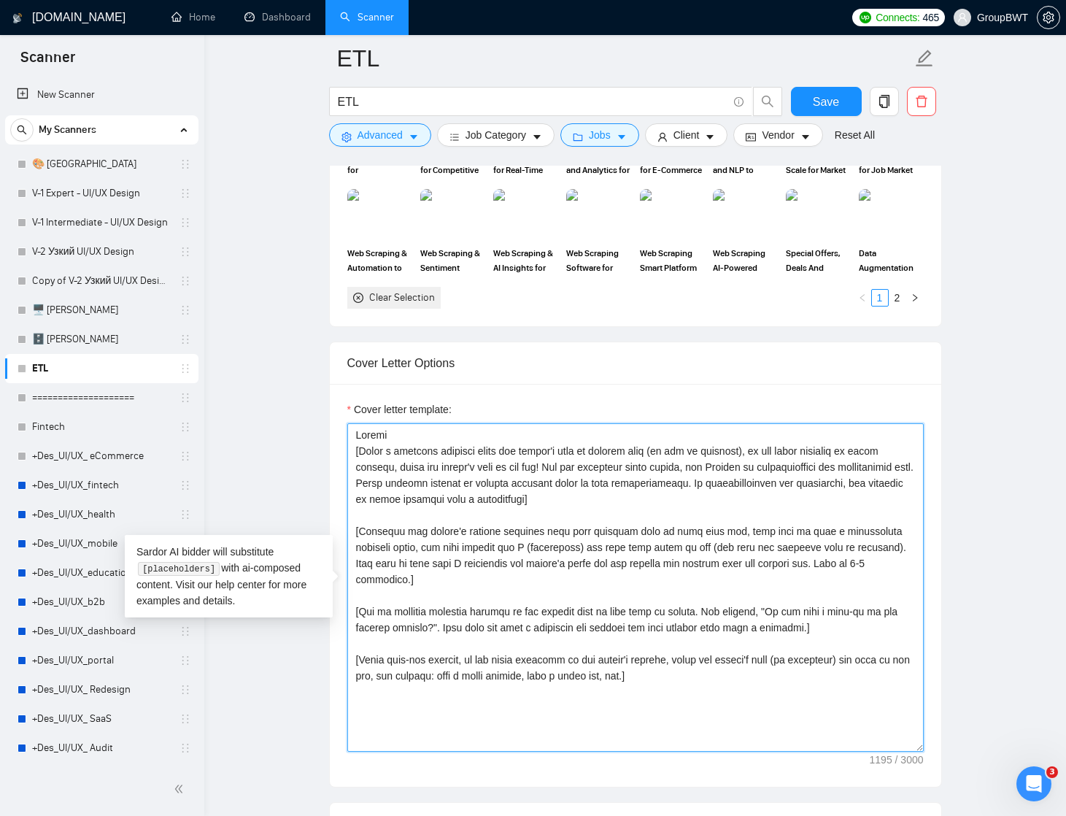
click at [503, 681] on textarea "Cover letter template:" at bounding box center [635, 587] width 577 height 328
type textarea "Привет [Write a personal greeting using the client's name or company name (if a…"
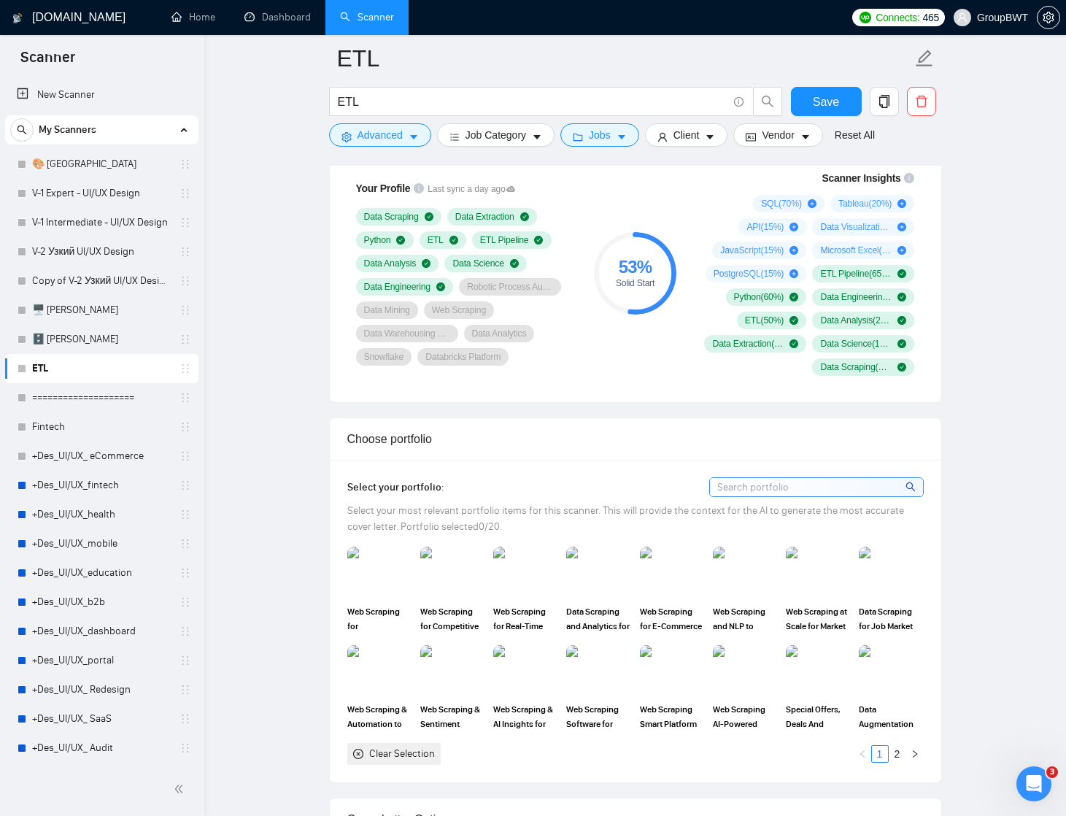
scroll to position [925, 0]
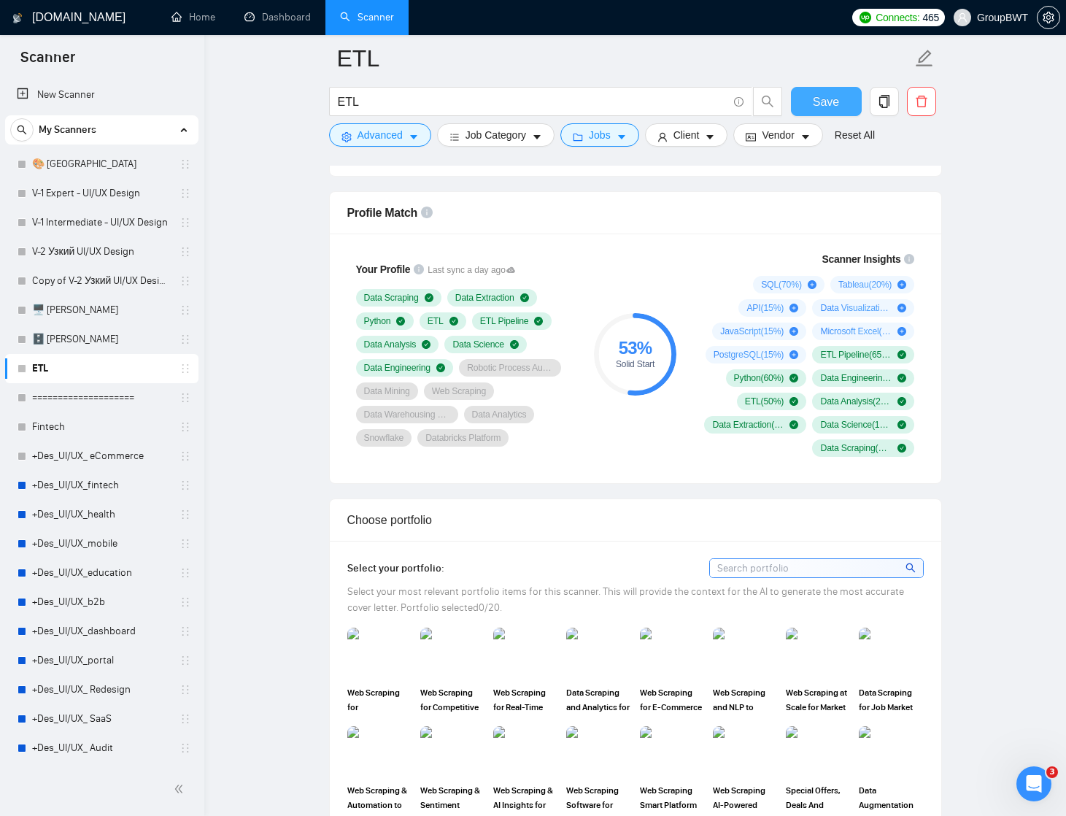
click at [836, 100] on span "Save" at bounding box center [826, 102] width 26 height 18
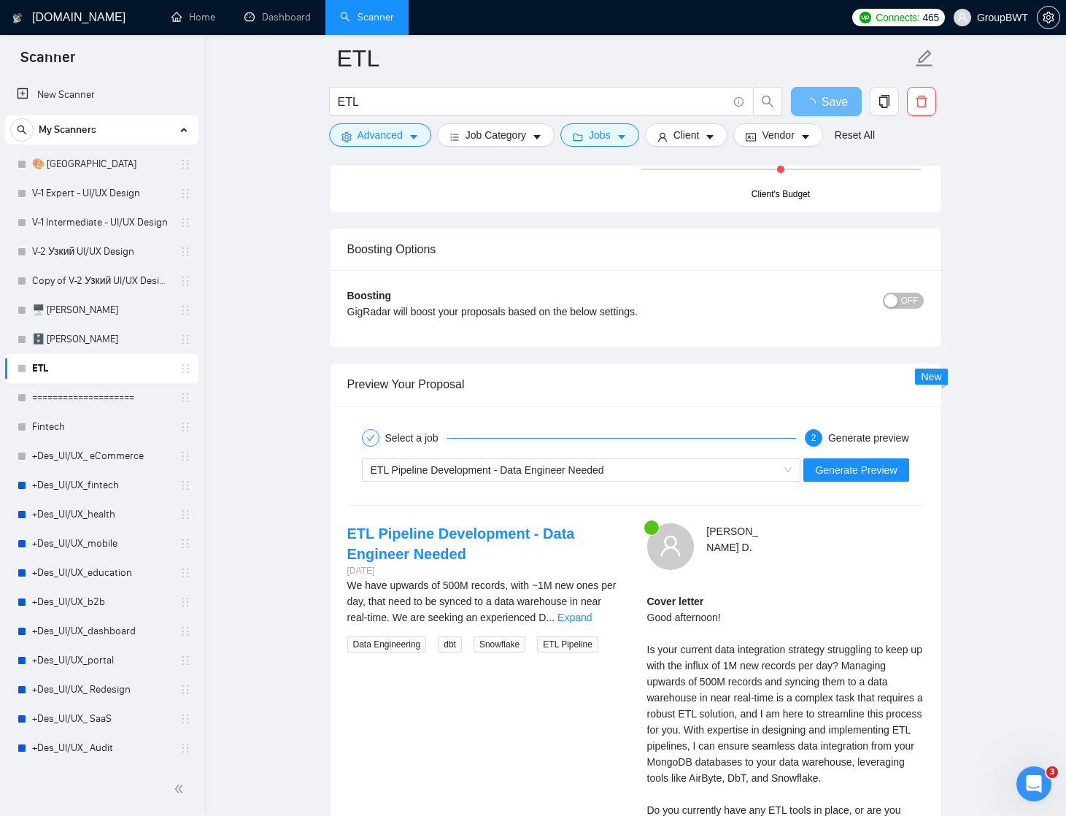
scroll to position [2700, 0]
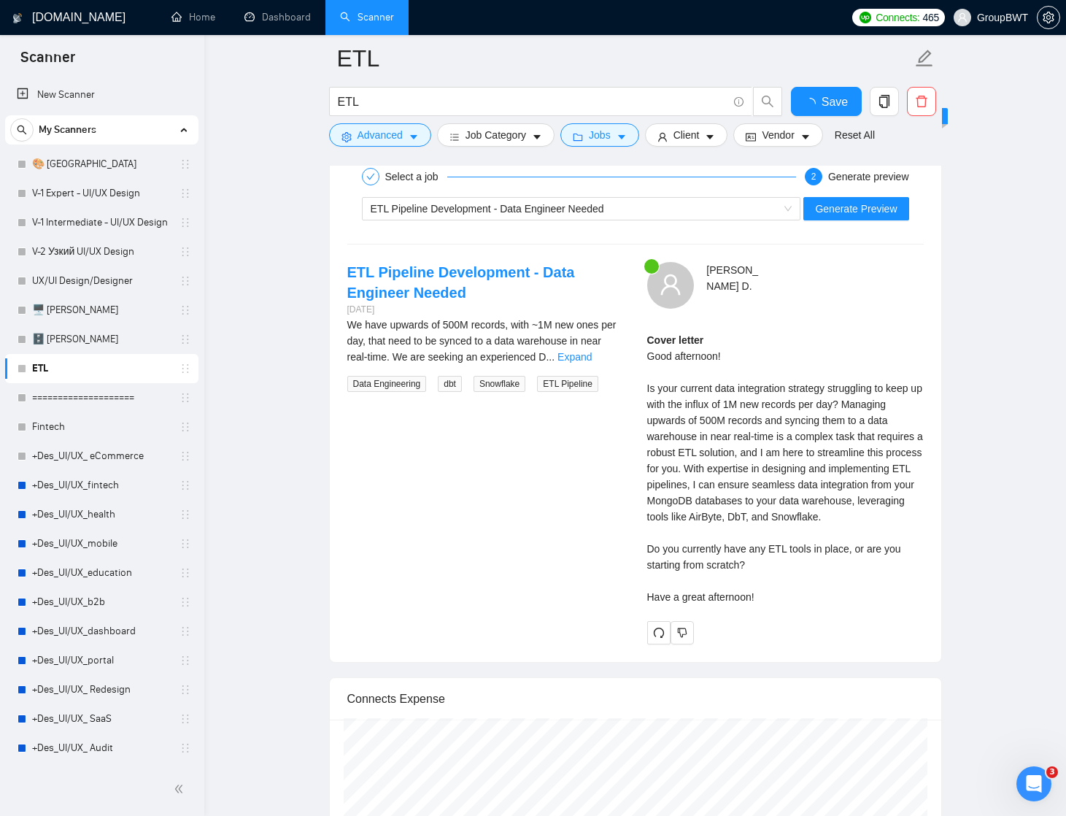
click at [791, 361] on div "Cover letter Good afternoon! Is your current data integration strategy struggli…" at bounding box center [785, 468] width 277 height 273
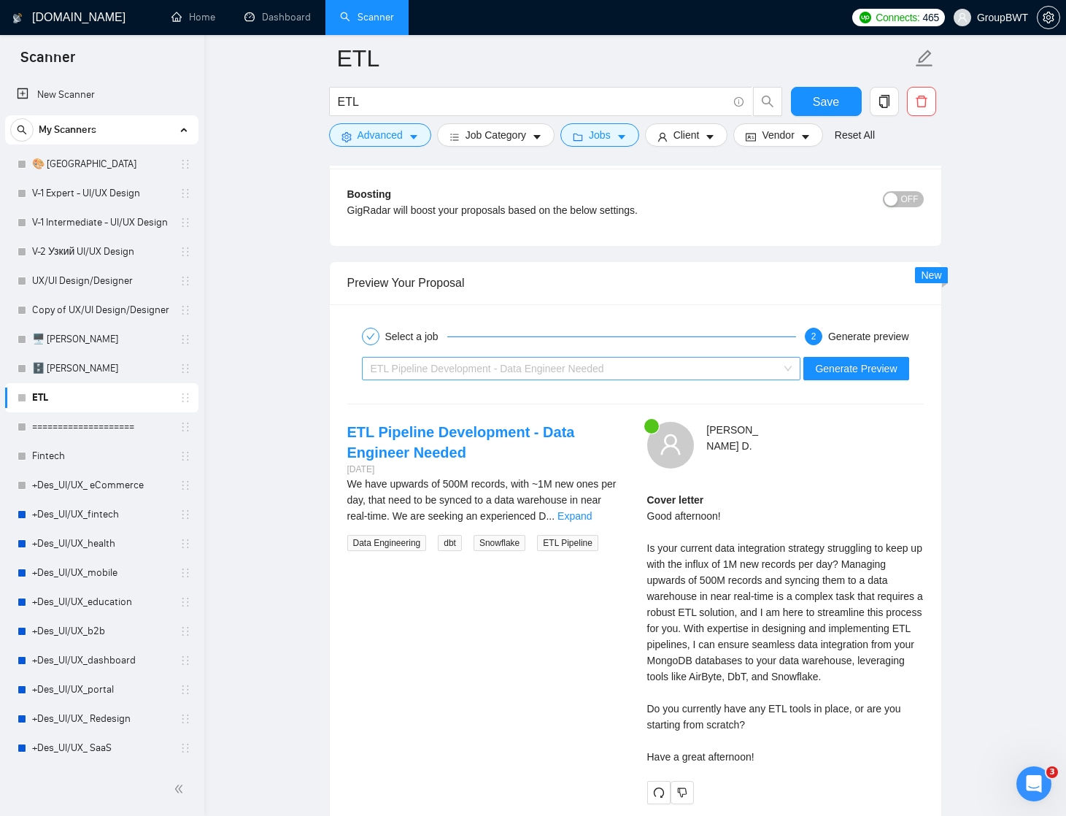
click at [787, 372] on span "ETL Pipeline Development - Data Engineer Needed" at bounding box center [582, 369] width 422 height 22
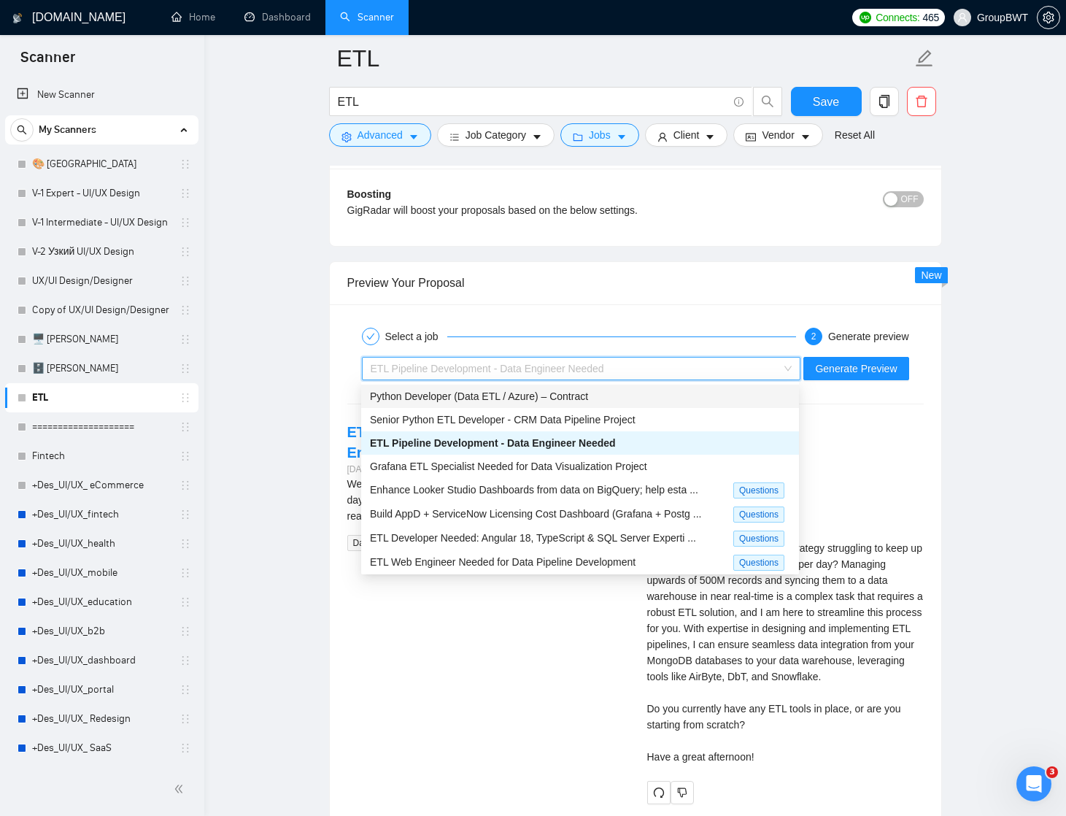
click at [479, 394] on span "Python Developer (Data ETL / Azure) – Contract" at bounding box center [479, 396] width 218 height 12
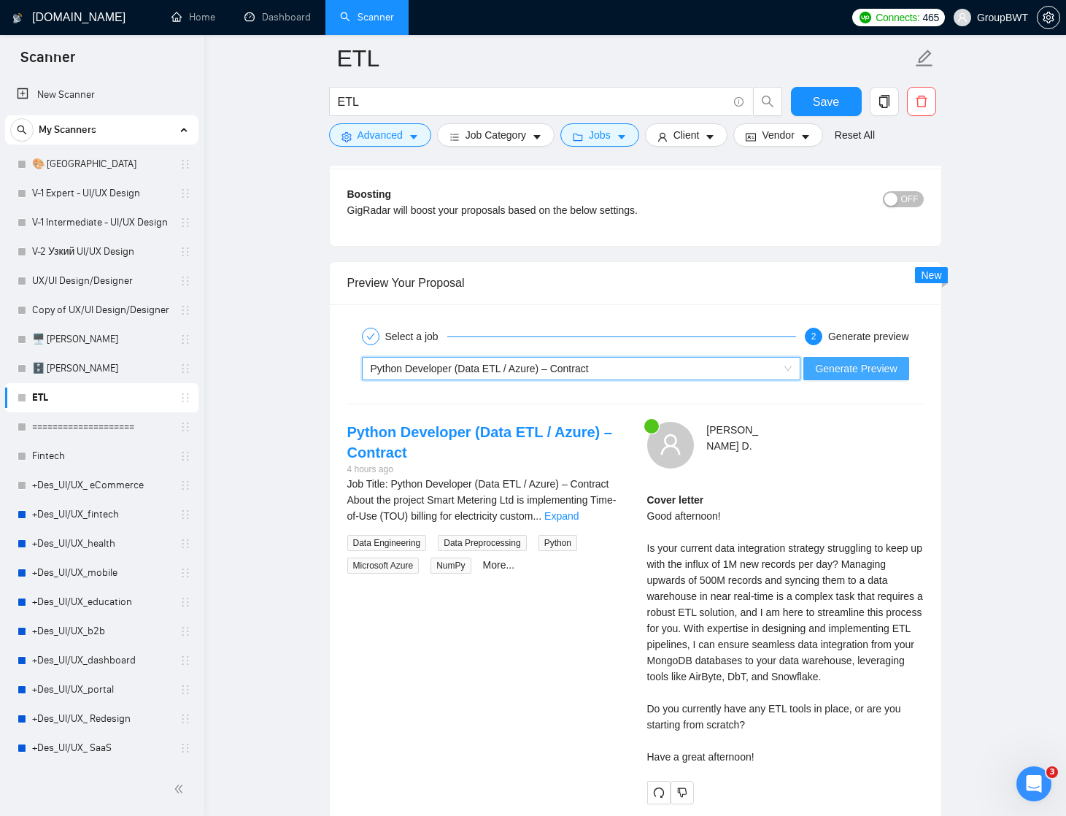
click at [880, 366] on span "Generate Preview" at bounding box center [856, 369] width 82 height 16
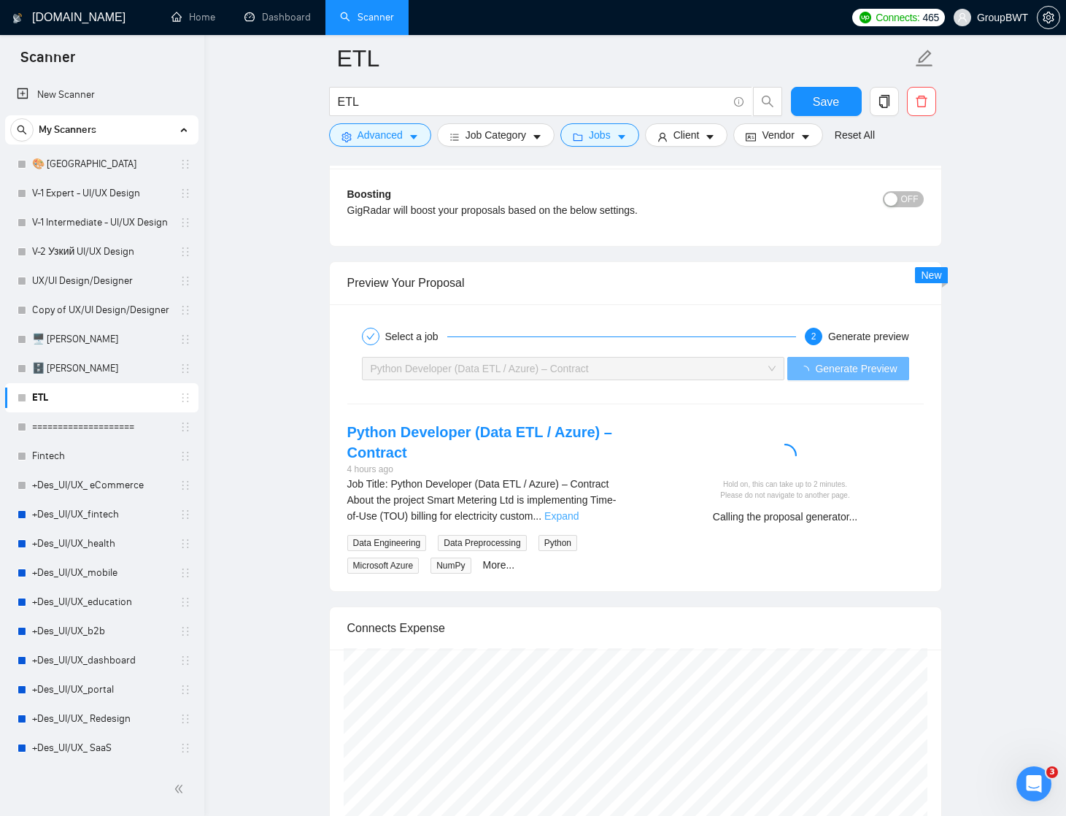
click at [579, 515] on link "Expand" at bounding box center [562, 516] width 34 height 12
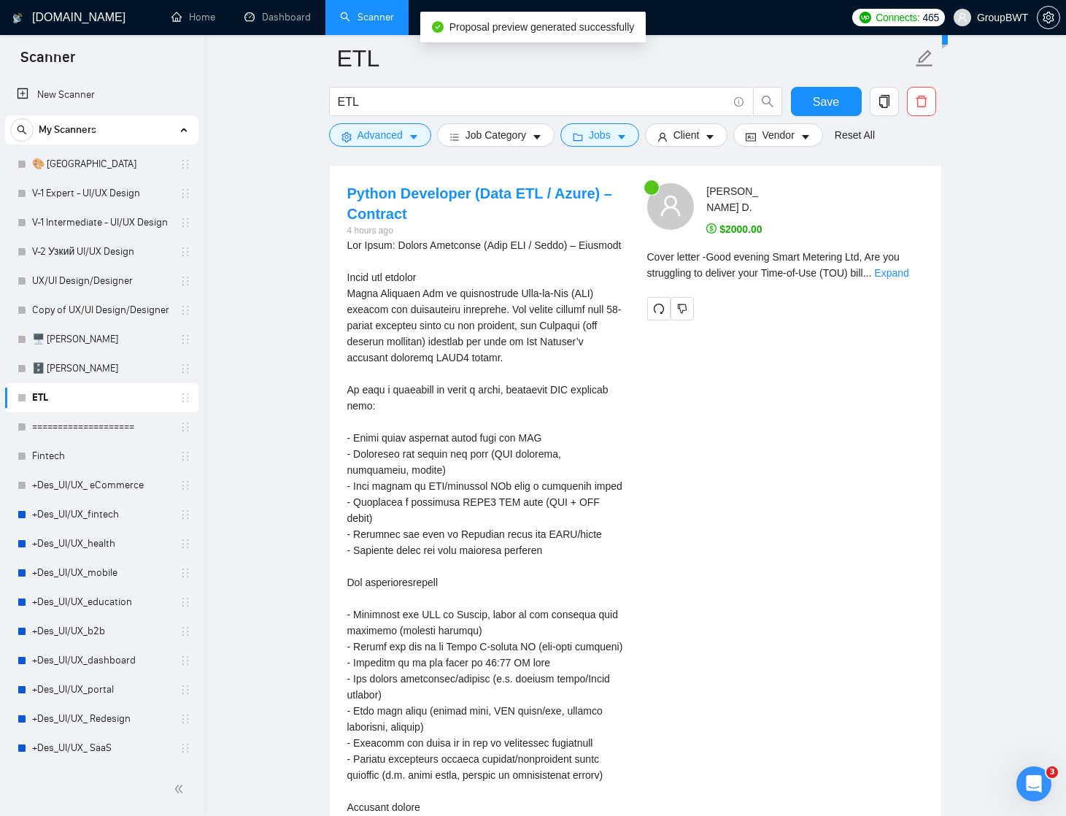
scroll to position [2943, 0]
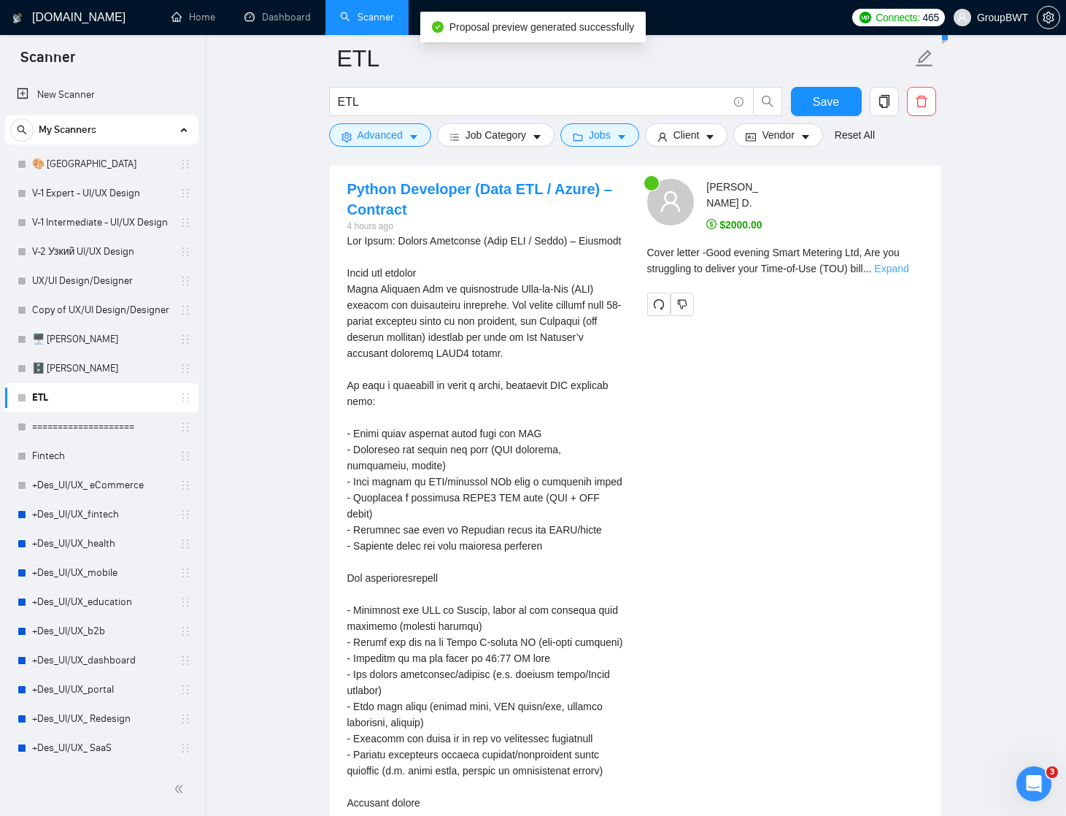
click at [909, 263] on link "Expand" at bounding box center [891, 269] width 34 height 12
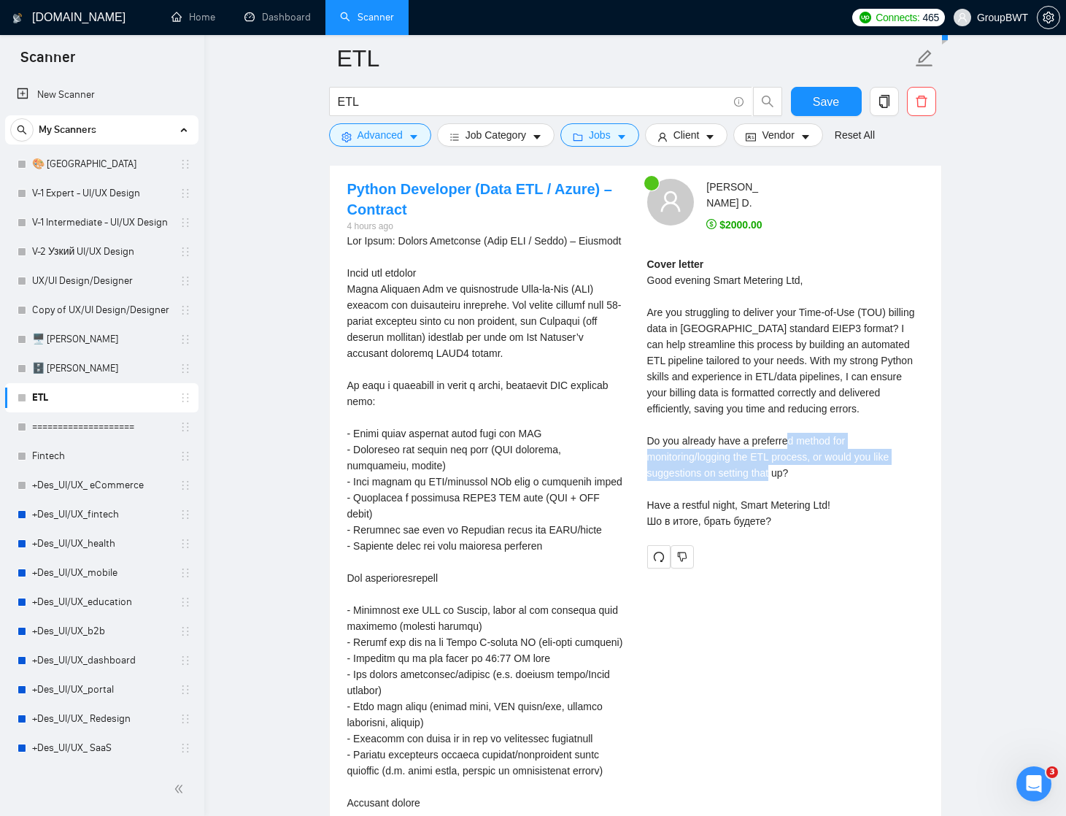
drag, startPoint x: 815, startPoint y: 429, endPoint x: 839, endPoint y: 461, distance: 40.0
click at [839, 461] on div "Cover letter Good evening Smart Metering Ltd, Are you struggling to deliver you…" at bounding box center [785, 392] width 277 height 273
click at [818, 466] on div "Cover letter Good evening Smart Metering Ltd, Are you struggling to deliver you…" at bounding box center [785, 392] width 277 height 273
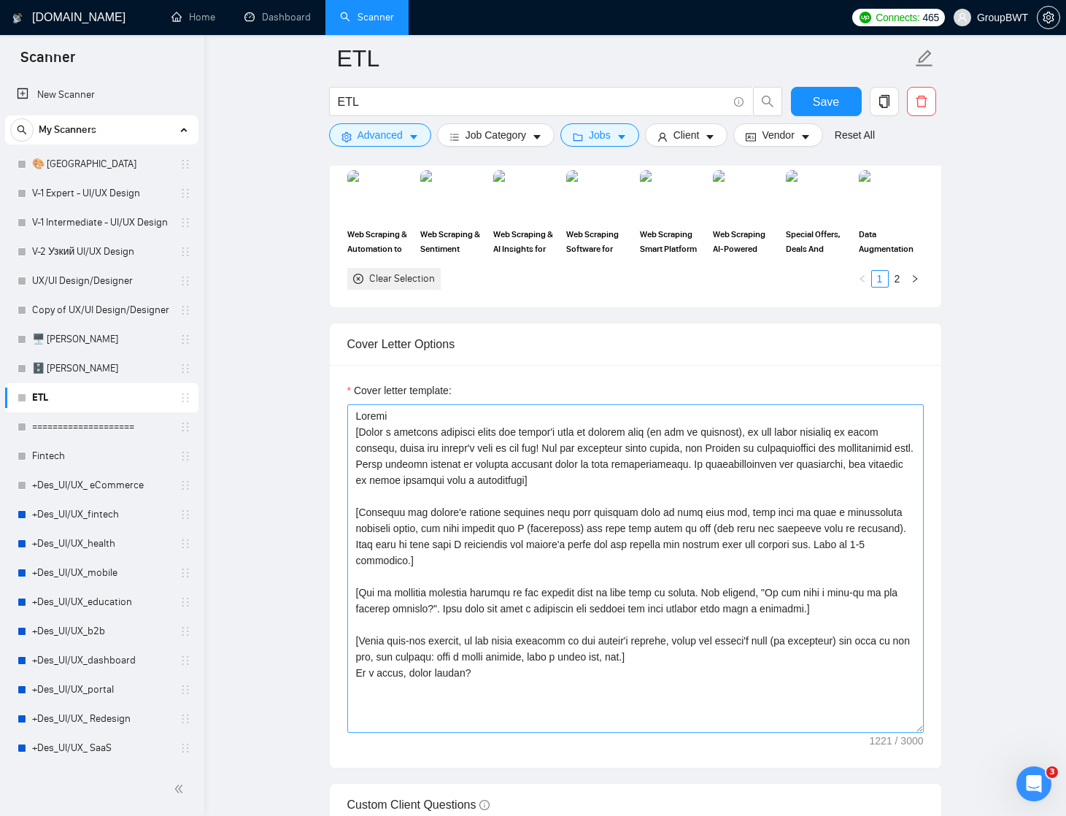
scroll to position [1487, 0]
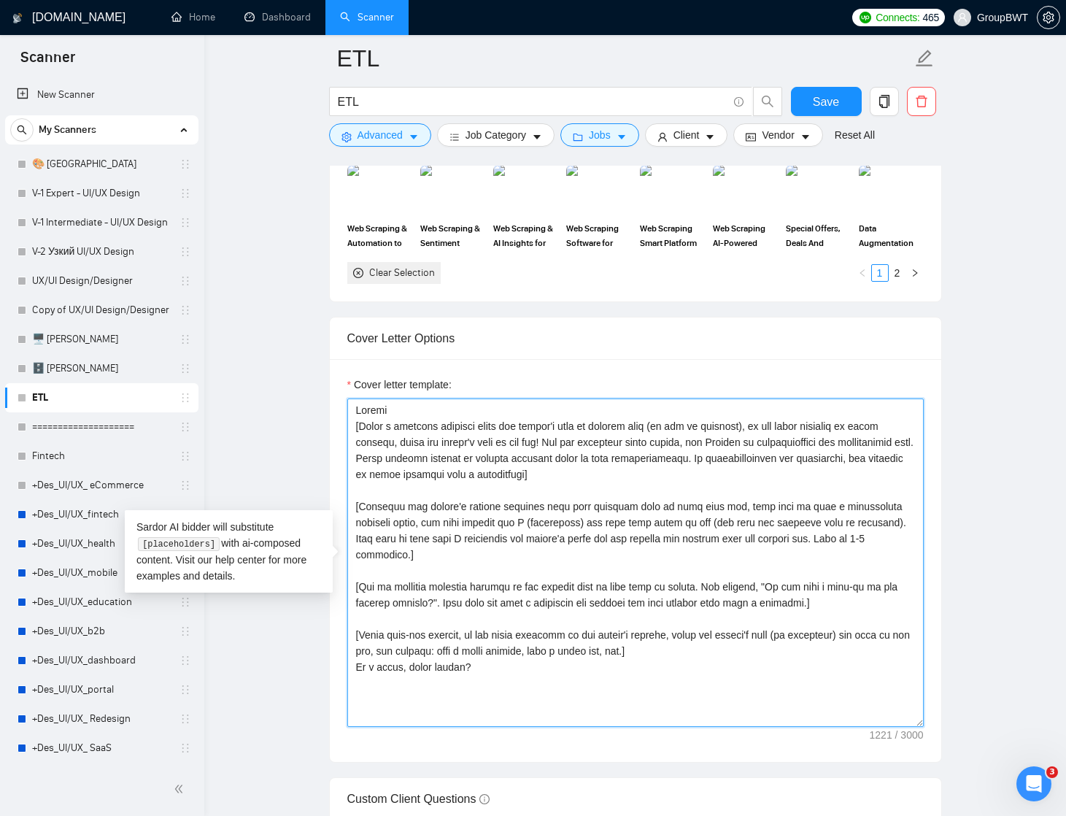
drag, startPoint x: 498, startPoint y: 650, endPoint x: 341, endPoint y: 650, distance: 156.9
click at [341, 650] on div "Cover letter template:" at bounding box center [636, 560] width 612 height 403
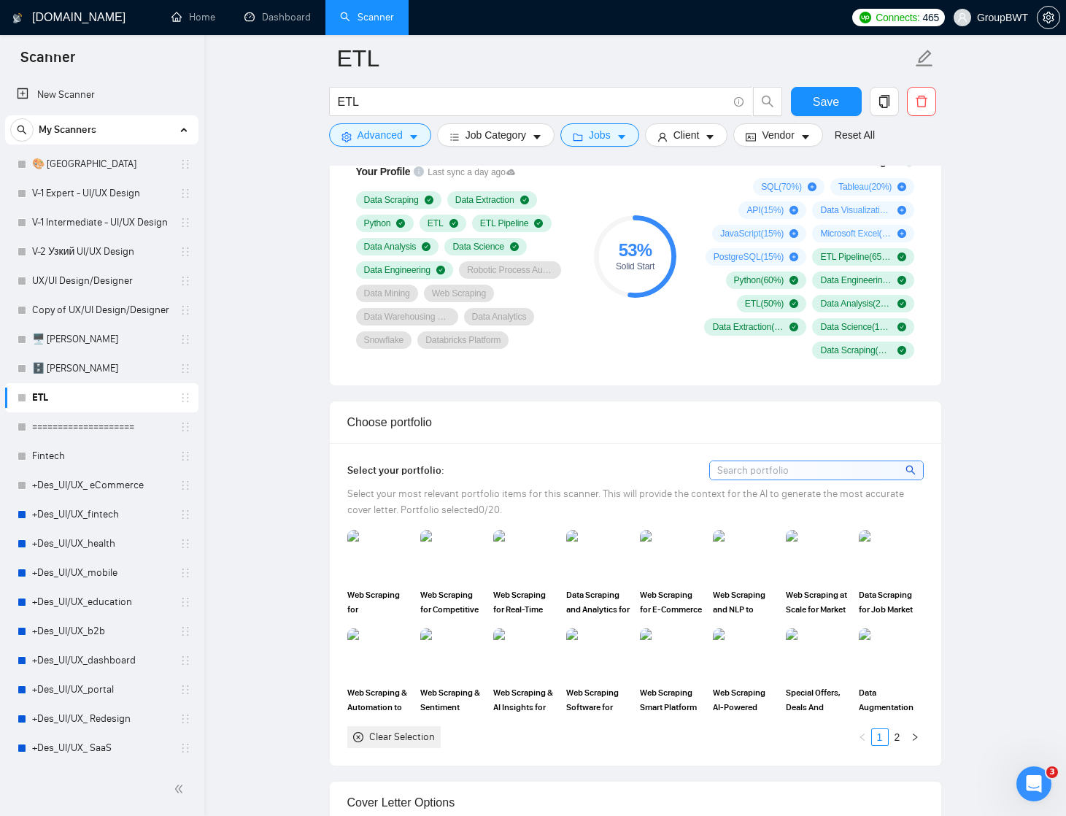
scroll to position [1051, 0]
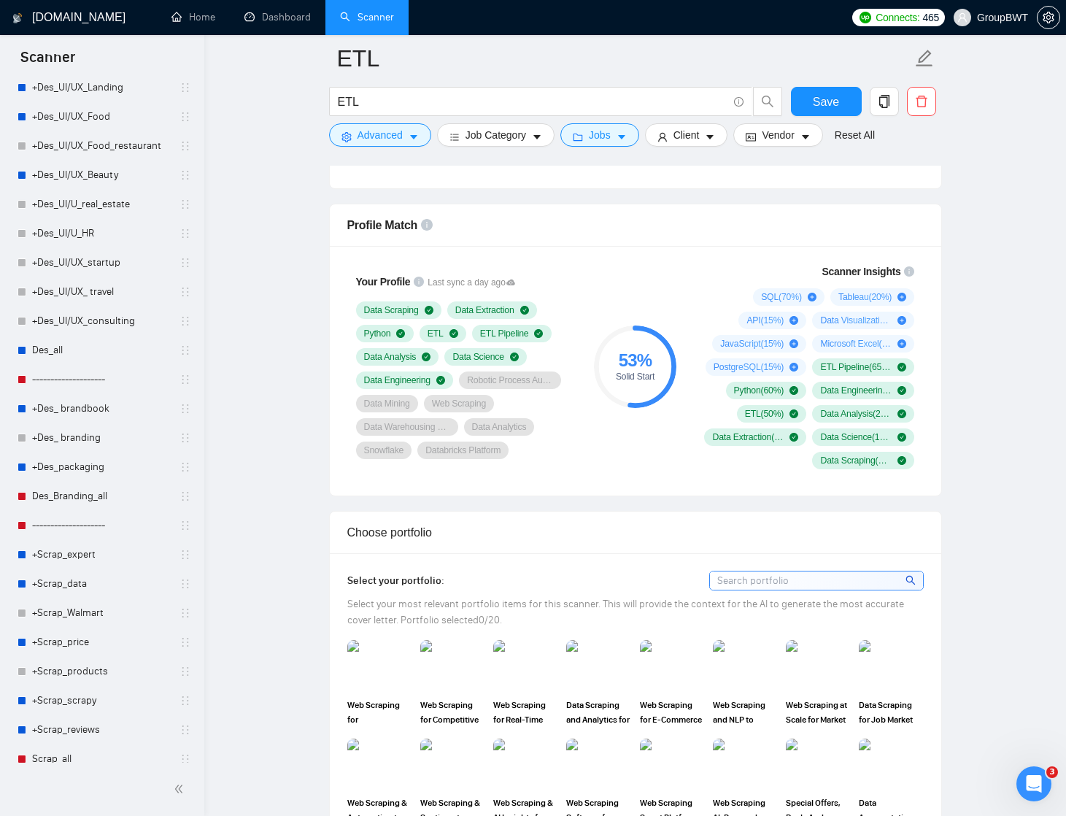
scroll to position [772, 0]
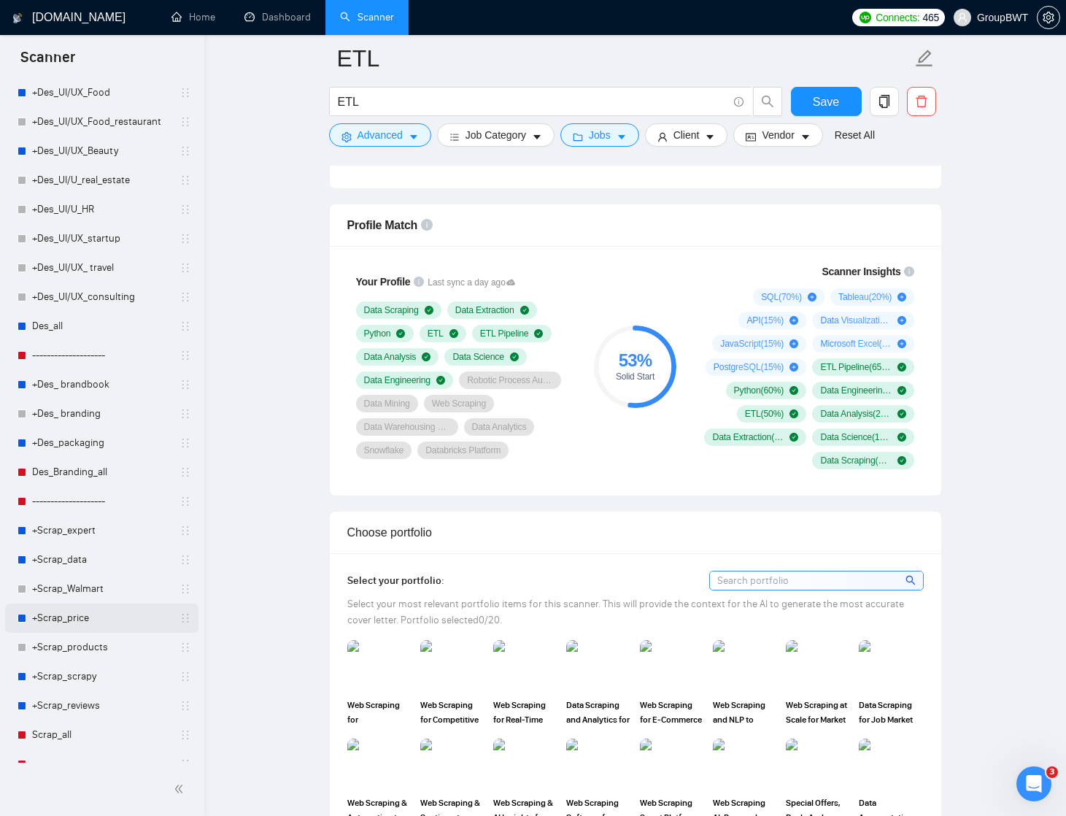
click at [72, 618] on link "+Scrap_price" at bounding box center [101, 618] width 139 height 29
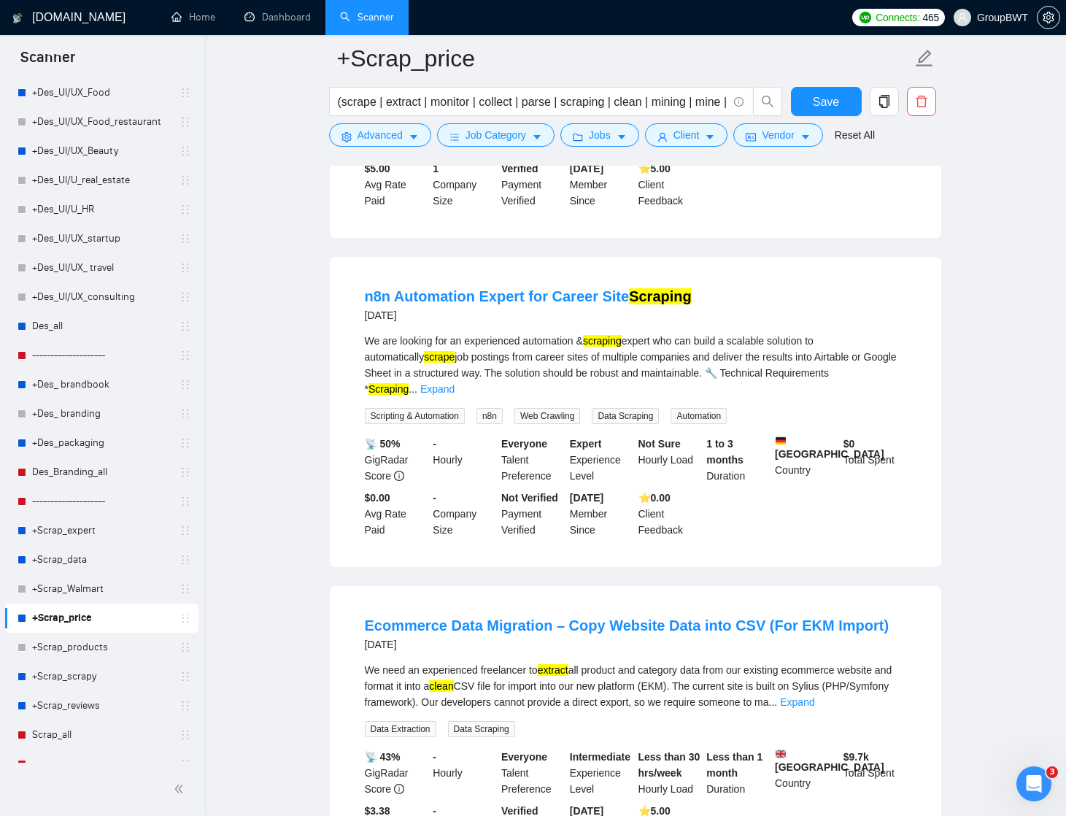
scroll to position [1344, 0]
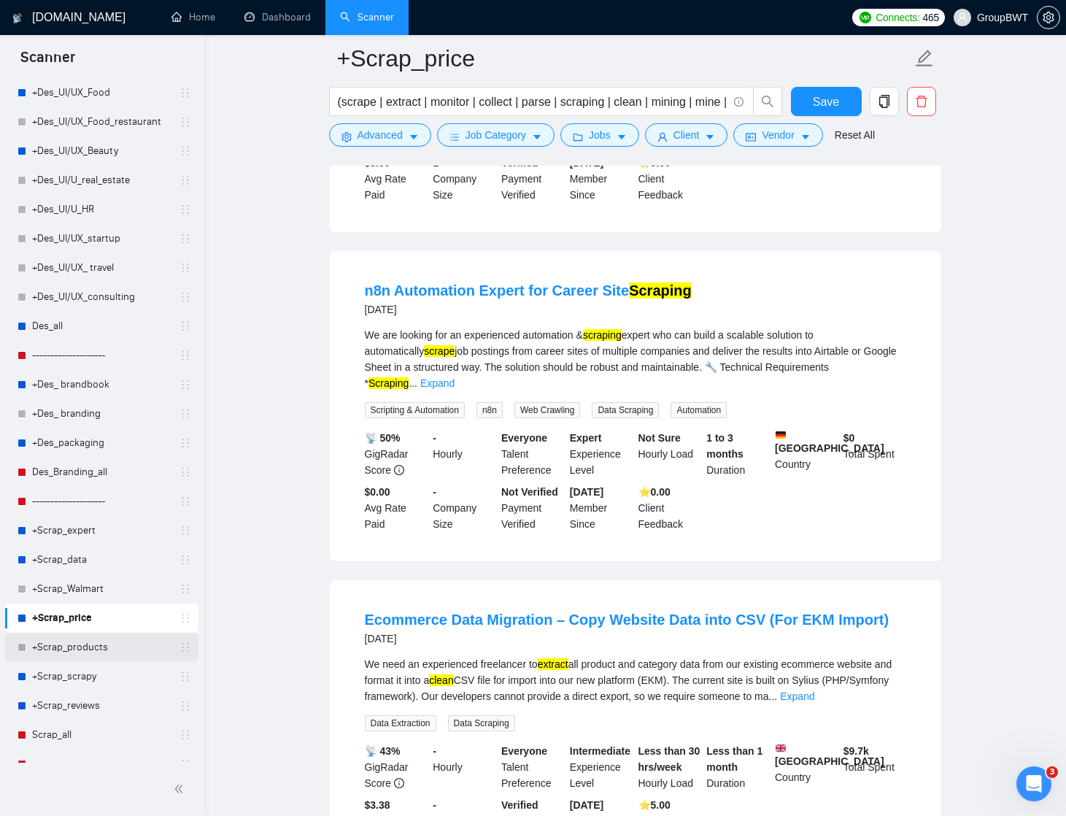
click at [68, 656] on link "+Scrap_products" at bounding box center [101, 647] width 139 height 29
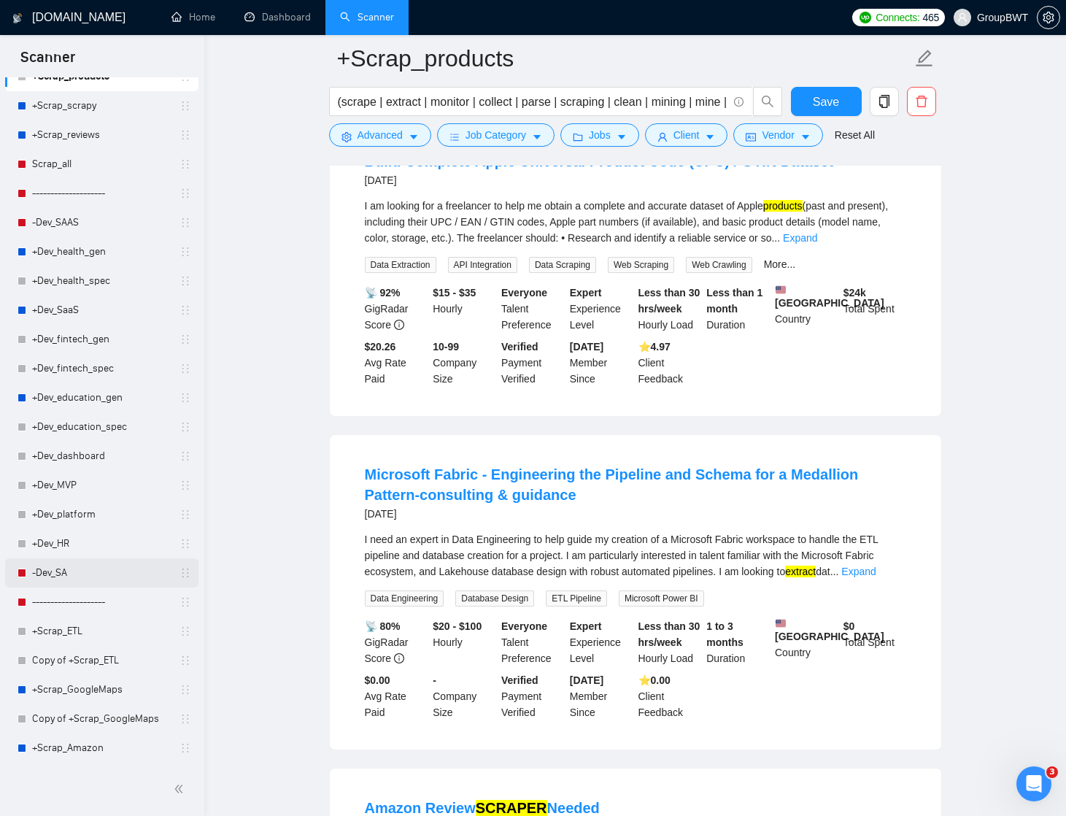
scroll to position [1343, 0]
click at [94, 631] on link "+Scrap_ETL" at bounding box center [101, 631] width 139 height 29
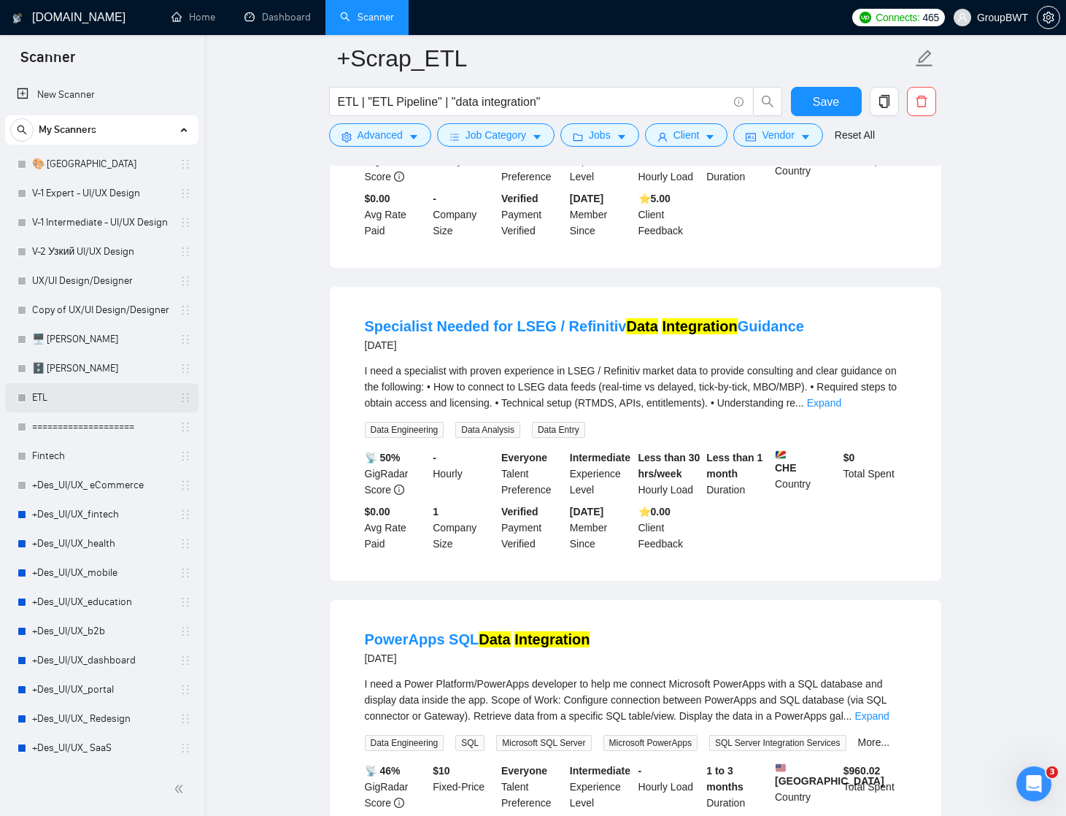
click at [61, 398] on link "ETL" at bounding box center [101, 397] width 139 height 29
